Goal: Transaction & Acquisition: Subscribe to service/newsletter

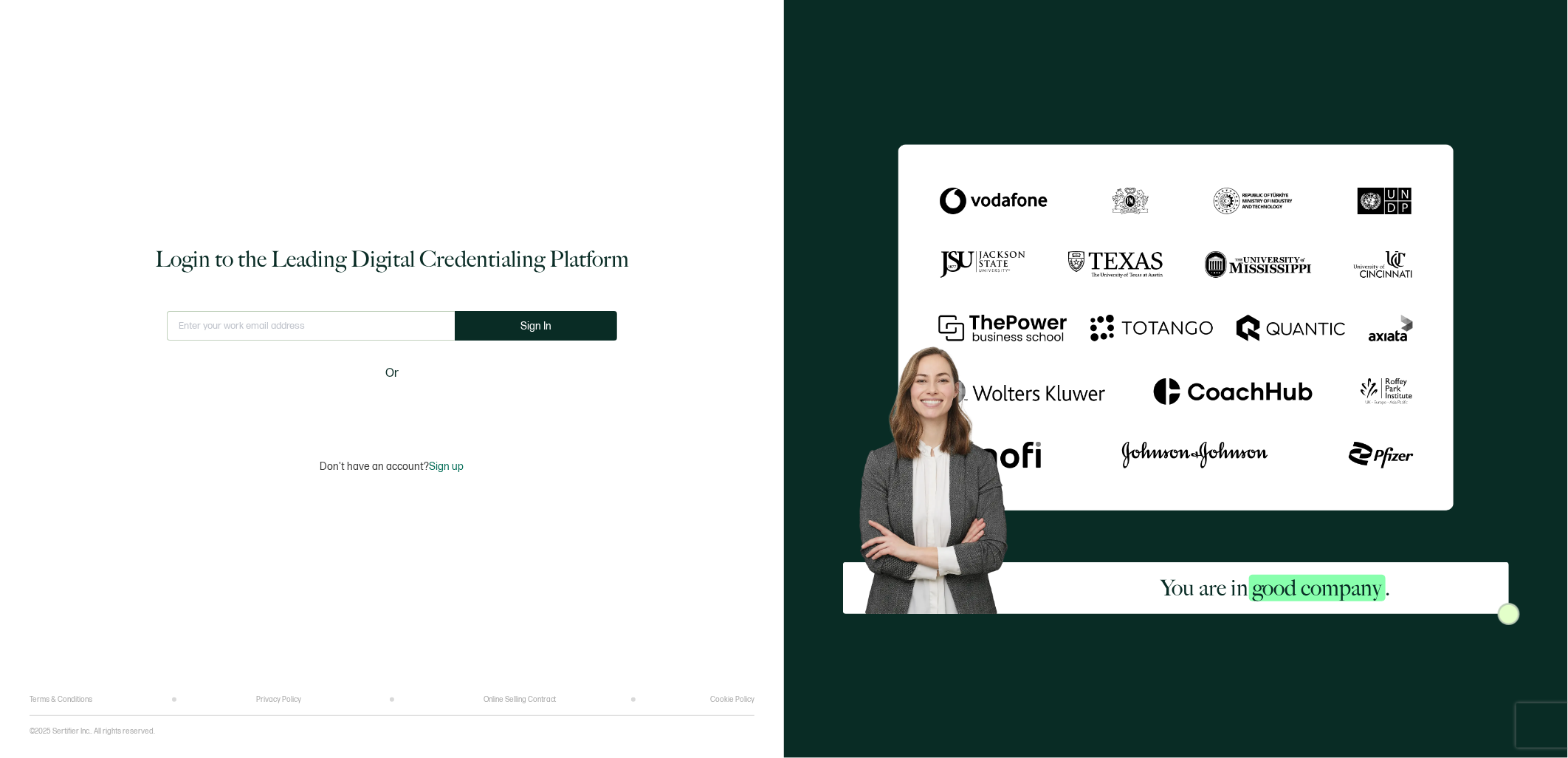
click at [347, 319] on input "text" at bounding box center [311, 325] width 288 height 30
type input "[EMAIL_ADDRESS][PERSON_NAME][DOMAIN_NAME]"
click at [526, 330] on span "Sign In" at bounding box center [535, 326] width 31 height 11
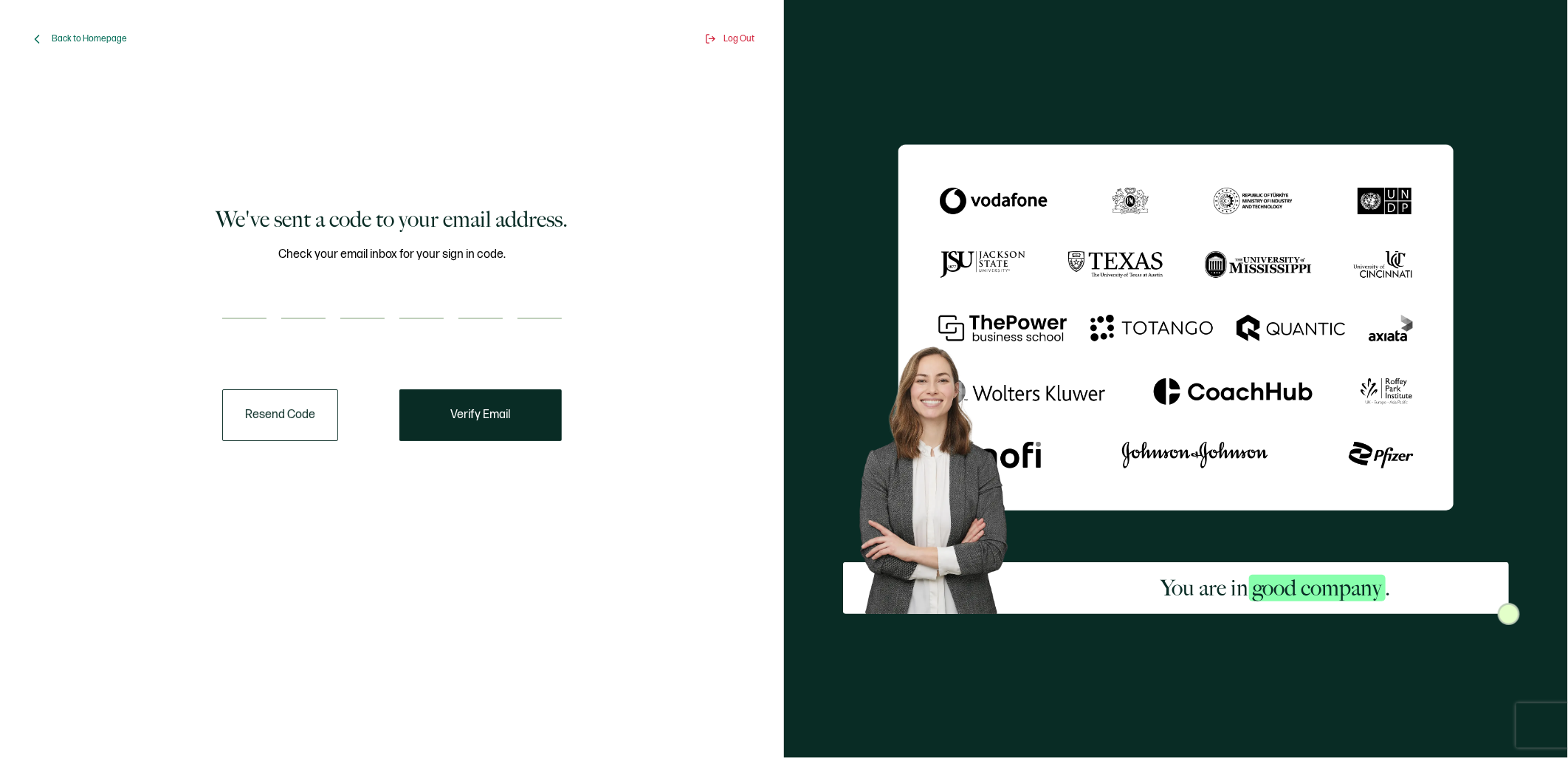
click at [230, 307] on input "number" at bounding box center [244, 304] width 44 height 30
paste input "5"
type input "5"
type input "7"
type input "4"
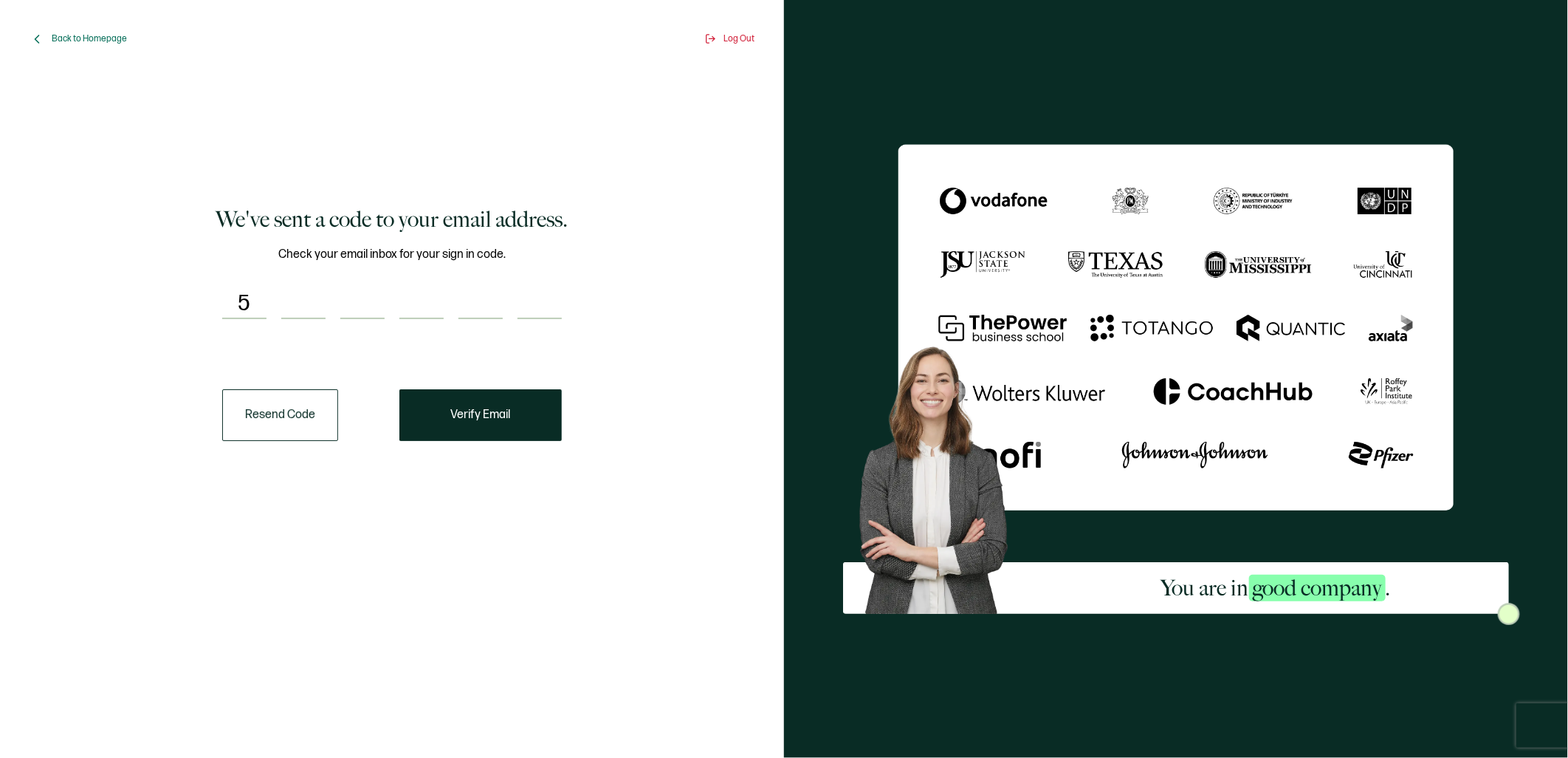
type input "5"
type input "3"
type input "2"
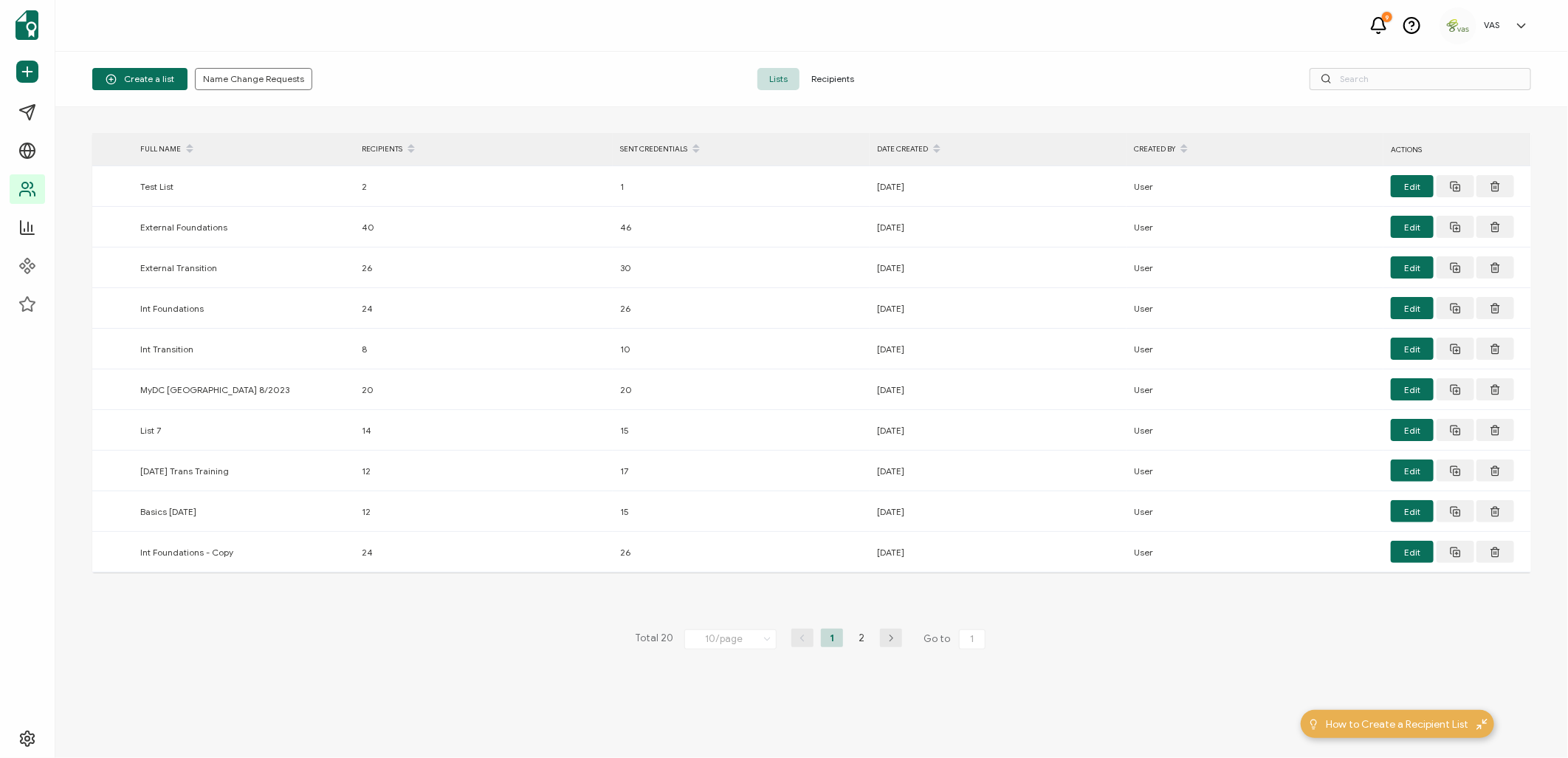
click at [1317, 116] on div "> FULL NAME RECIPIENTS SENT CREDENTIALS DATE CREATED CREATED BY ACTIONS Test Li…" at bounding box center [811, 432] width 1512 height 651
click at [148, 79] on span "Create a list" at bounding box center [140, 79] width 69 height 11
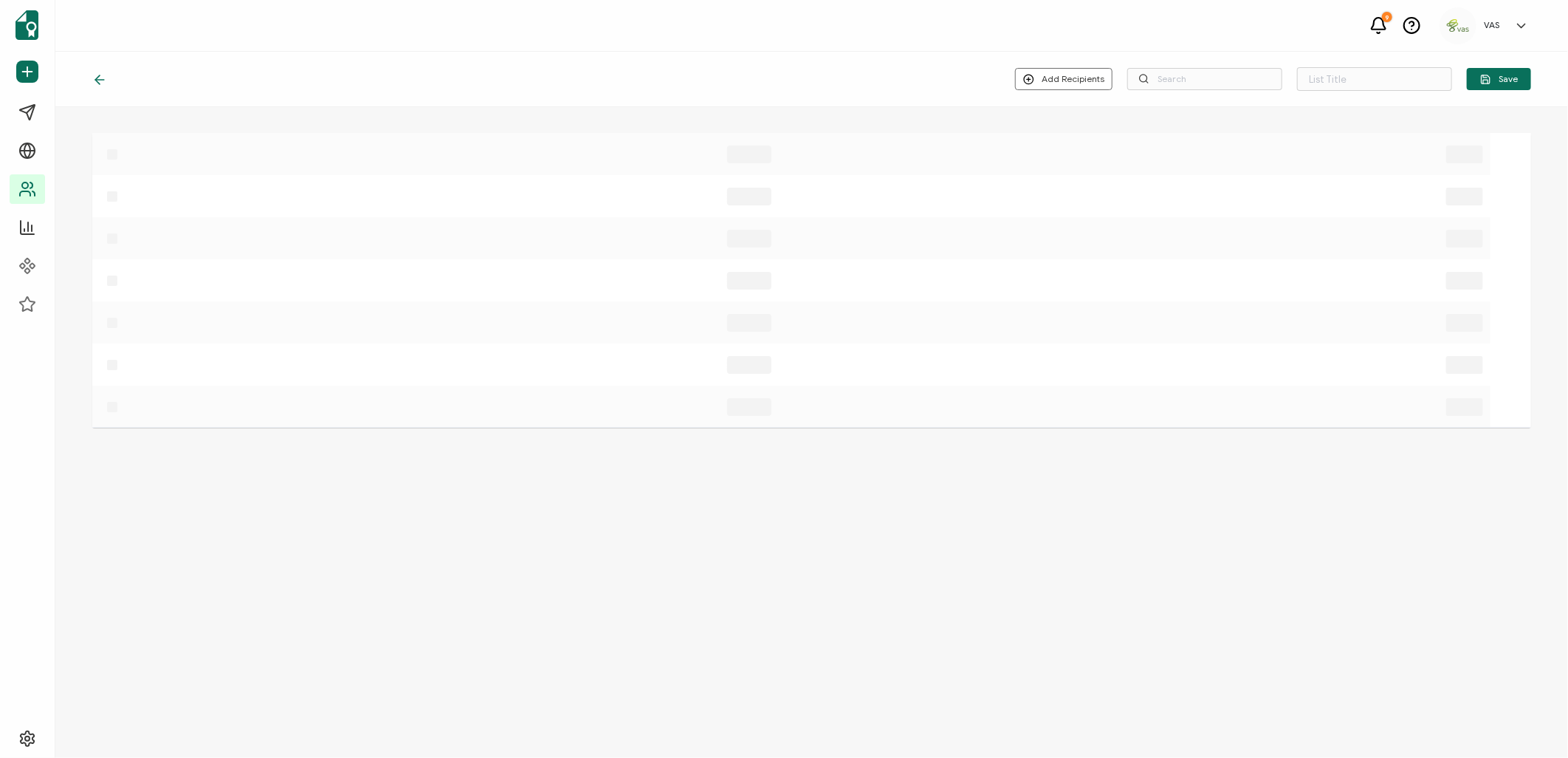
type input "List 21"
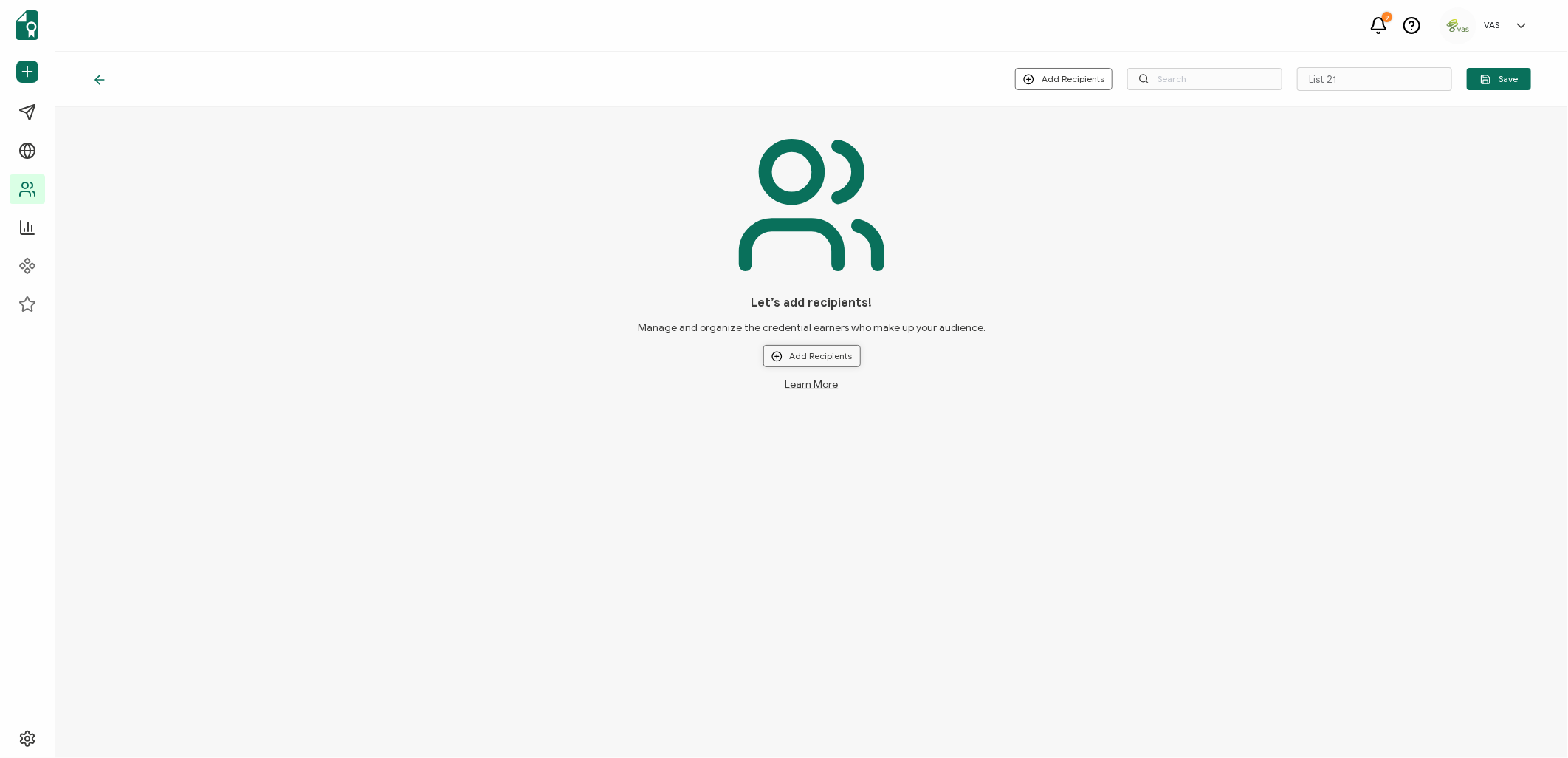
click at [824, 358] on button "Add Recipients" at bounding box center [812, 356] width 98 height 22
click at [864, 394] on span "Upload New Recipients" at bounding box center [843, 395] width 95 height 11
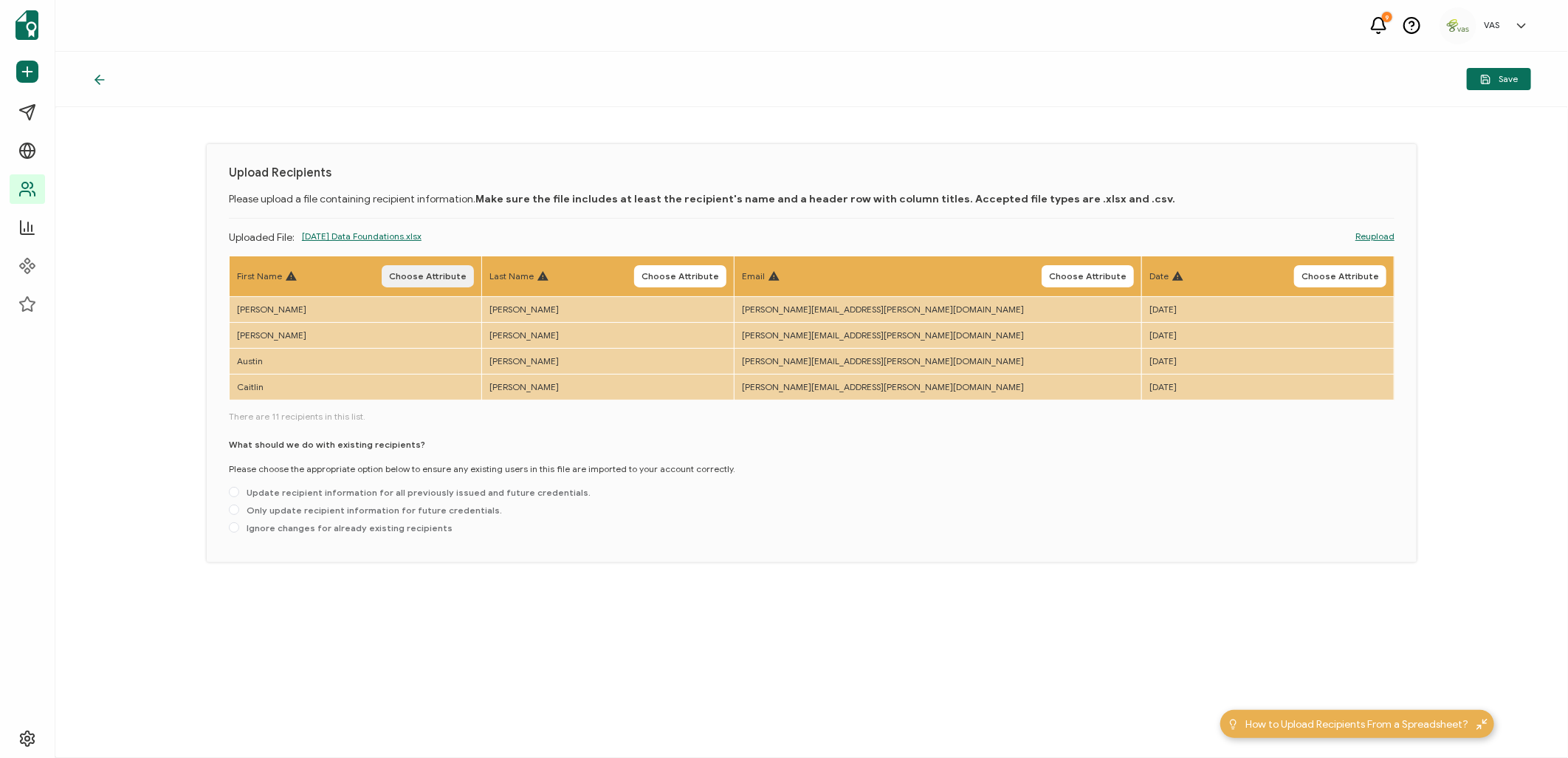
click at [466, 272] on span "Choose Attribute" at bounding box center [427, 276] width 78 height 9
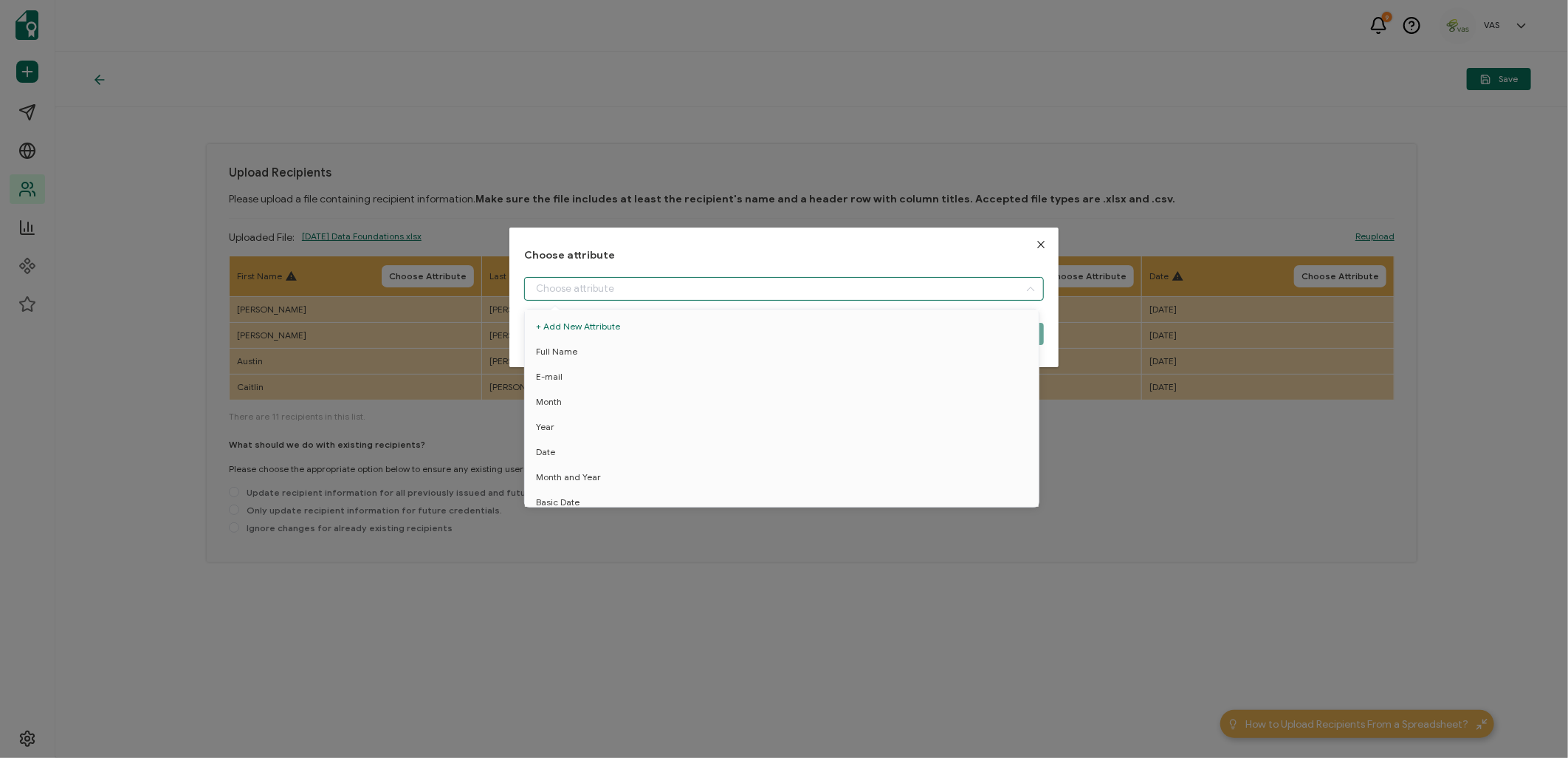
click at [647, 282] on input "dialog" at bounding box center [783, 289] width 519 height 24
click at [622, 489] on li "First Name" at bounding box center [784, 494] width 526 height 25
type input "First Name"
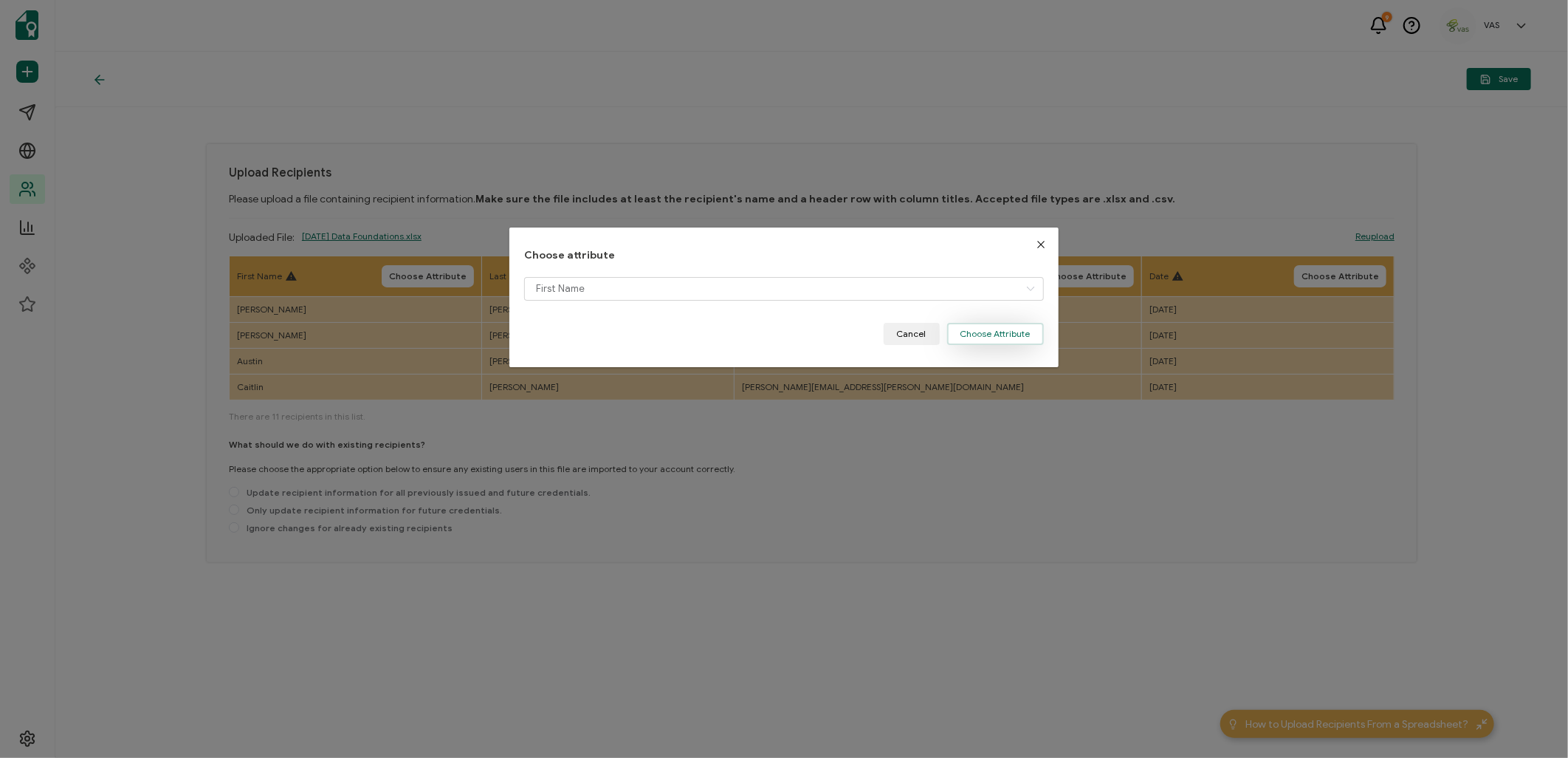
click at [993, 335] on button "Choose Attribute" at bounding box center [995, 334] width 97 height 22
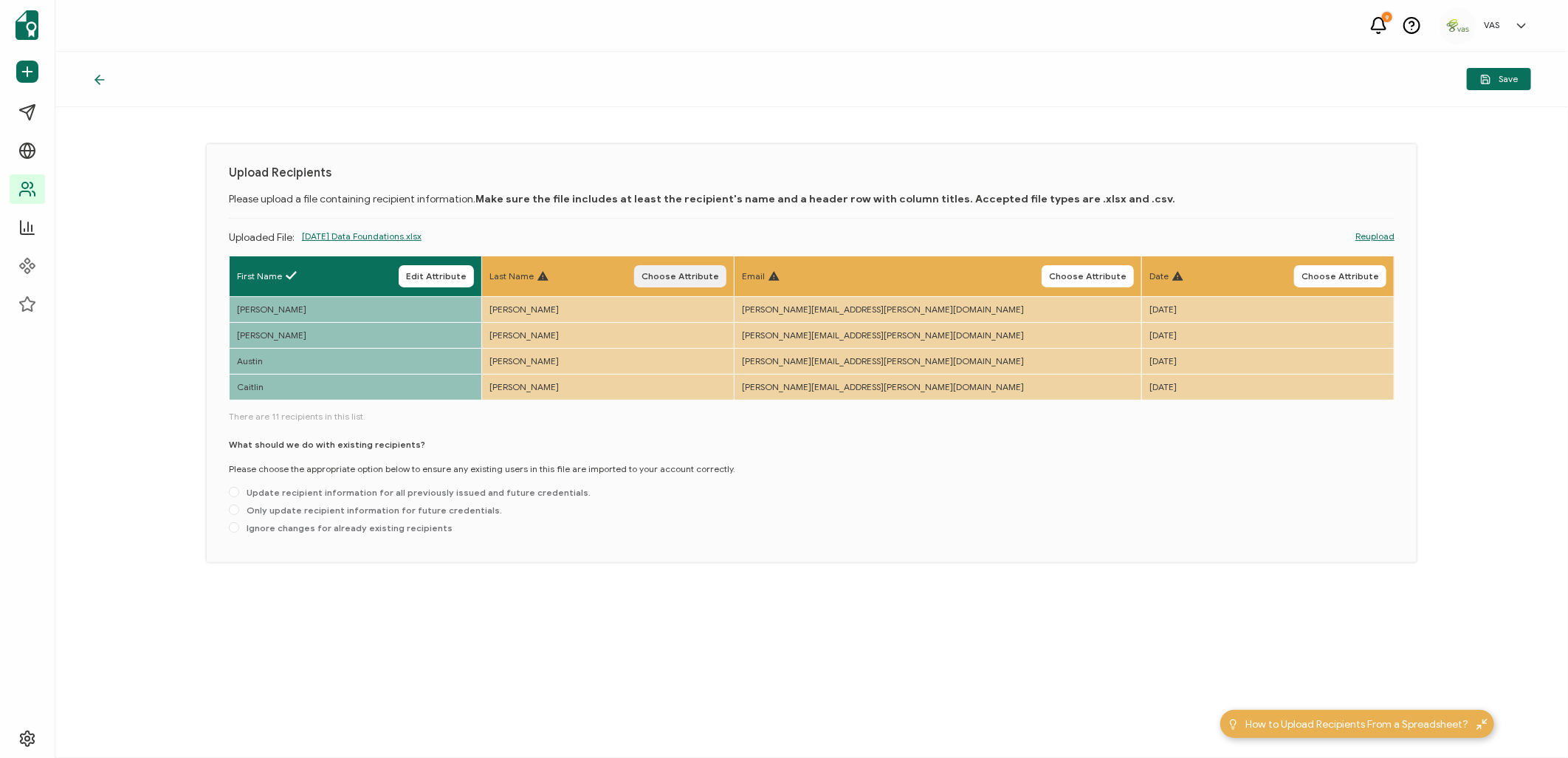
click at [719, 279] on span "Choose Attribute" at bounding box center [680, 276] width 78 height 9
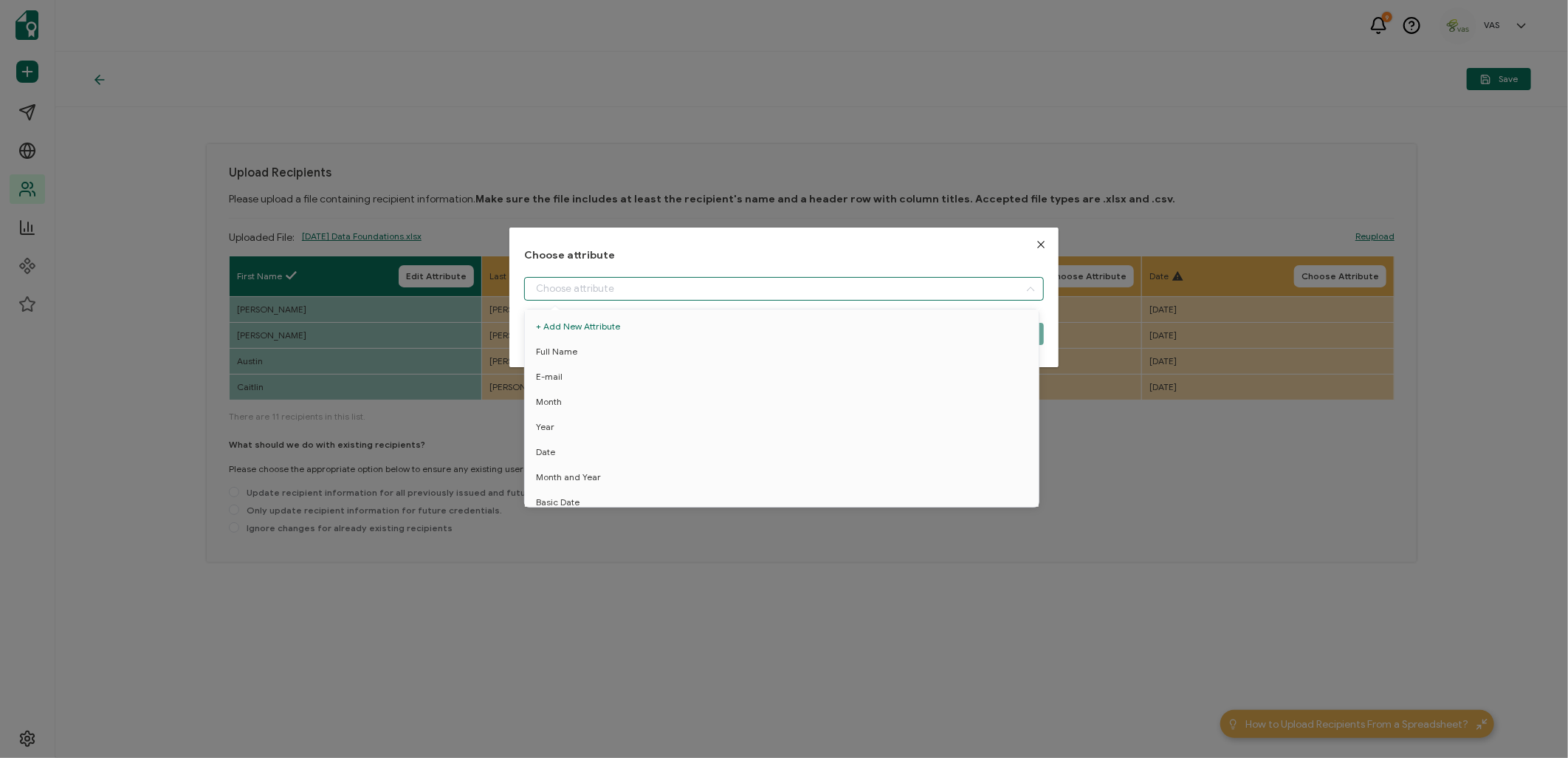
click at [758, 279] on input "dialog" at bounding box center [783, 289] width 519 height 24
click at [632, 343] on li "Full Name" at bounding box center [784, 351] width 526 height 25
type input "Full Name"
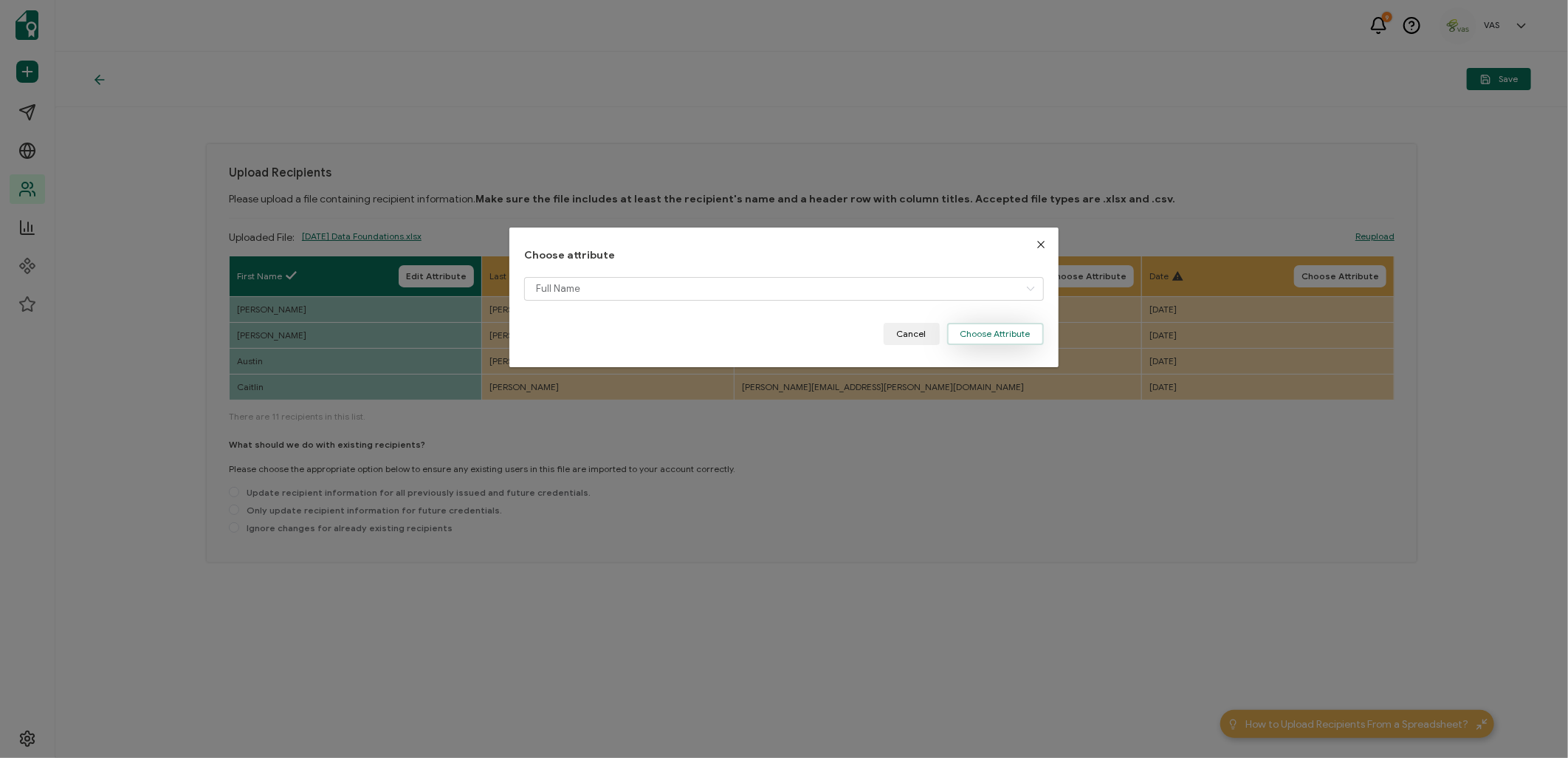
click at [994, 334] on button "Choose Attribute" at bounding box center [995, 334] width 97 height 22
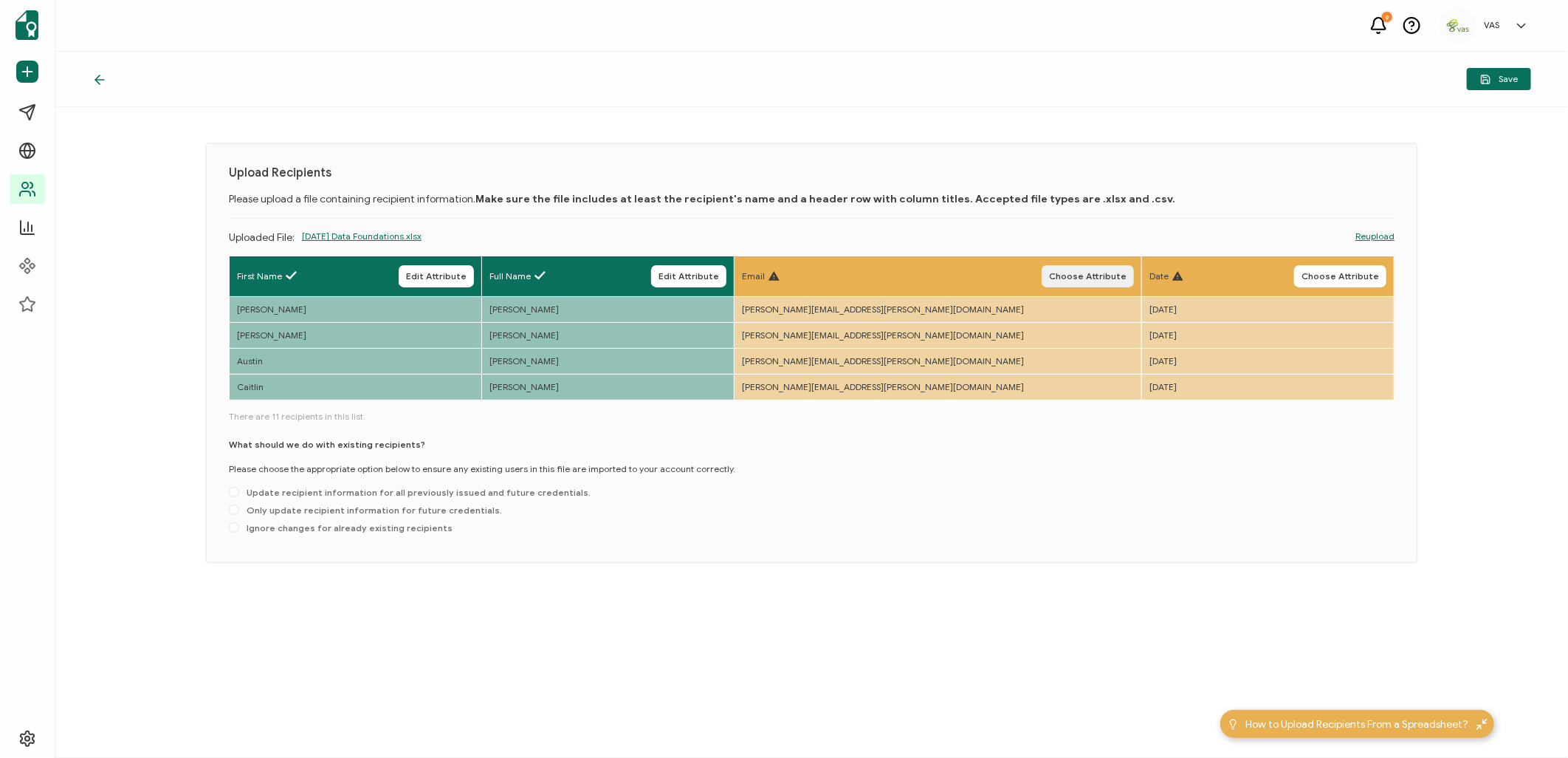
click at [1062, 274] on span "Choose Attribute" at bounding box center [1087, 276] width 78 height 9
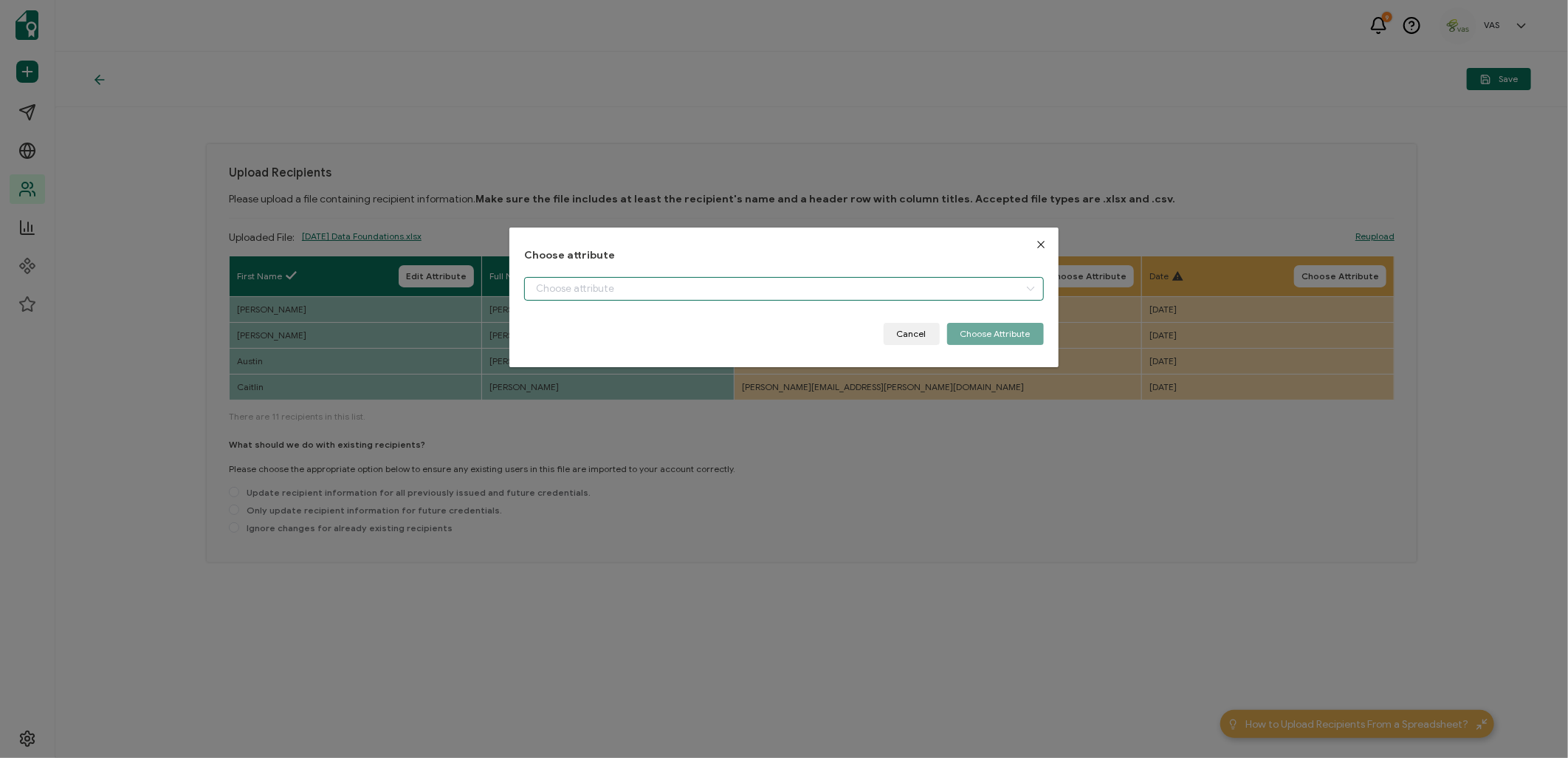
click at [774, 292] on input "dialog" at bounding box center [783, 289] width 519 height 24
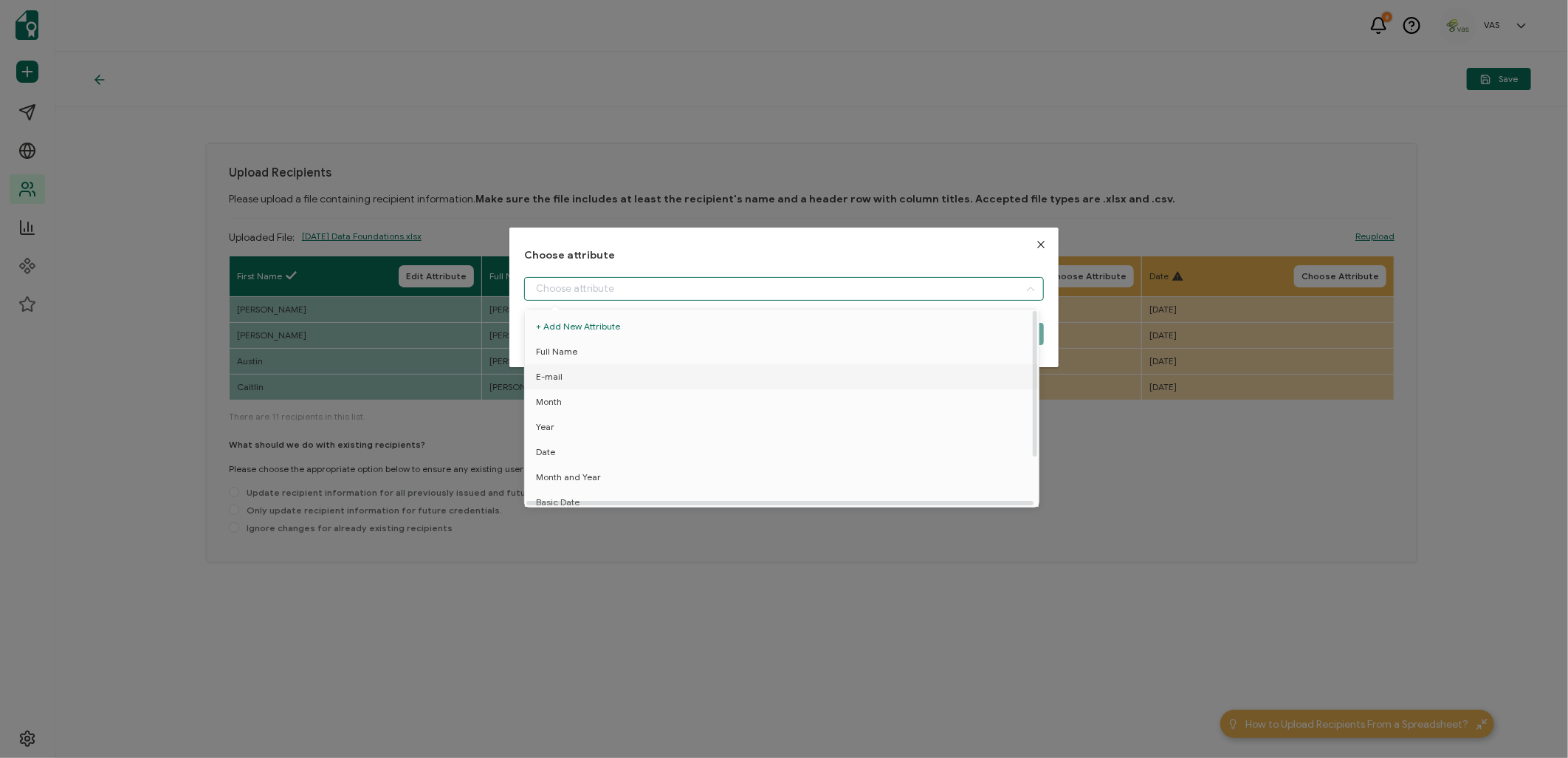
click at [622, 385] on li "E-mail" at bounding box center [784, 376] width 526 height 25
type input "E-mail"
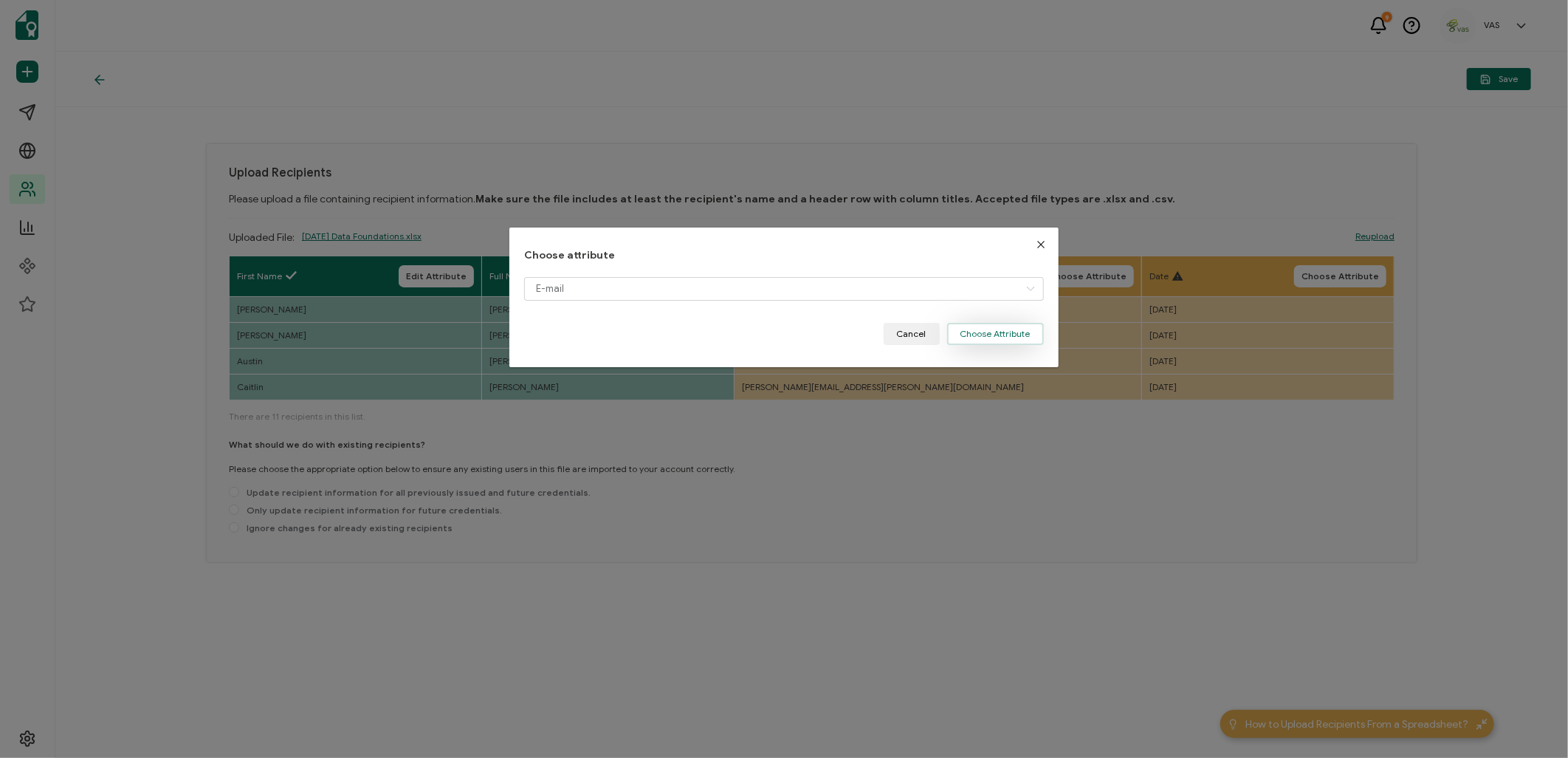
click at [984, 331] on button "Choose Attribute" at bounding box center [995, 334] width 97 height 22
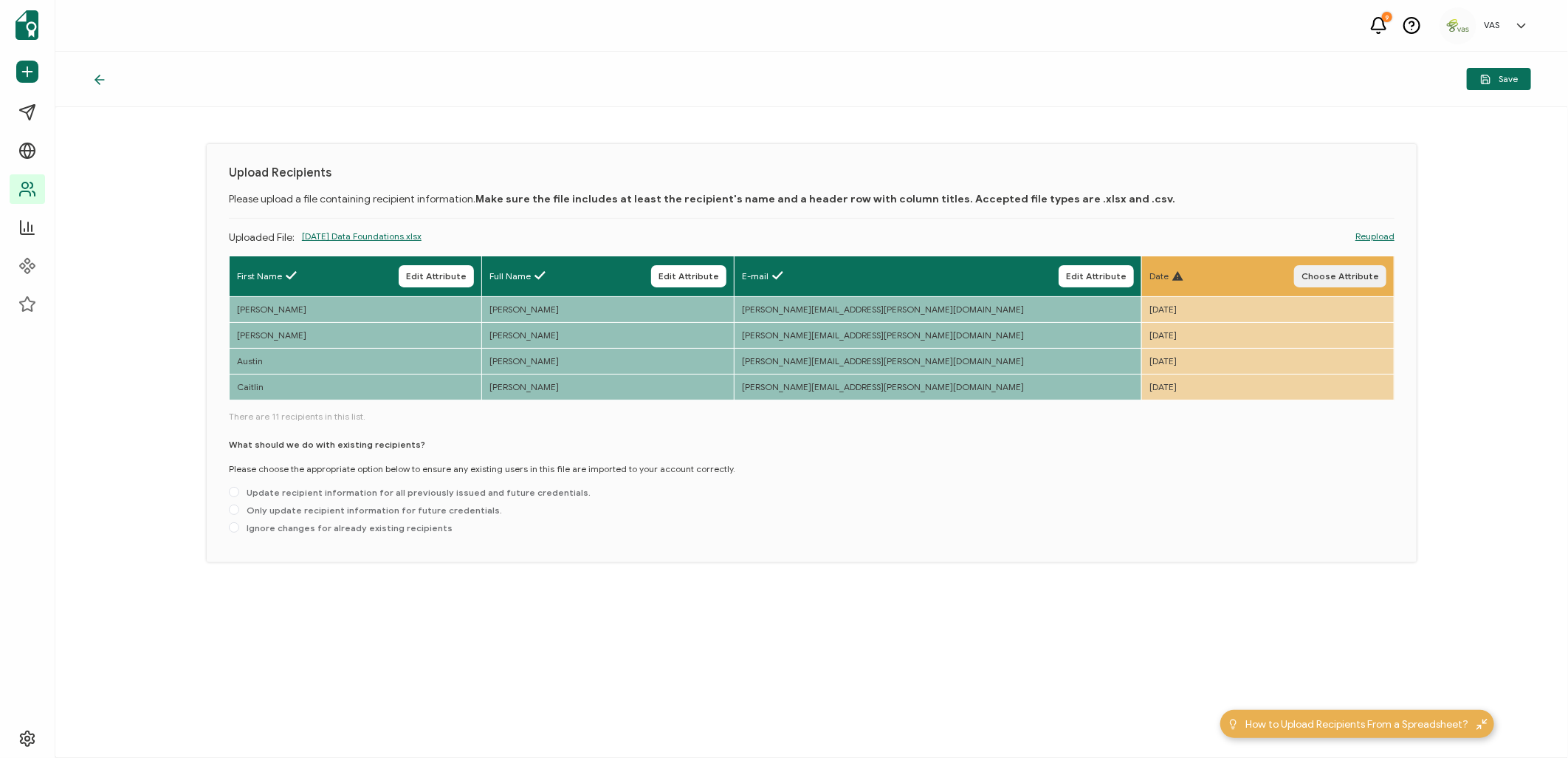
click at [1347, 278] on span "Choose Attribute" at bounding box center [1340, 276] width 78 height 9
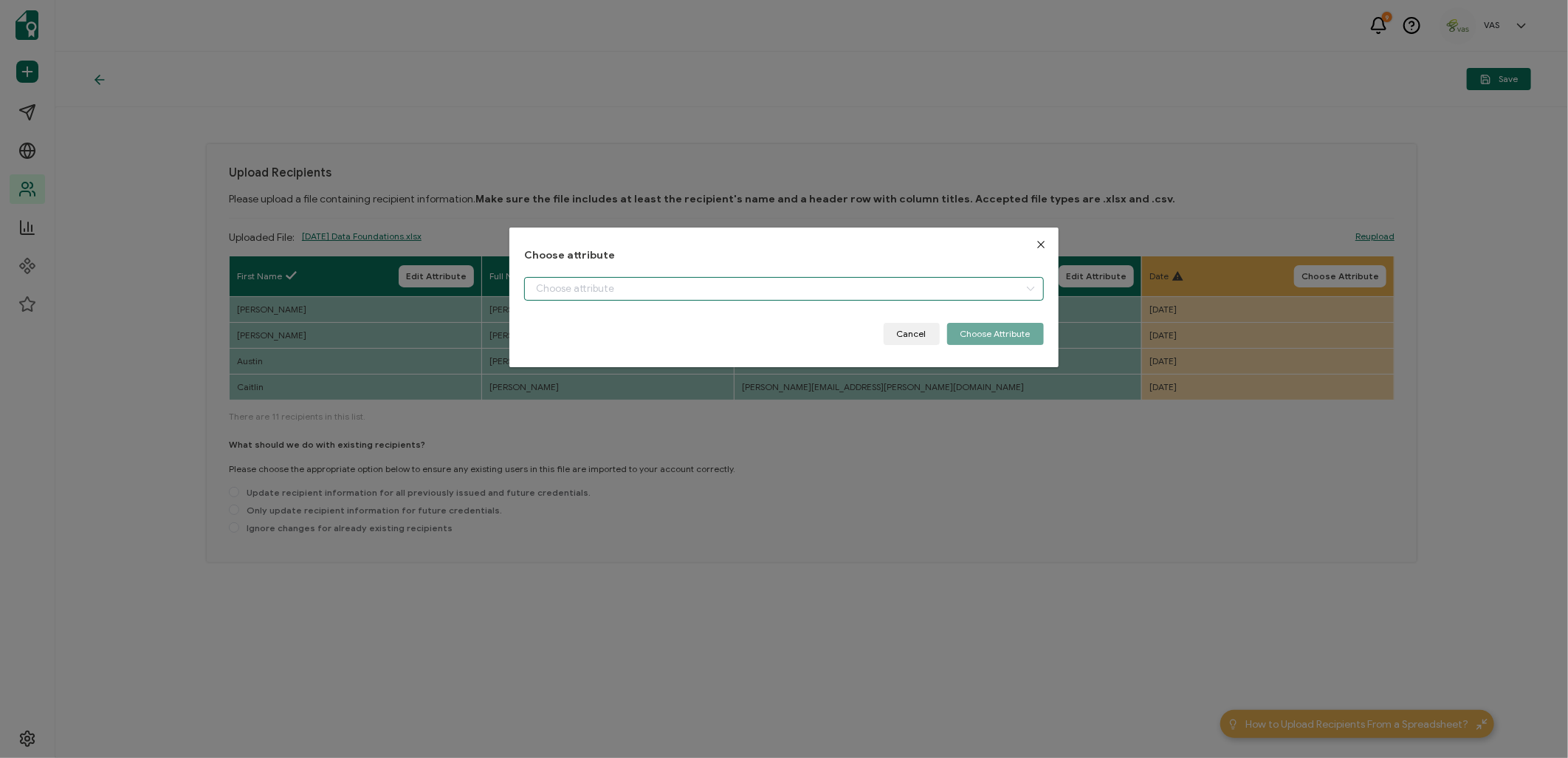
click at [860, 296] on input "dialog" at bounding box center [783, 289] width 519 height 24
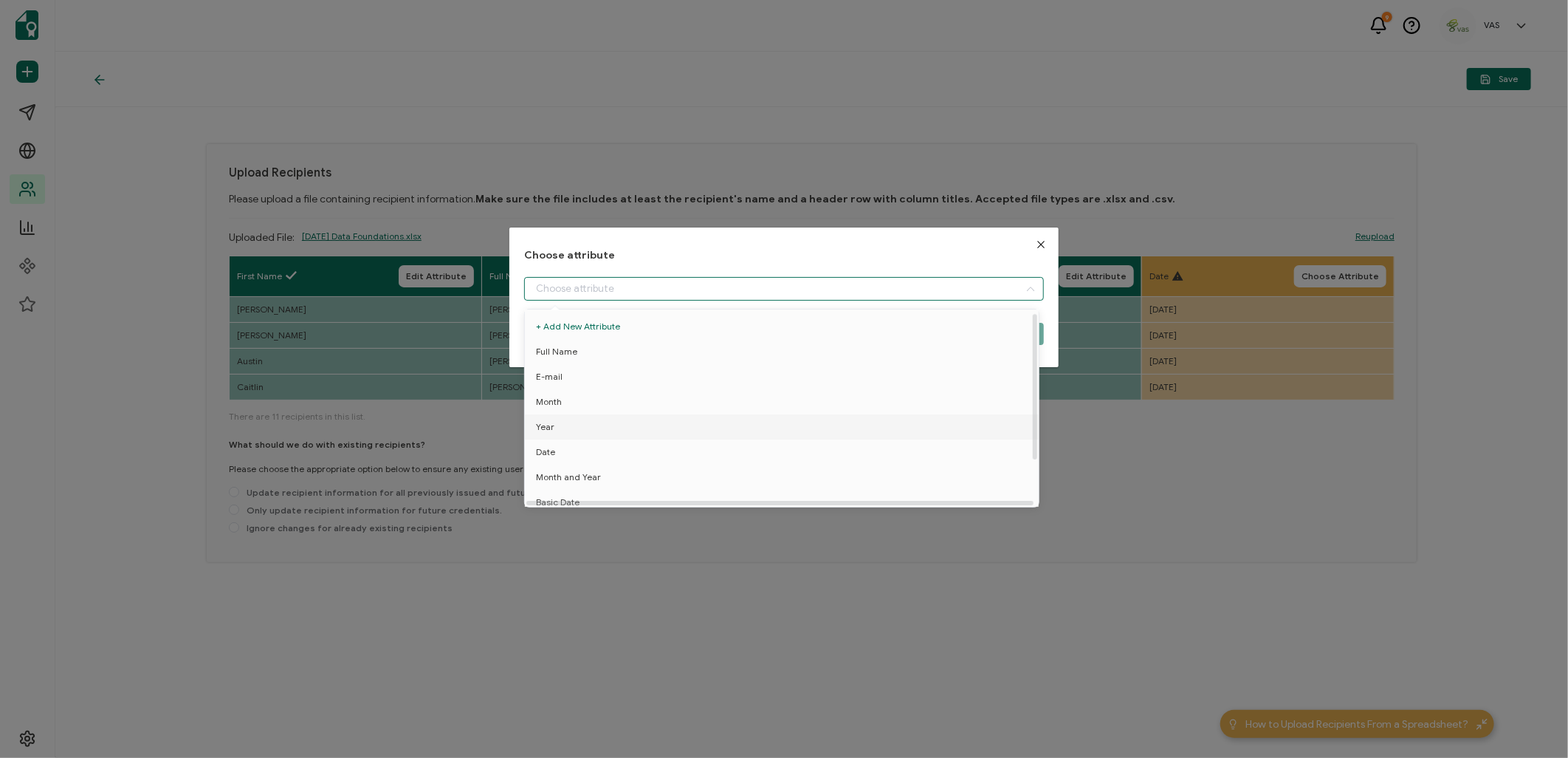
scroll to position [64, 0]
click at [786, 435] on li "Basic Date" at bounding box center [784, 444] width 526 height 25
type input "Basic Date"
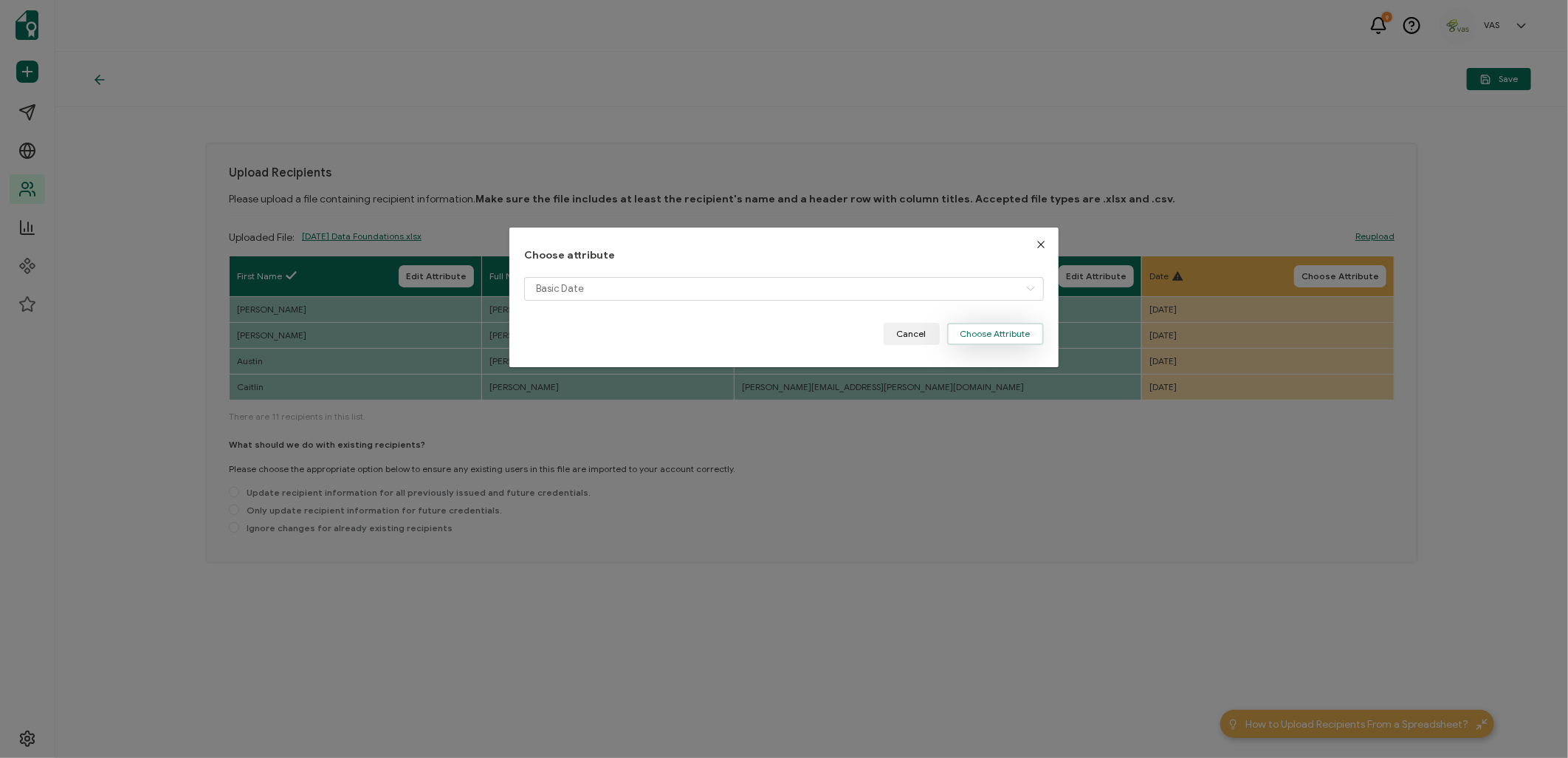
click at [1018, 323] on button "Choose Attribute" at bounding box center [995, 334] width 97 height 22
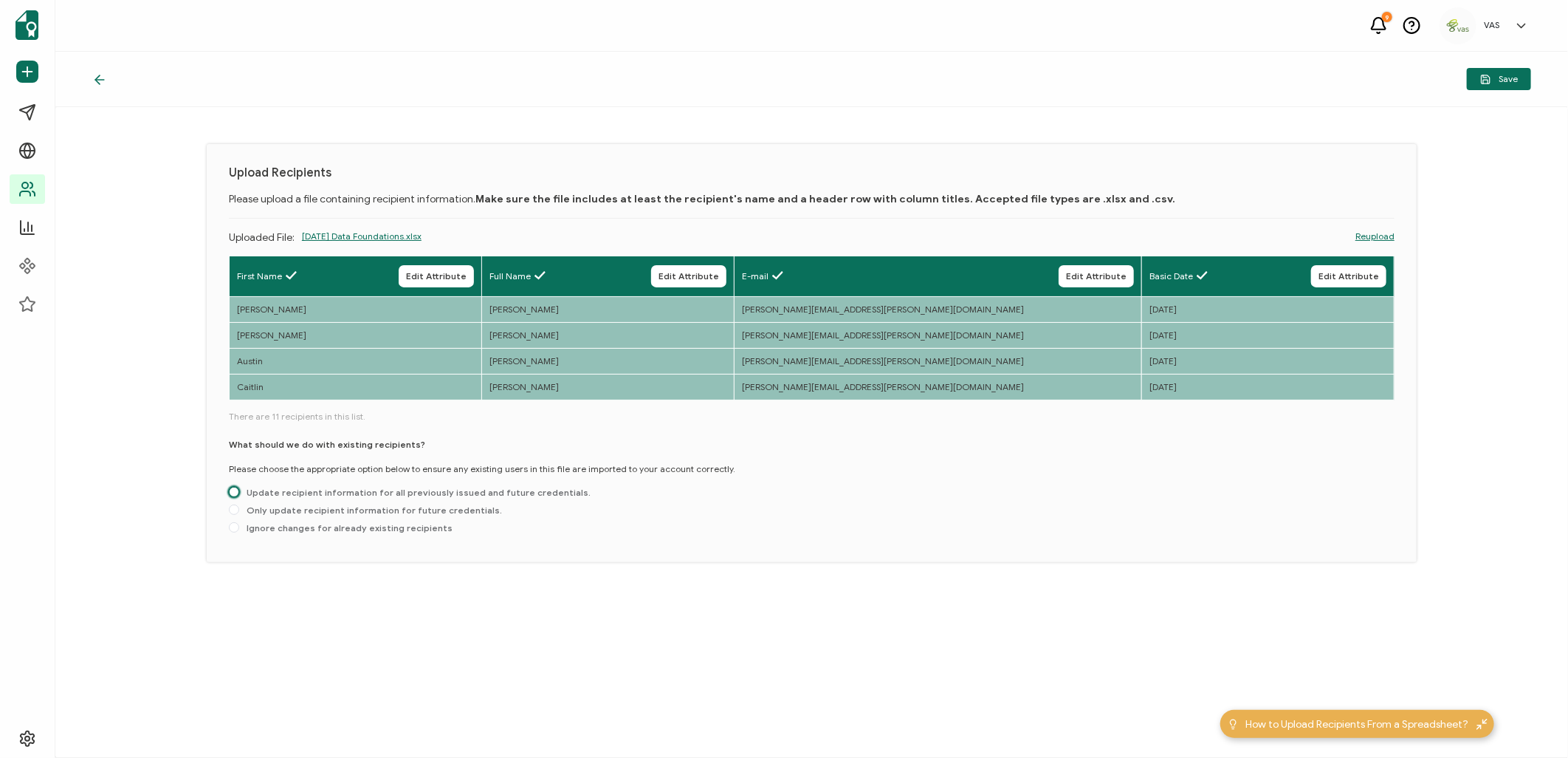
click at [231, 495] on span at bounding box center [234, 491] width 10 height 10
click at [231, 495] on input "Update recipient information for all previously issued and future credentials." at bounding box center [234, 492] width 10 height 12
radio input "true"
click at [230, 492] on span at bounding box center [234, 491] width 10 height 10
click at [230, 492] on input "Update recipient information for all previously issued and future credentials." at bounding box center [234, 492] width 10 height 12
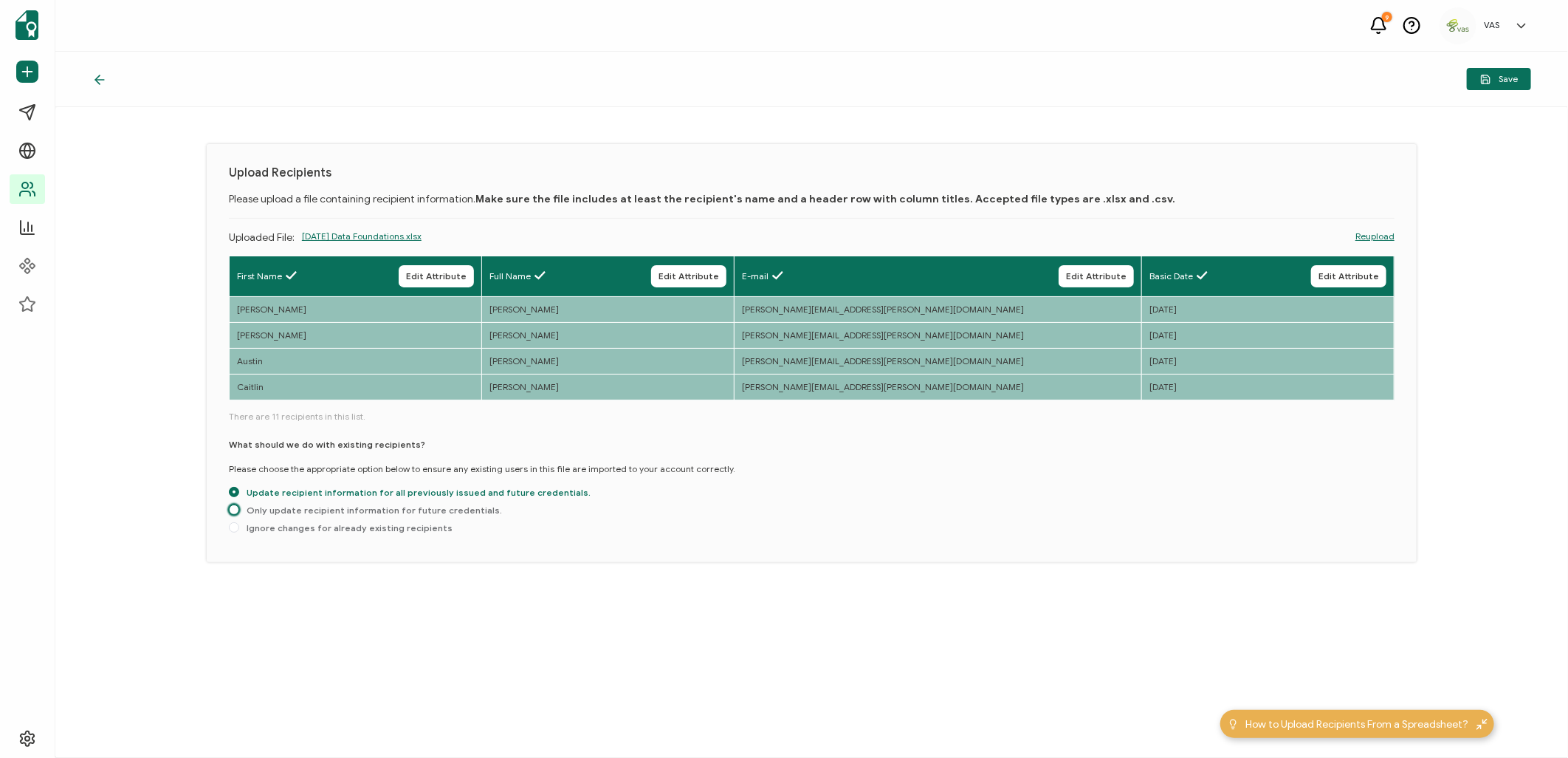
click at [230, 507] on span at bounding box center [234, 509] width 10 height 10
click at [230, 507] on input "Only update recipient information for future credentials." at bounding box center [234, 510] width 10 height 12
radio input "true"
radio input "false"
radio input "true"
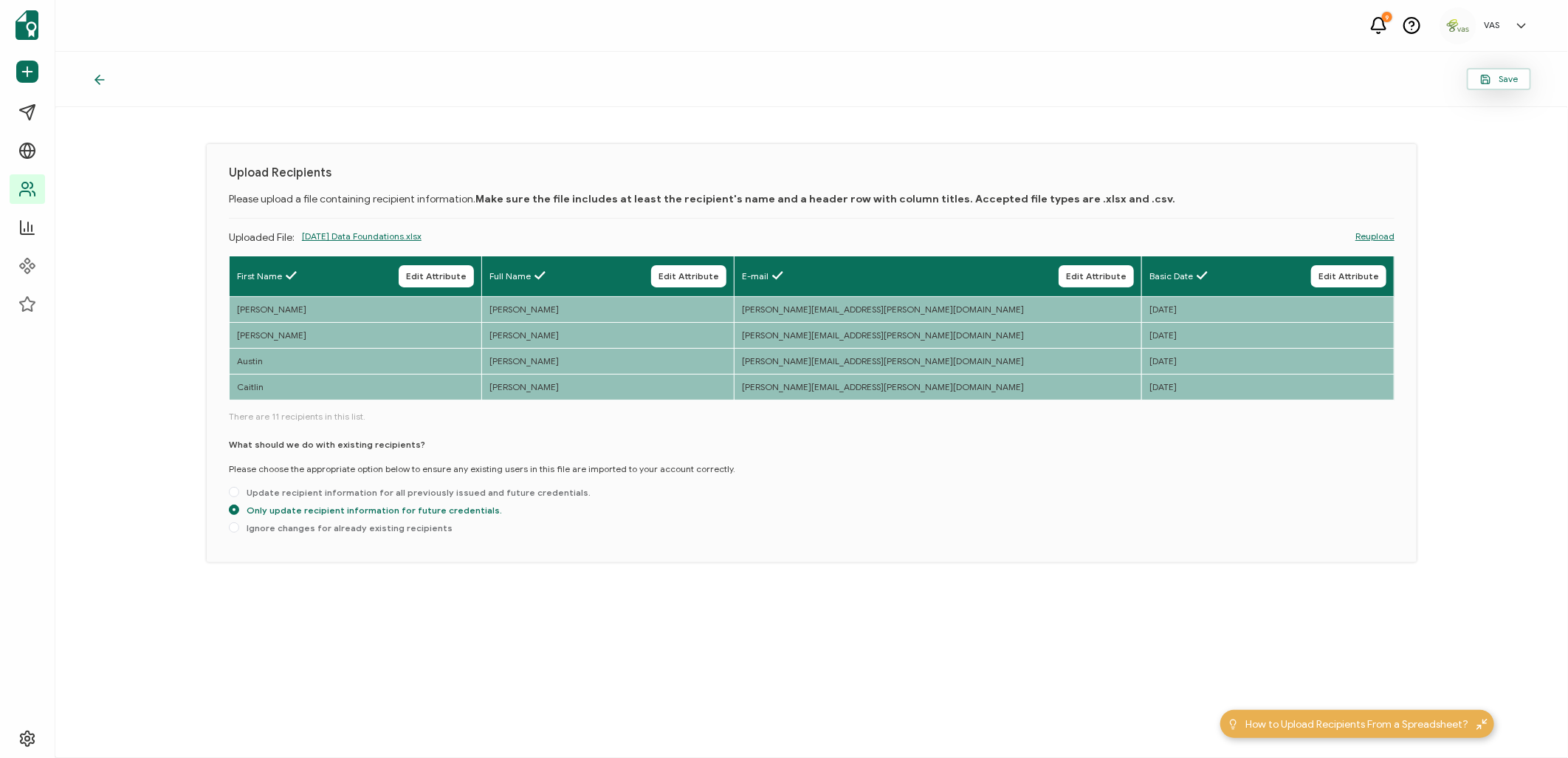
click at [1488, 87] on button "Save" at bounding box center [1498, 79] width 64 height 22
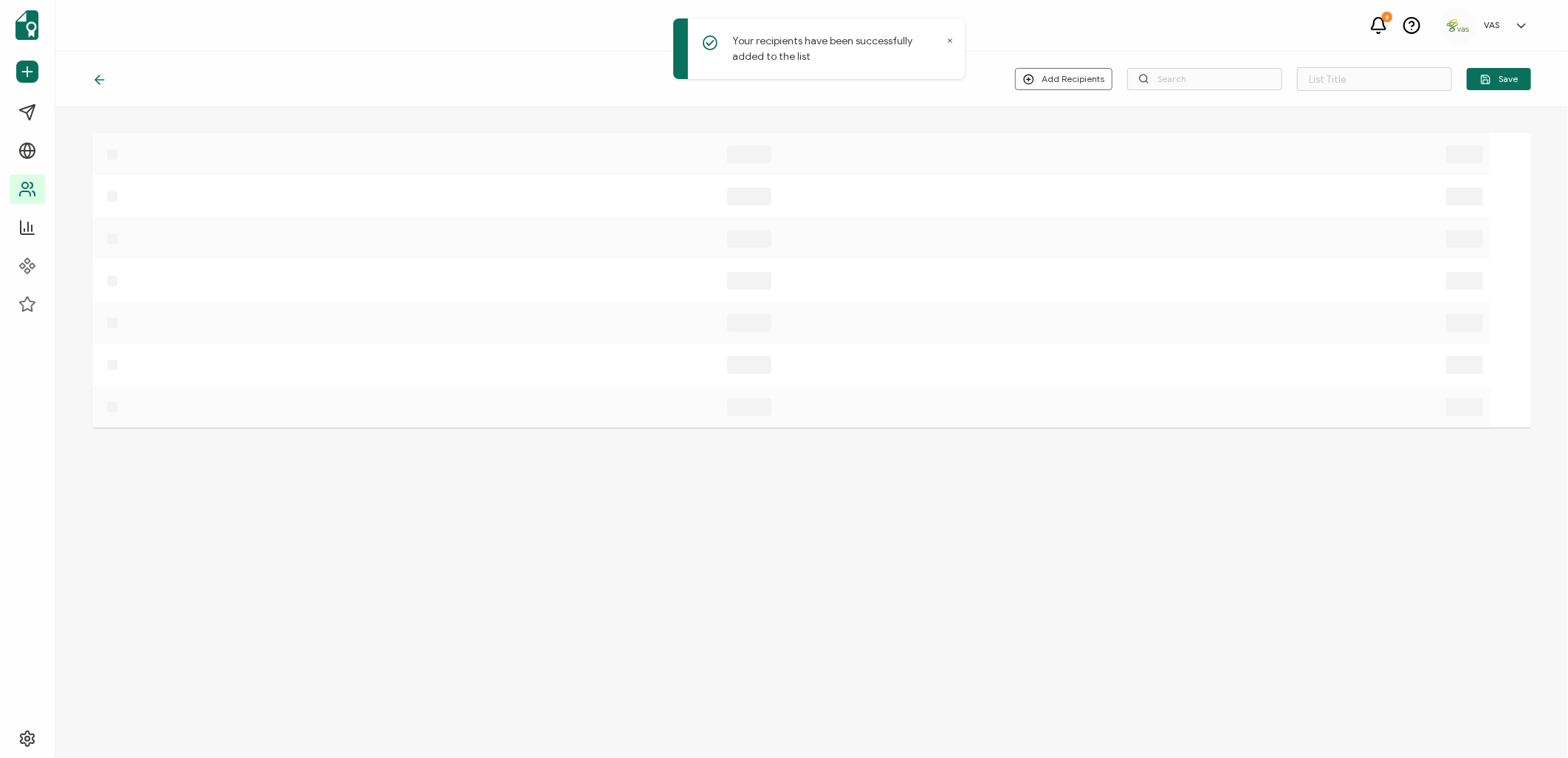
type input "List 21"
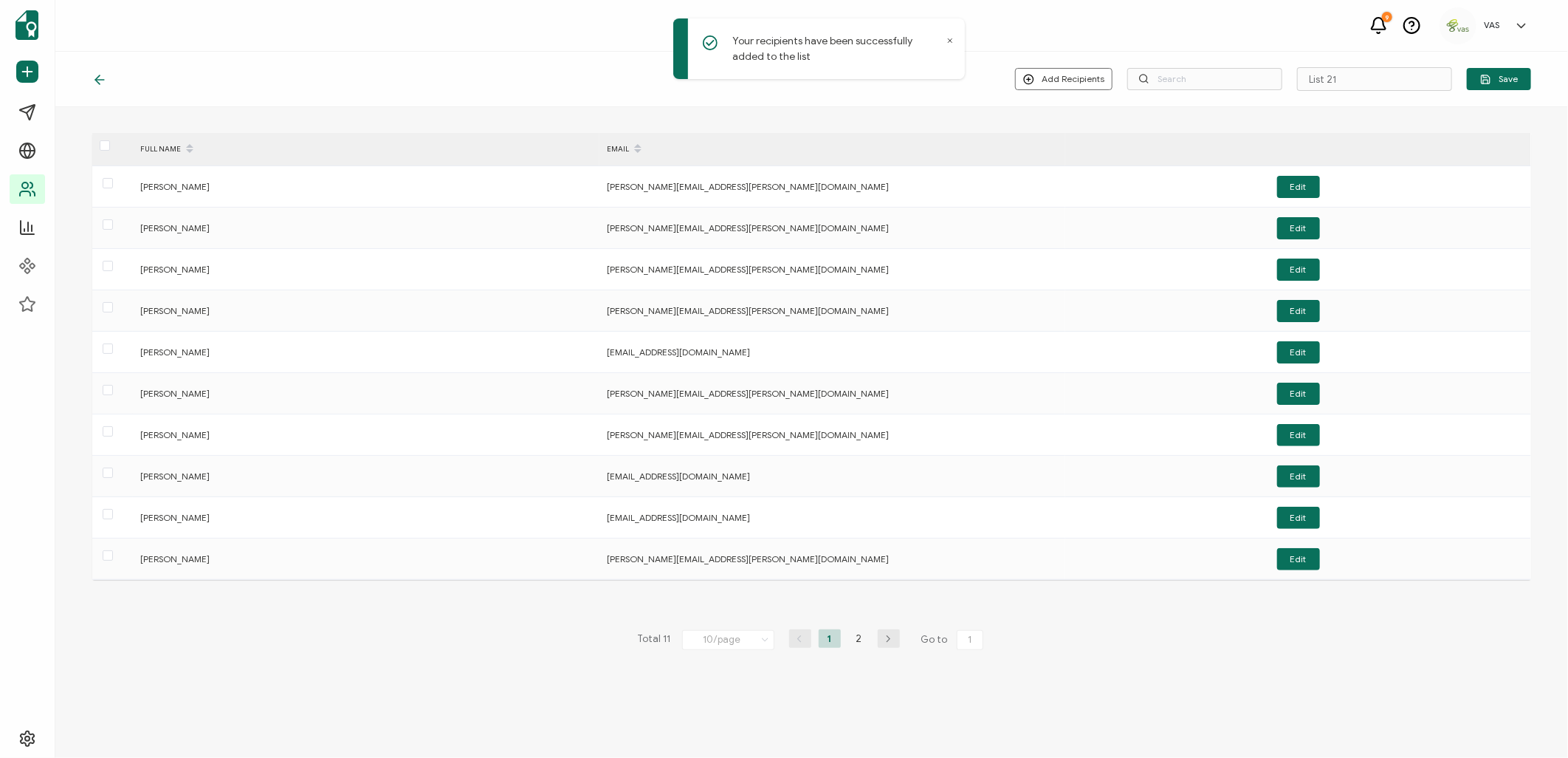
click at [942, 38] on p "Your recipients have been successfully added to the list" at bounding box center [837, 49] width 210 height 31
click at [949, 39] on icon at bounding box center [950, 41] width 4 height 4
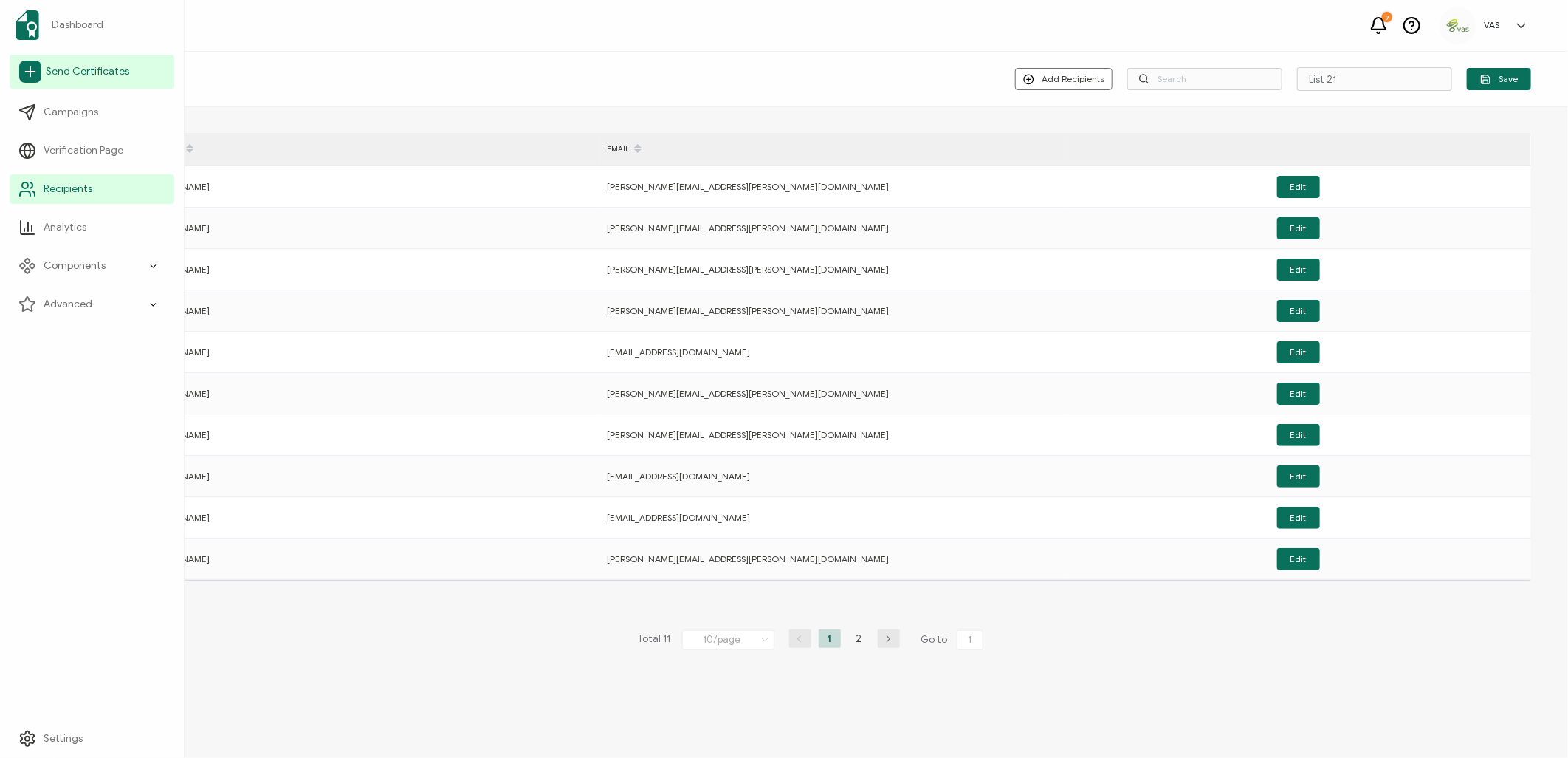
click at [106, 65] on span "Send Certificates" at bounding box center [87, 71] width 83 height 14
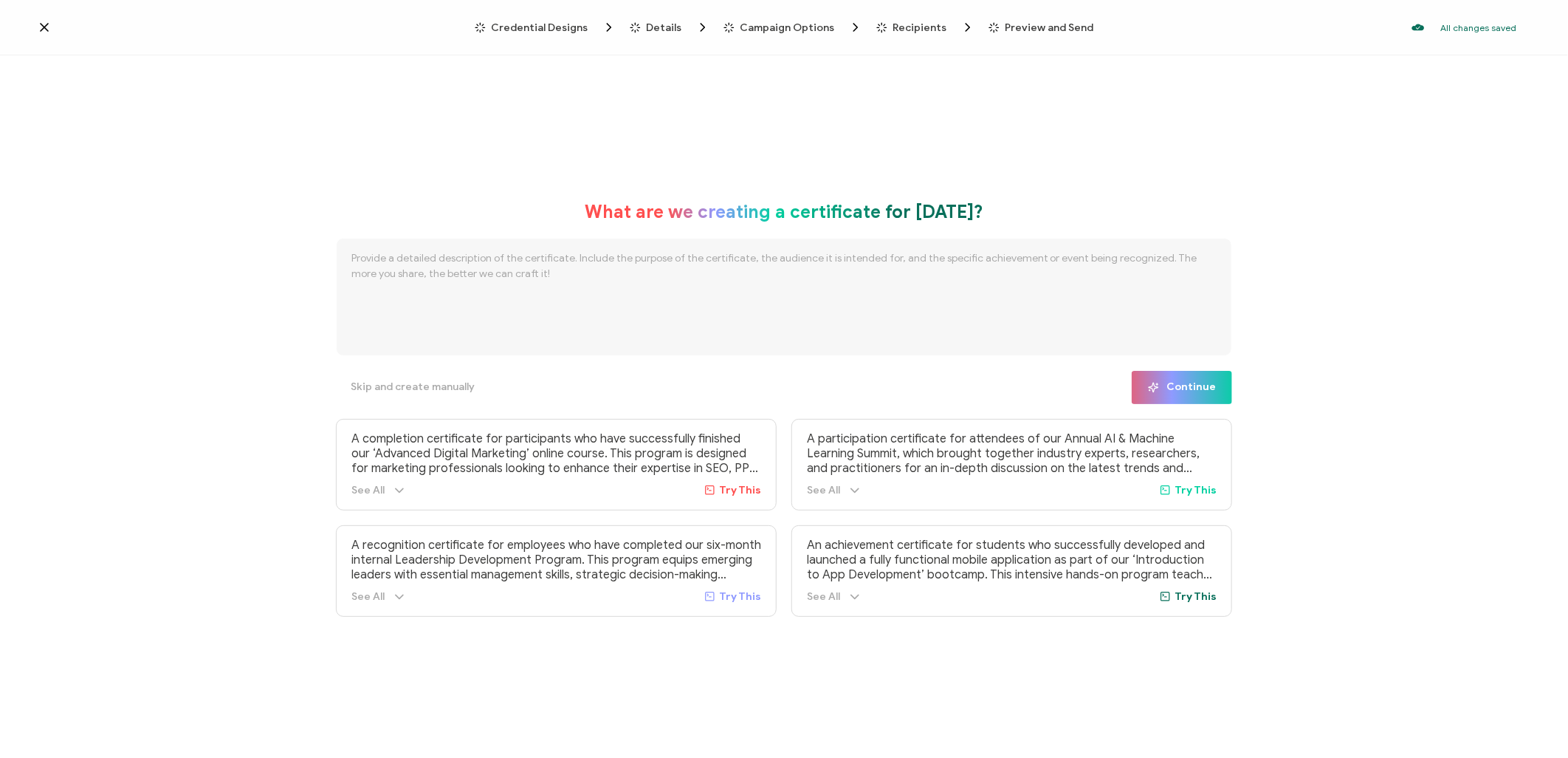
click at [827, 287] on textarea at bounding box center [784, 297] width 896 height 118
click at [40, 33] on icon at bounding box center [44, 27] width 14 height 14
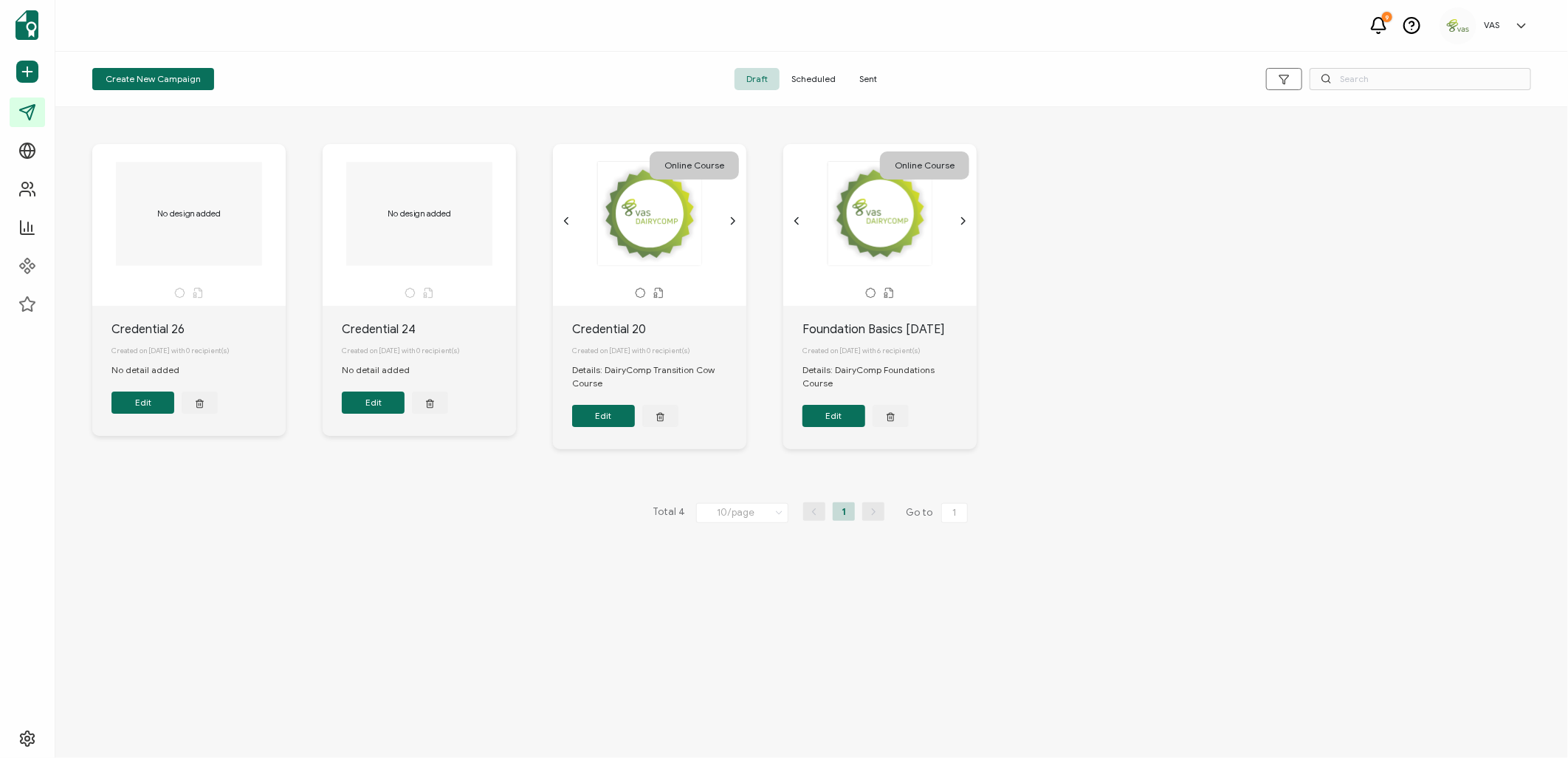
click at [826, 425] on button "Edit" at bounding box center [834, 416] width 62 height 22
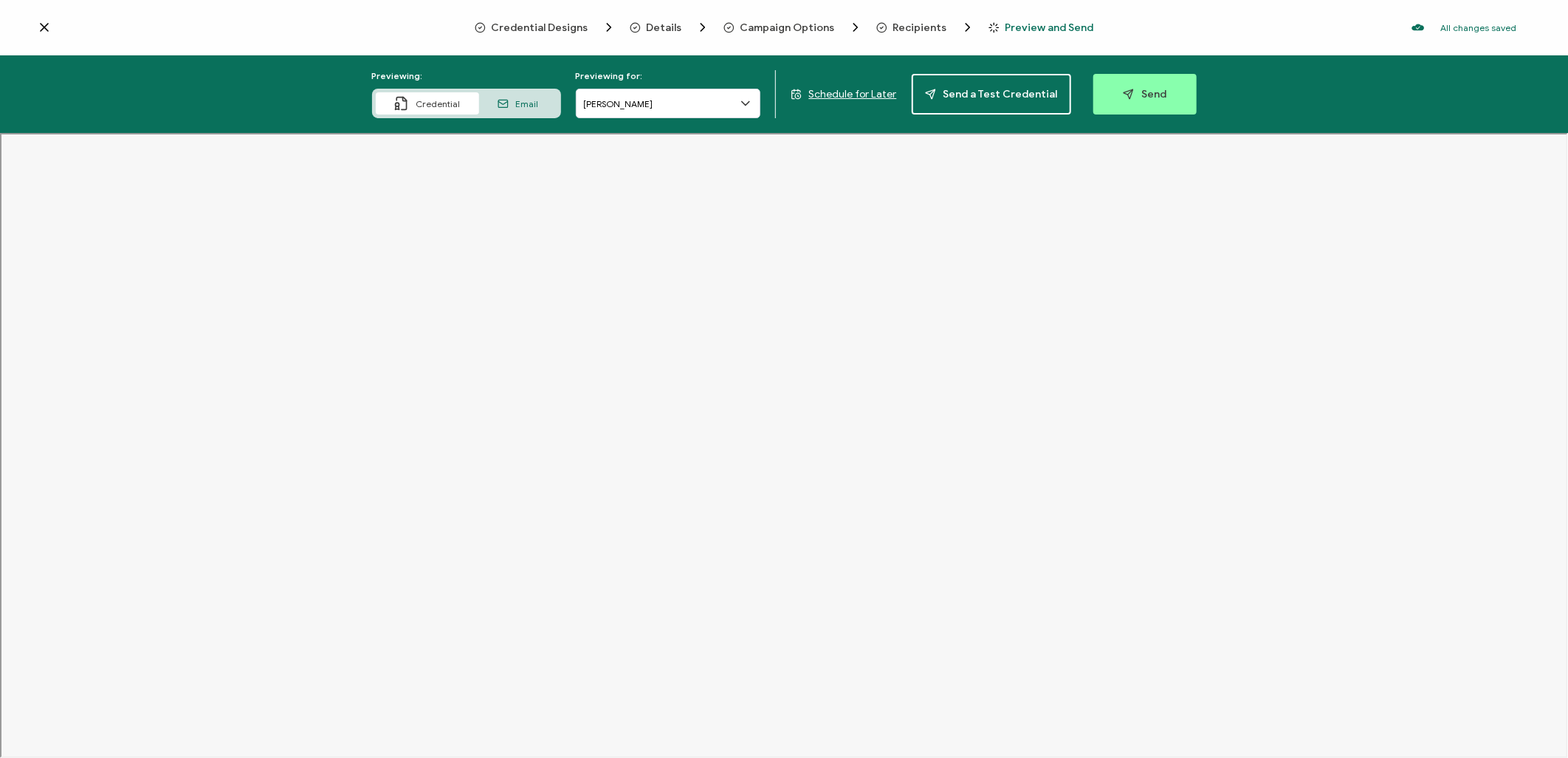
click at [40, 23] on icon at bounding box center [44, 27] width 14 height 14
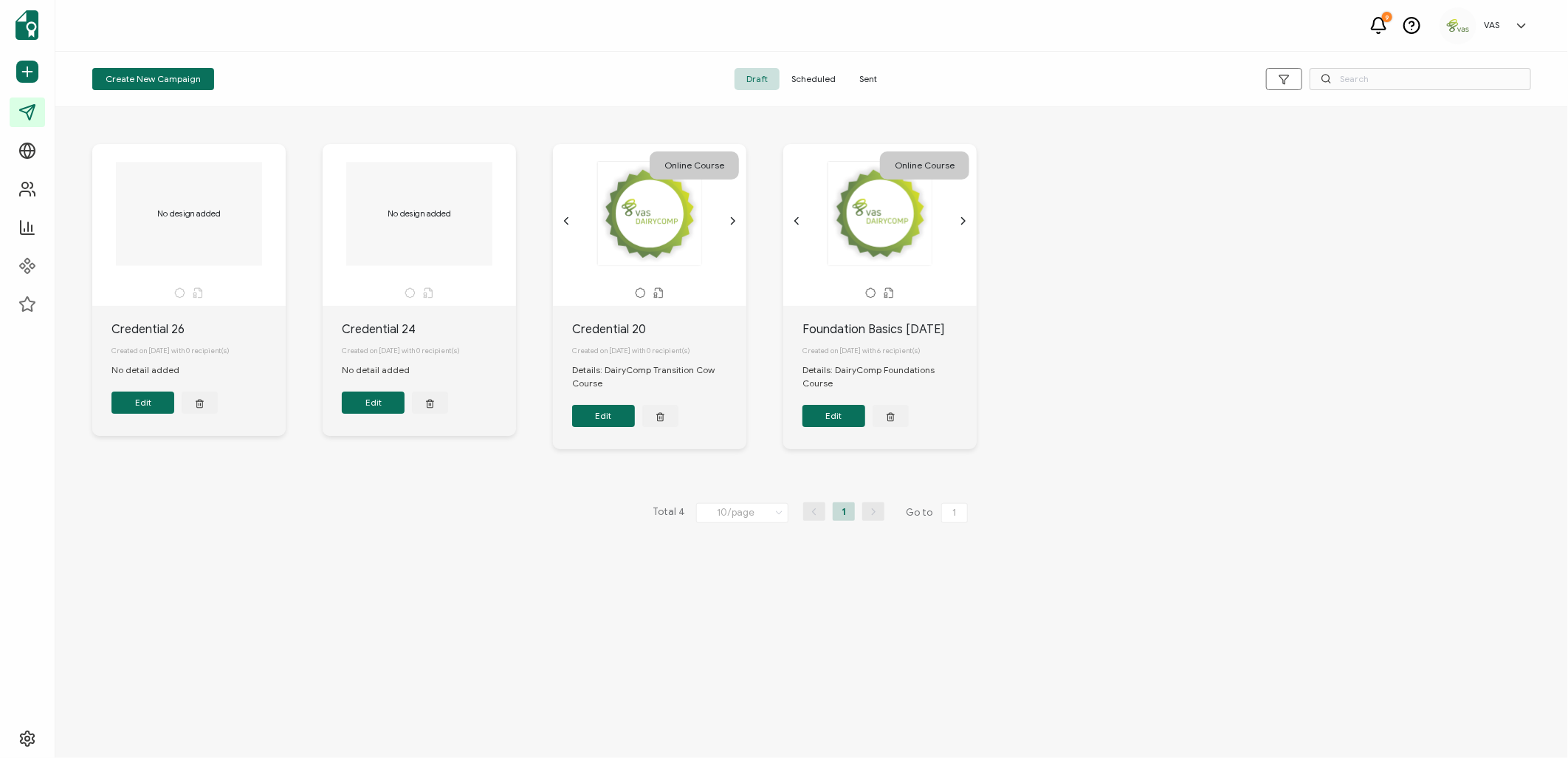
click at [860, 75] on span "Sent" at bounding box center [868, 79] width 42 height 22
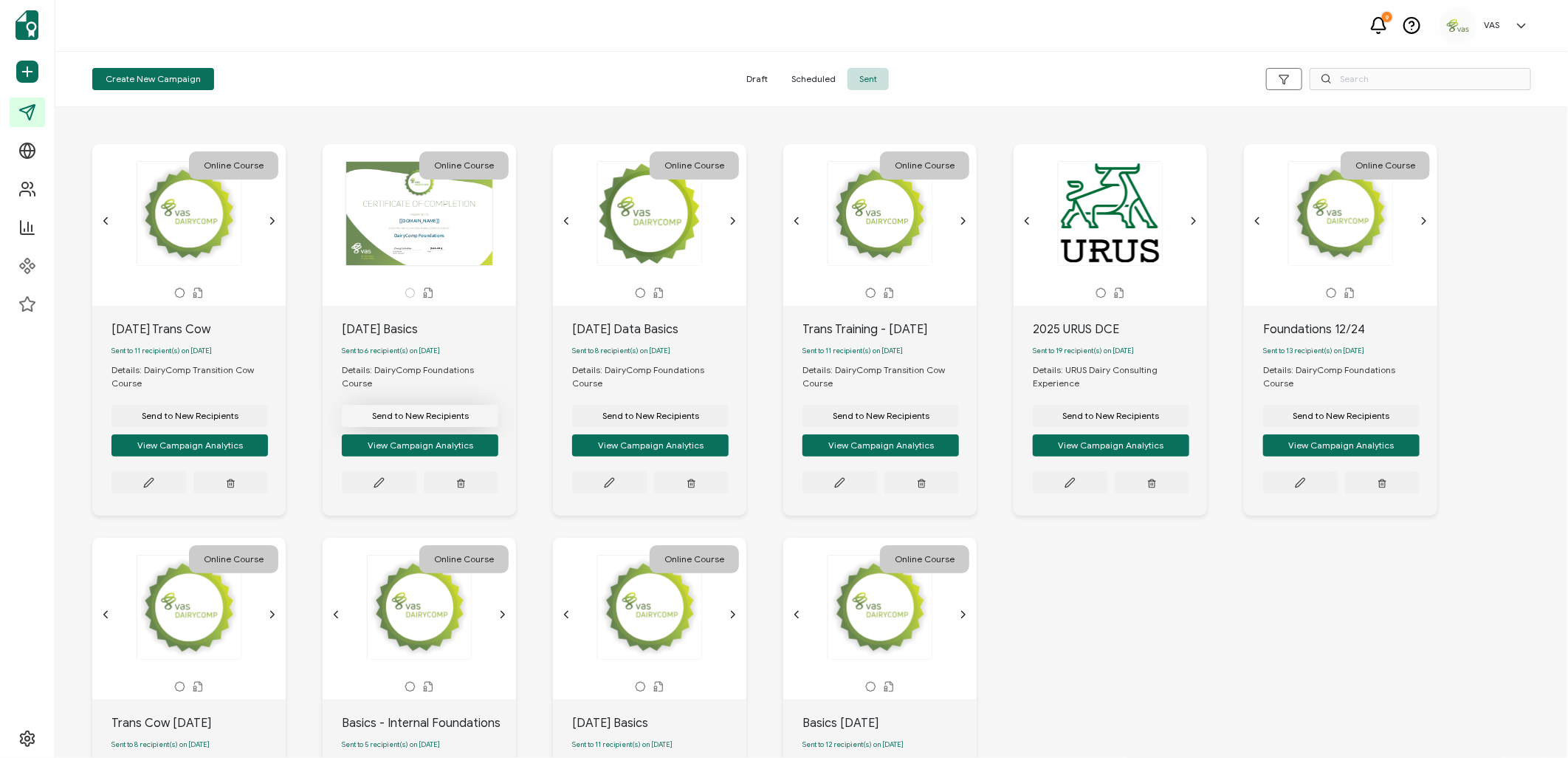
click at [238, 411] on span "Send to New Recipients" at bounding box center [190, 415] width 97 height 9
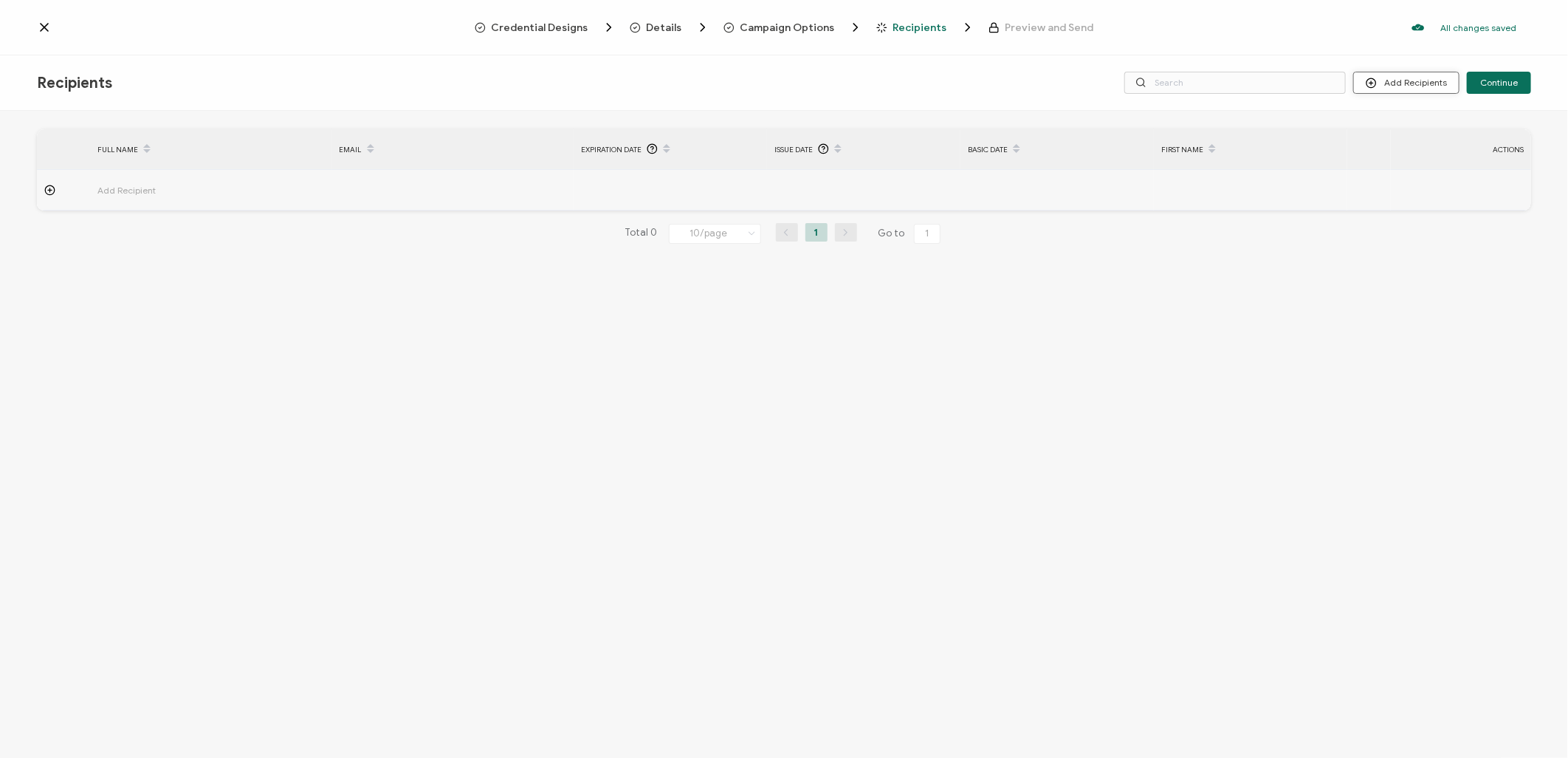
drag, startPoint x: 1384, startPoint y: 82, endPoint x: 1374, endPoint y: 84, distance: 10.2
click at [1374, 84] on button "Add Recipients" at bounding box center [1406, 82] width 106 height 22
click at [1415, 167] on span "Import From List" at bounding box center [1423, 170] width 67 height 11
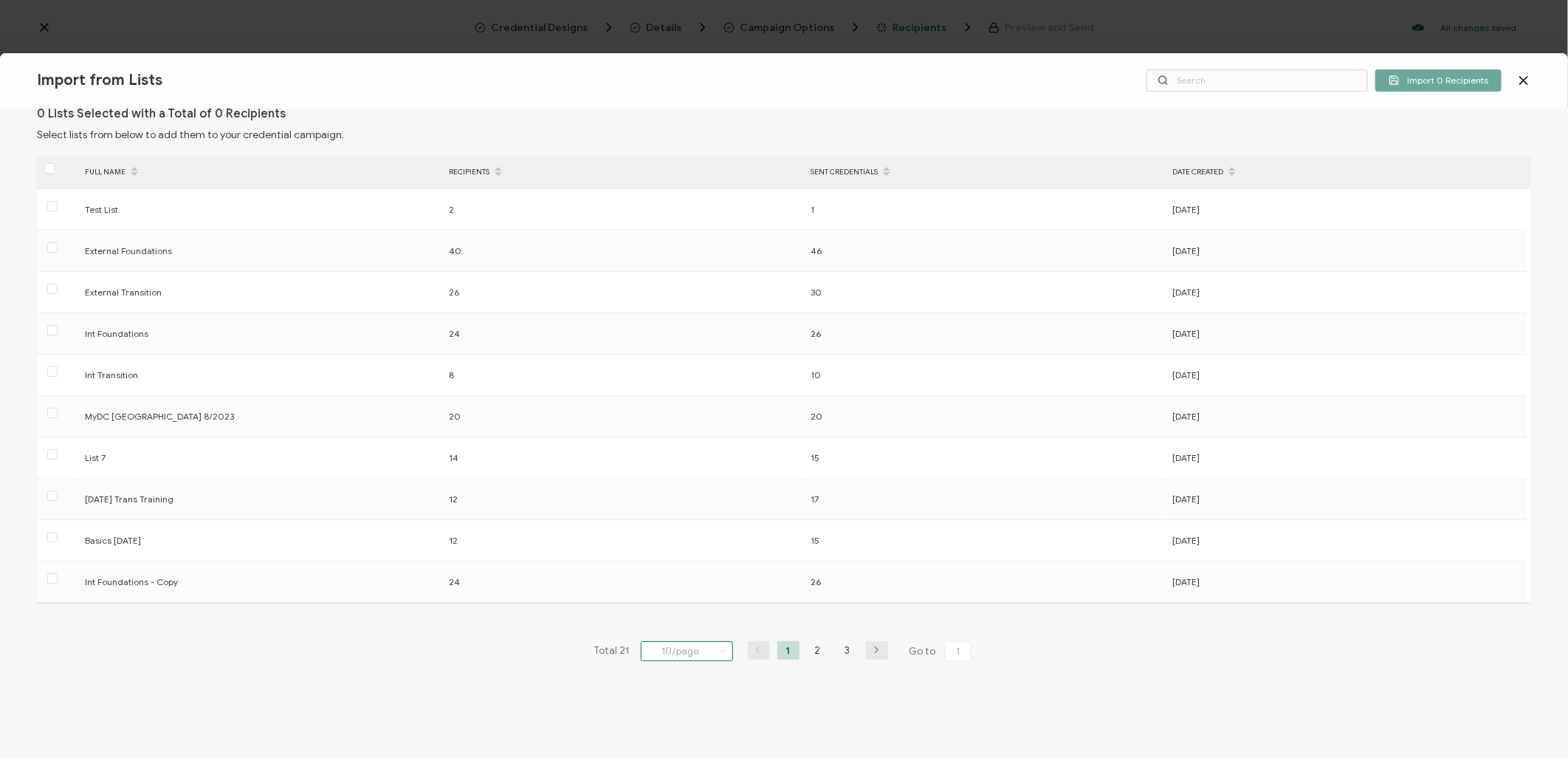
scroll to position [34, 0]
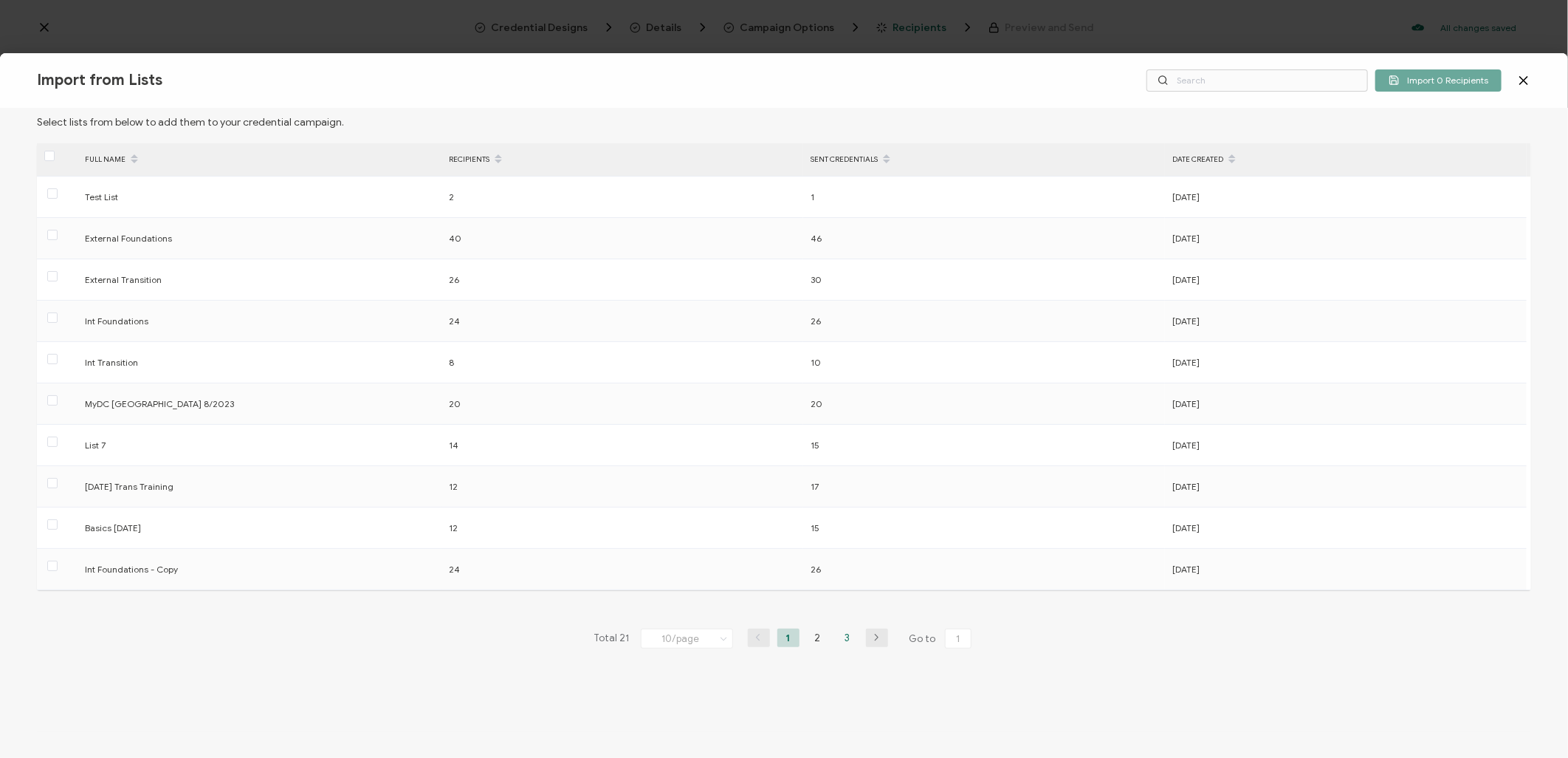
click at [845, 636] on li "3" at bounding box center [847, 637] width 22 height 18
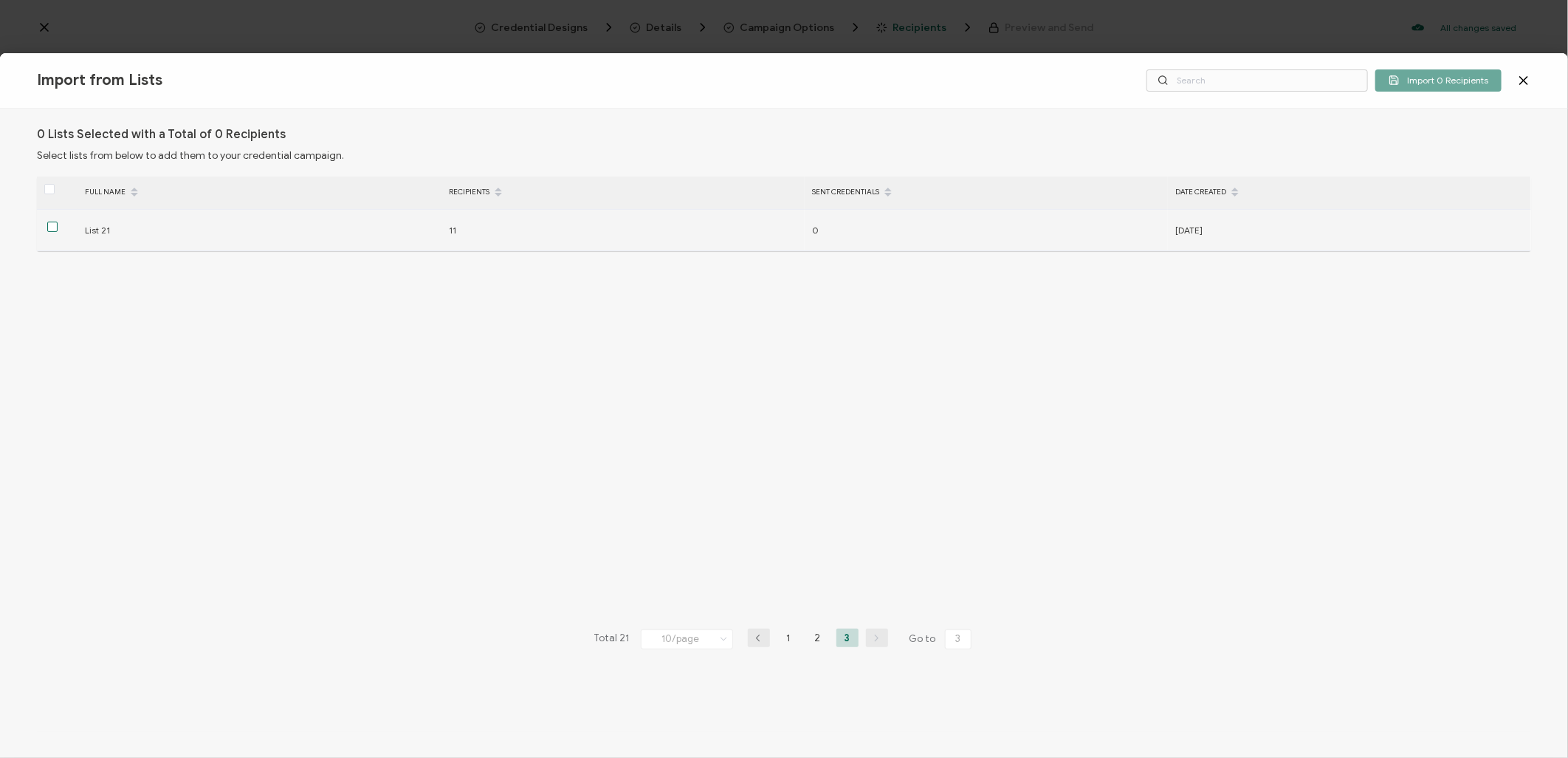
click at [54, 224] on span at bounding box center [52, 227] width 10 height 10
click at [58, 222] on input "checkbox" at bounding box center [58, 222] width 0 height 0
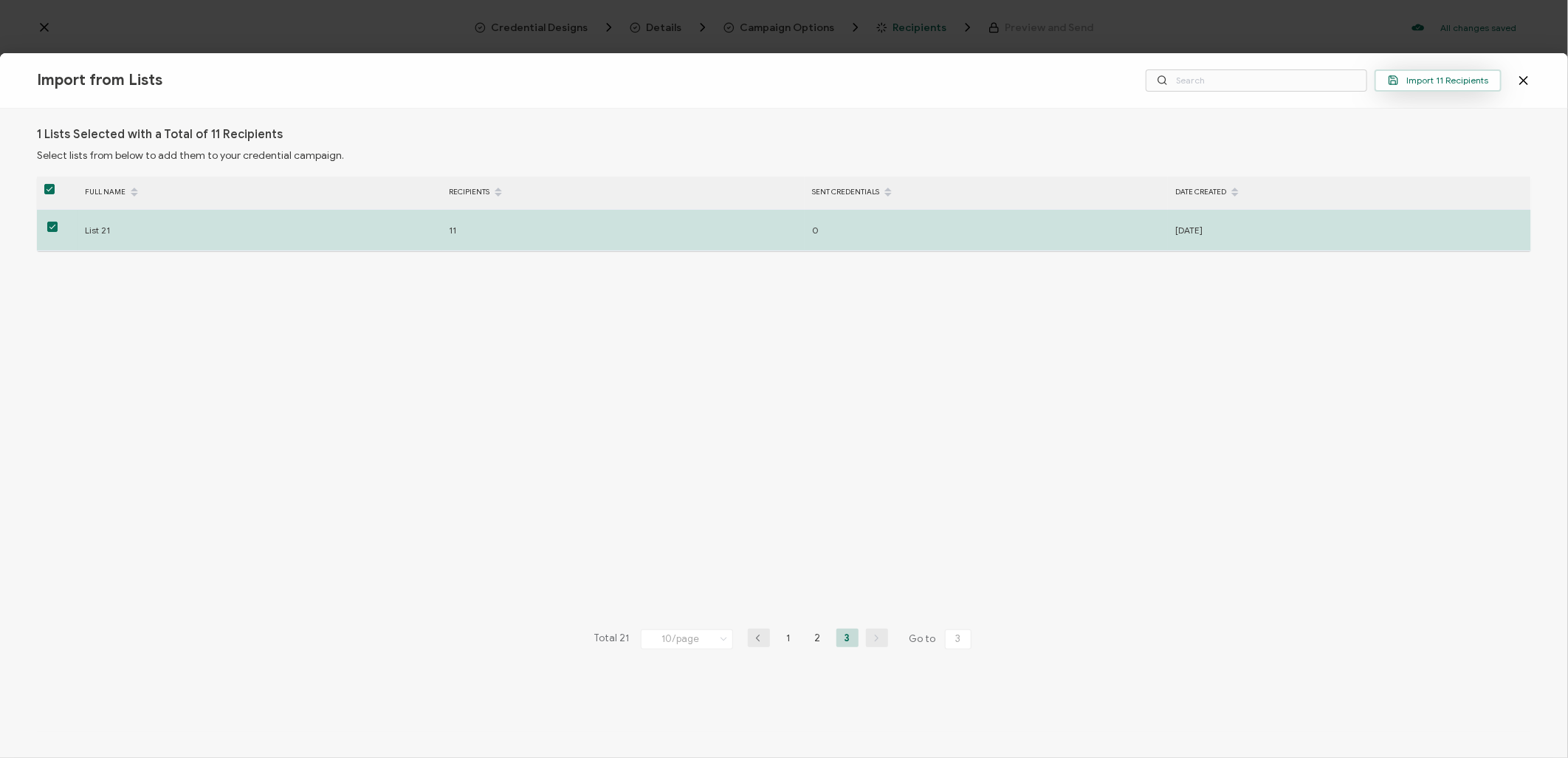
click at [1446, 85] on span "Import 11 Recipients" at bounding box center [1438, 80] width 100 height 11
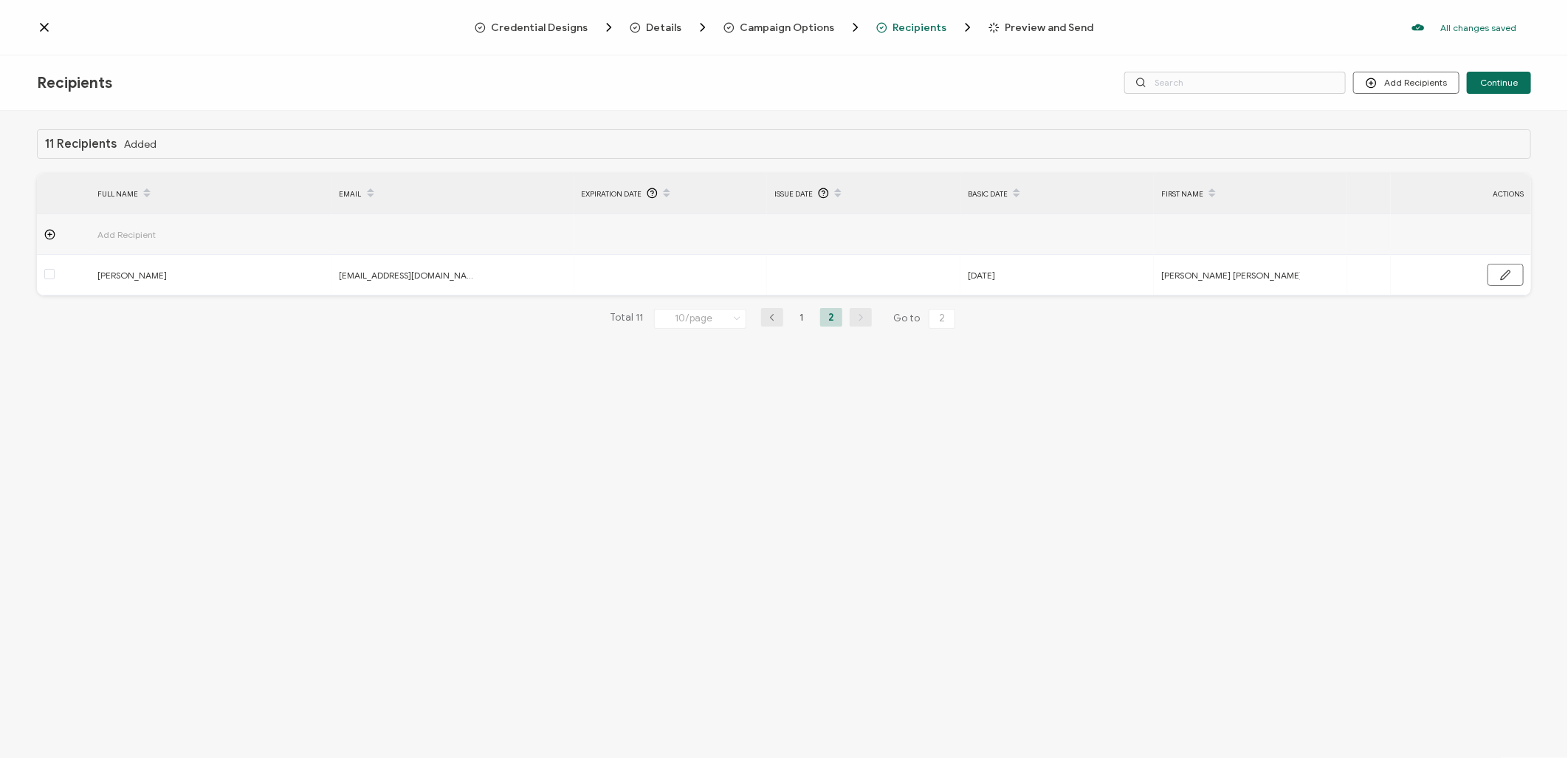
click at [770, 318] on icon "button" at bounding box center [772, 317] width 22 height 9
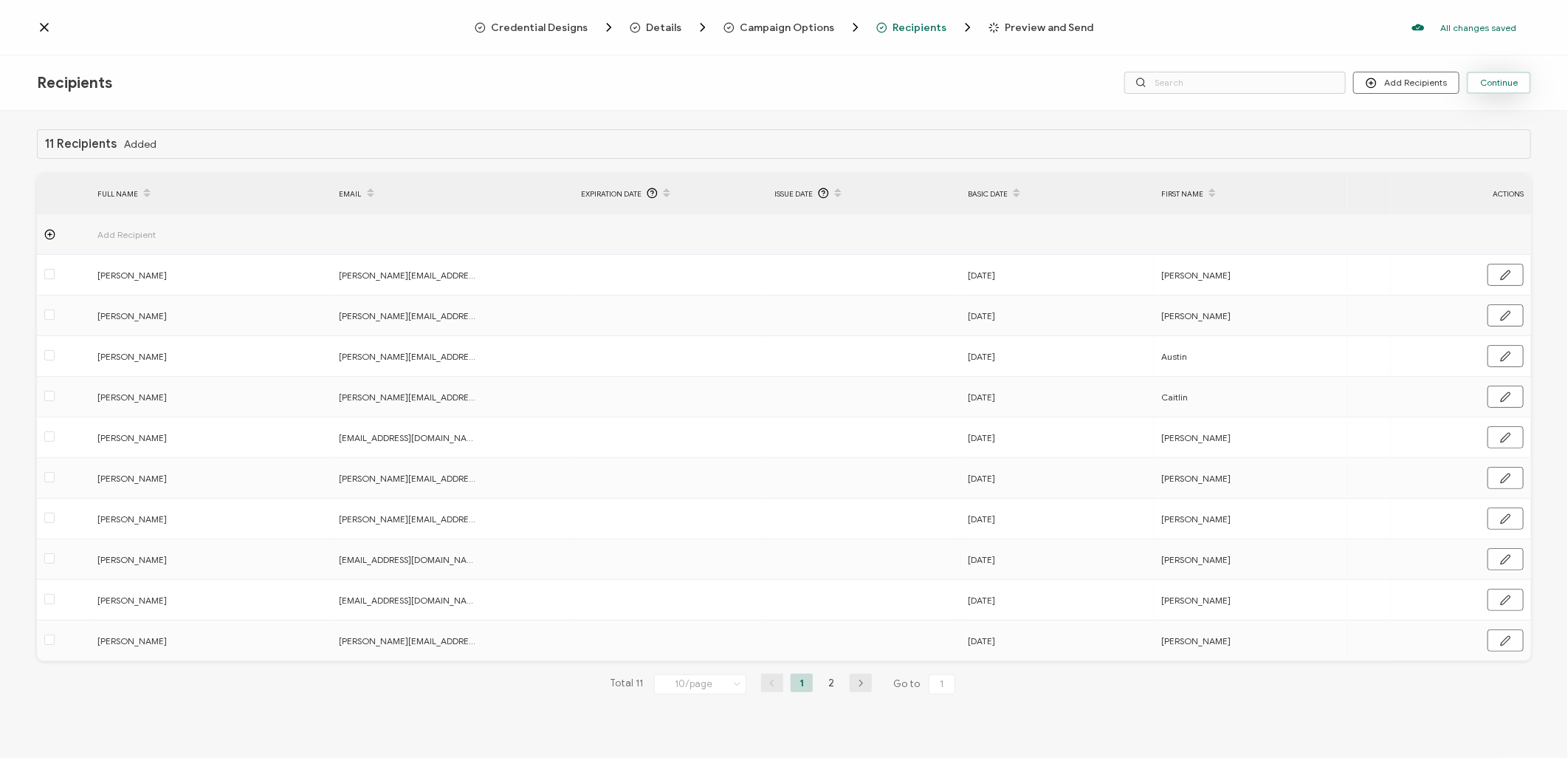
click at [1495, 82] on span "Continue" at bounding box center [1498, 82] width 38 height 9
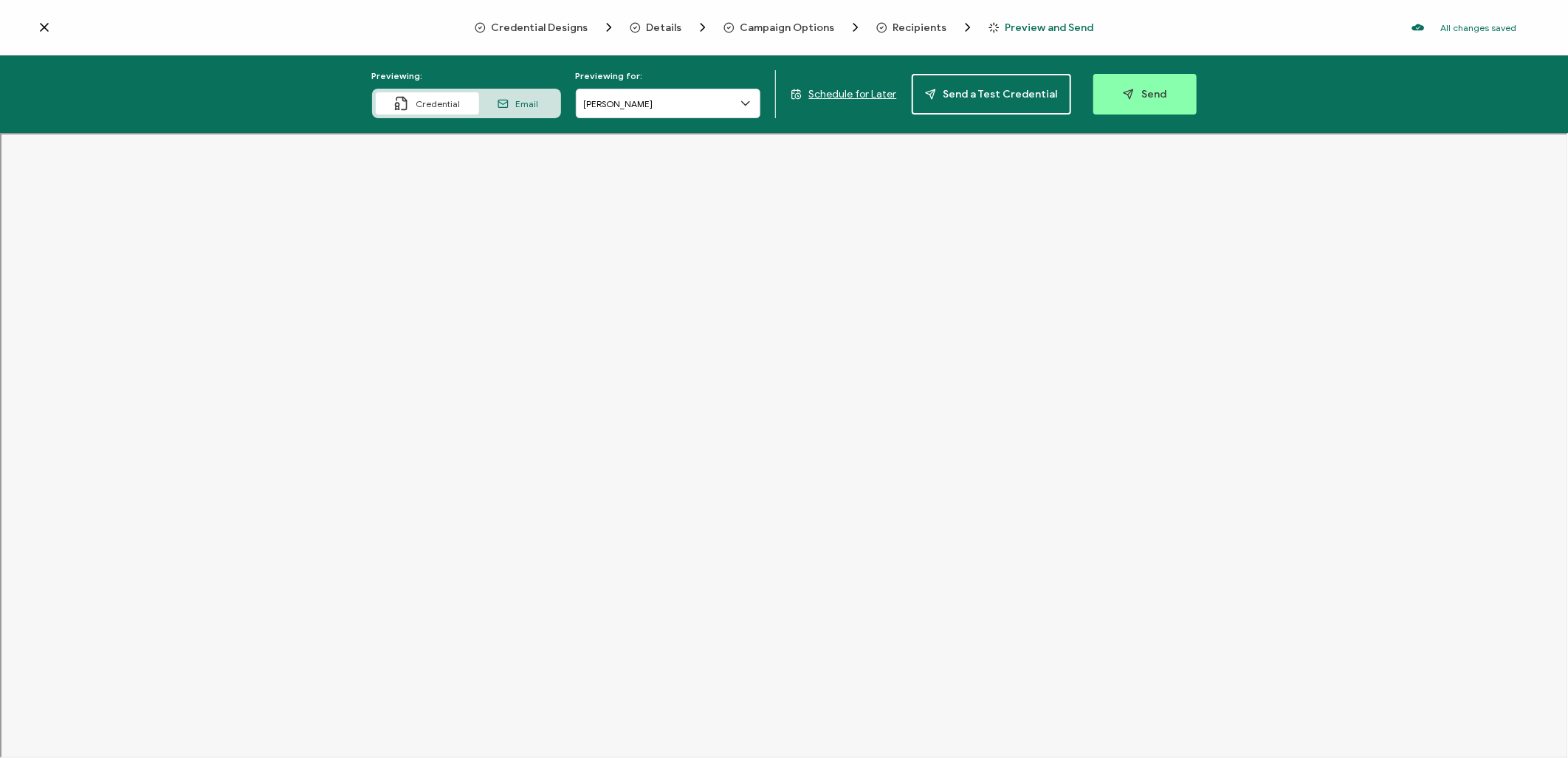
click at [530, 100] on span "Email" at bounding box center [527, 104] width 23 height 11
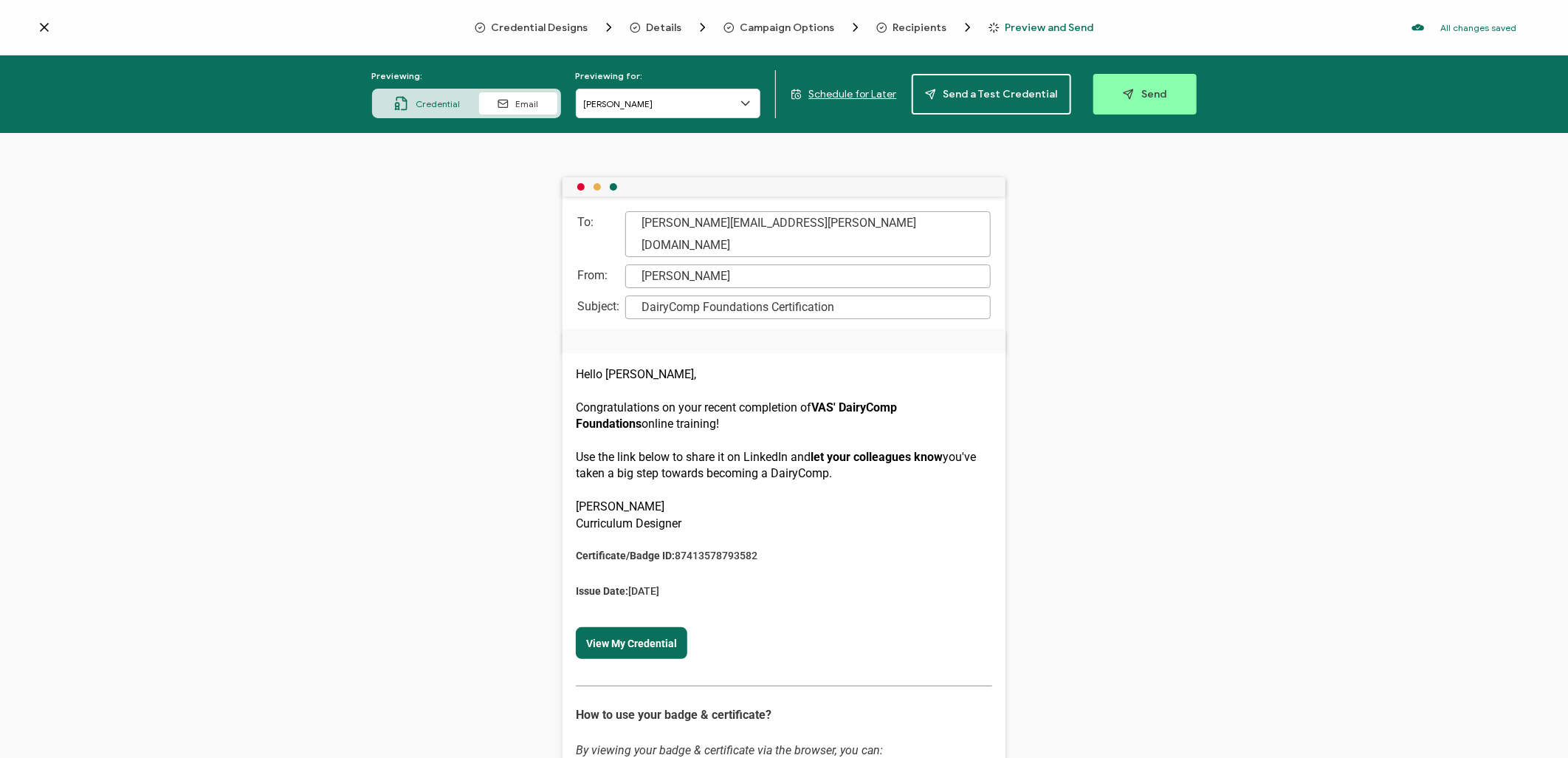
click at [438, 100] on span "Credential" at bounding box center [438, 104] width 44 height 11
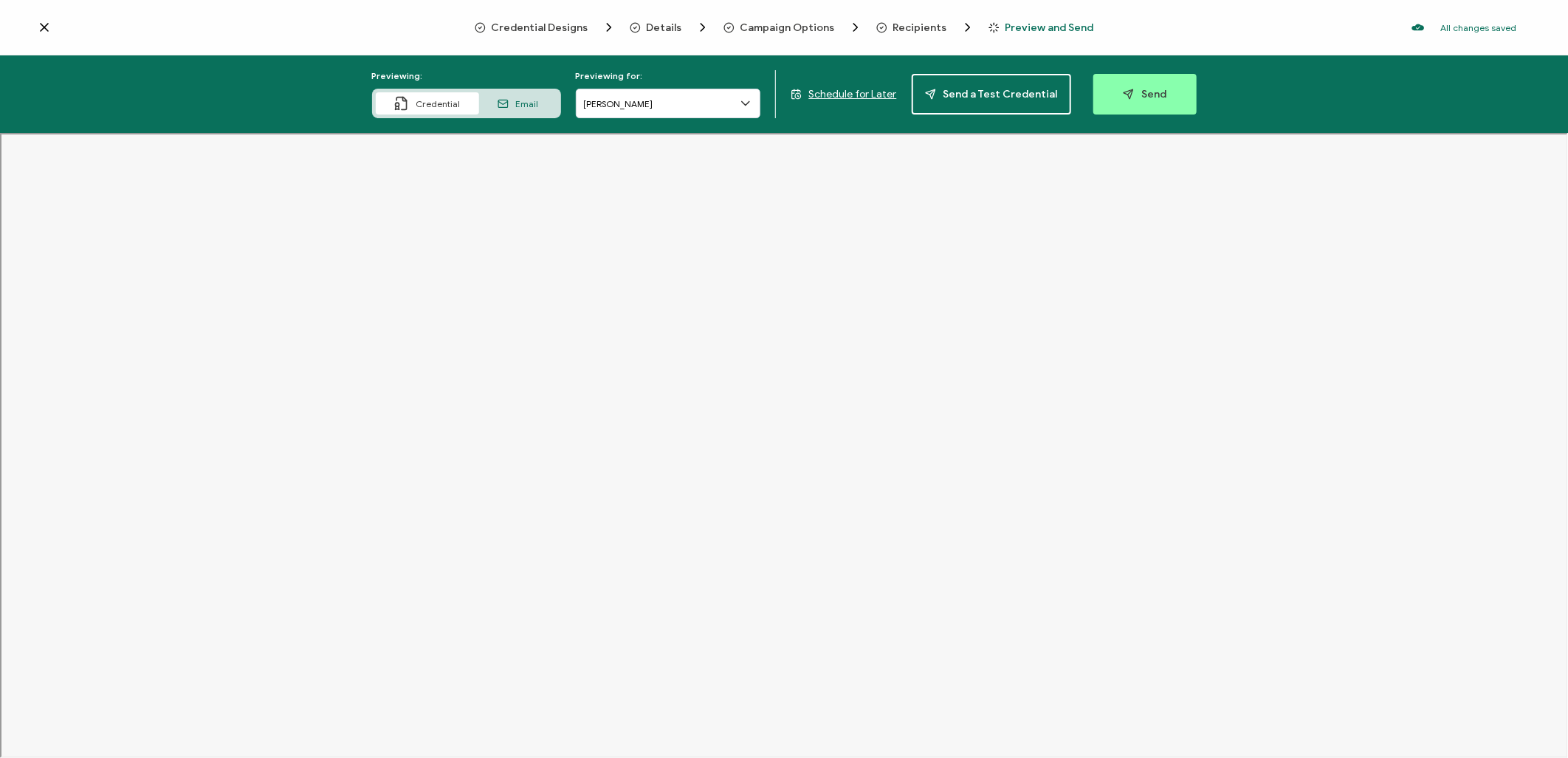
click at [787, 22] on span "Campaign Options" at bounding box center [787, 28] width 94 height 11
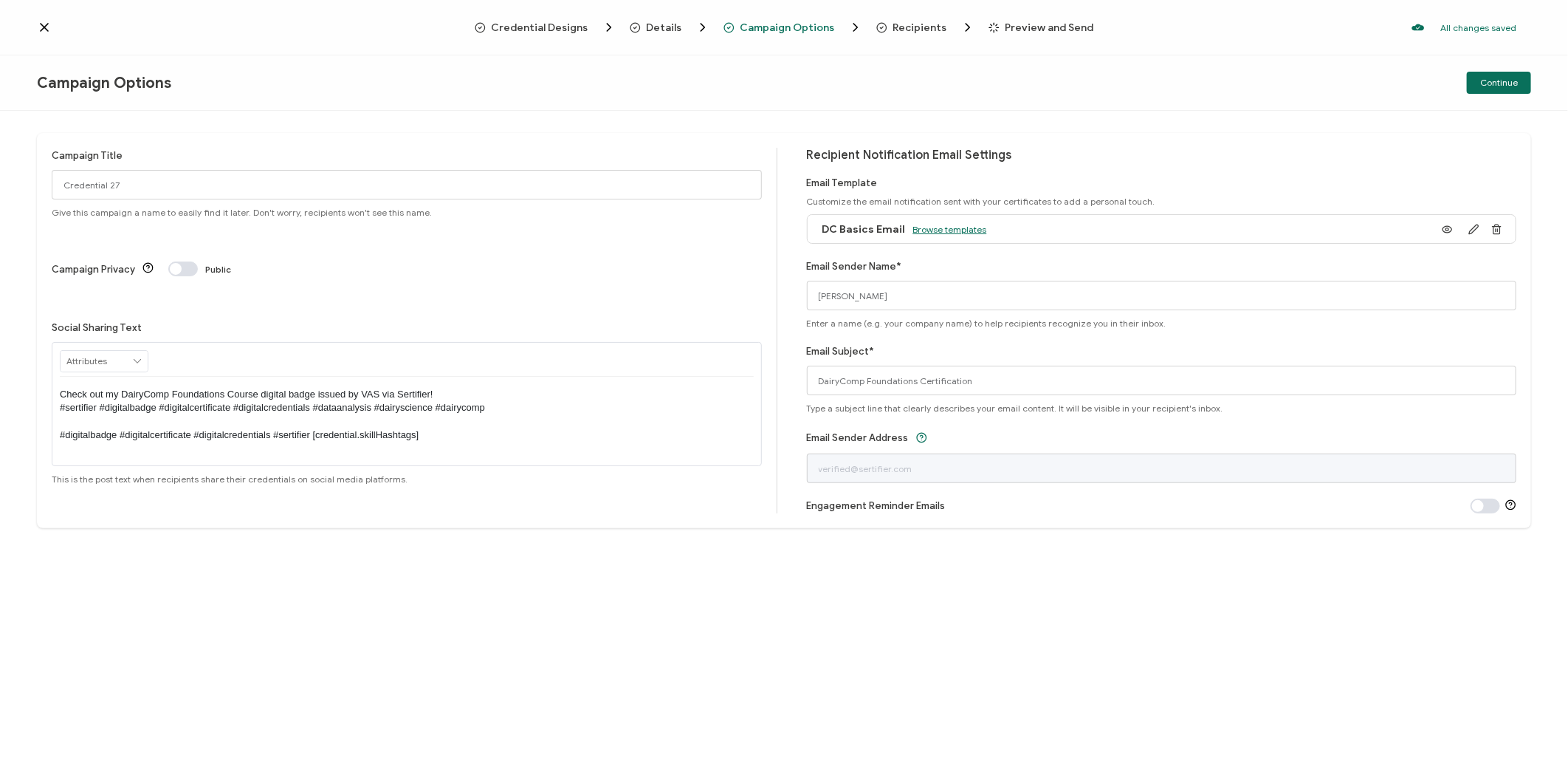
click at [952, 226] on span "Browse templates" at bounding box center [950, 230] width 74 height 11
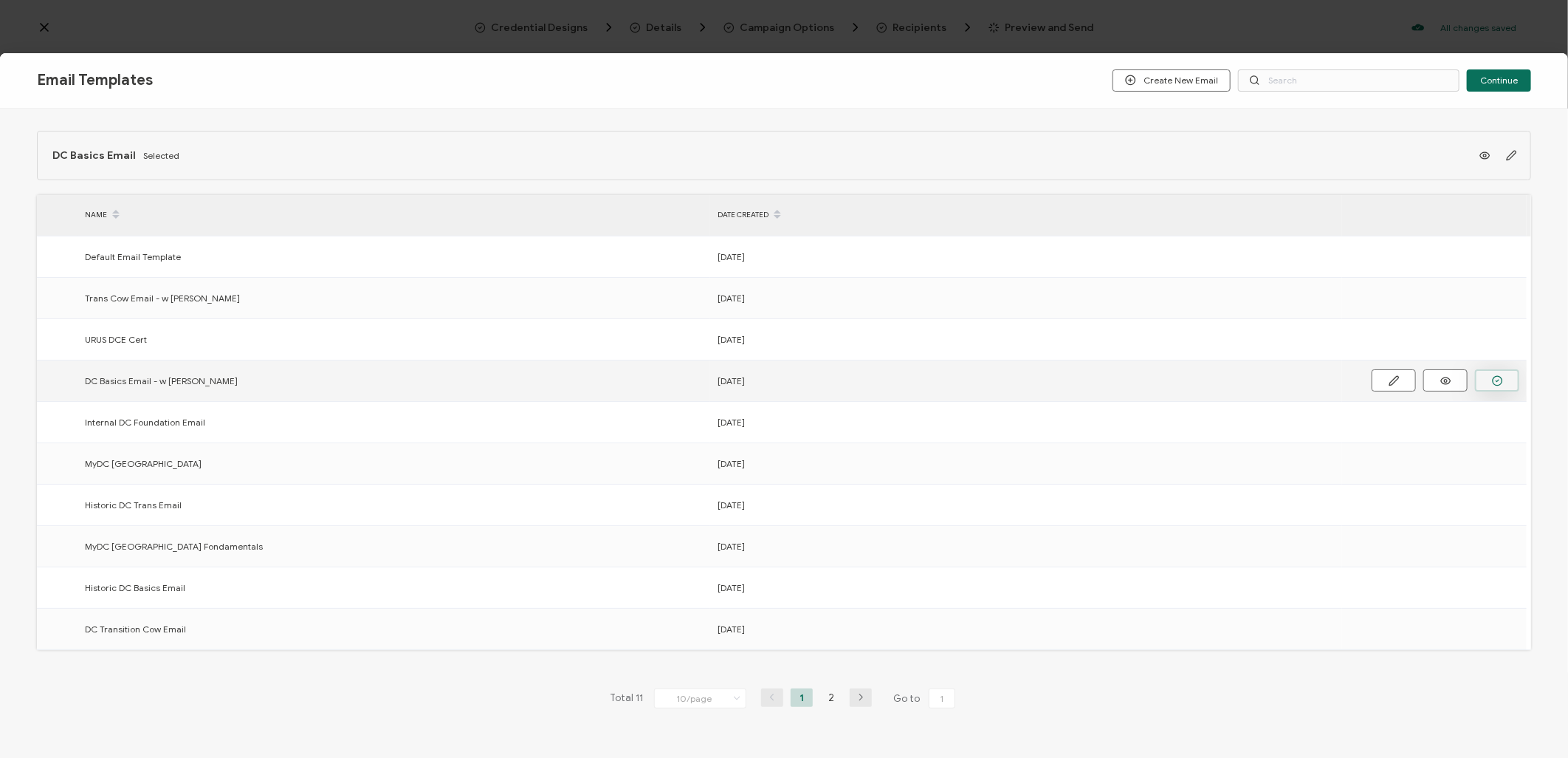
click at [0, 0] on circle "button" at bounding box center [0, 0] width 0 height 0
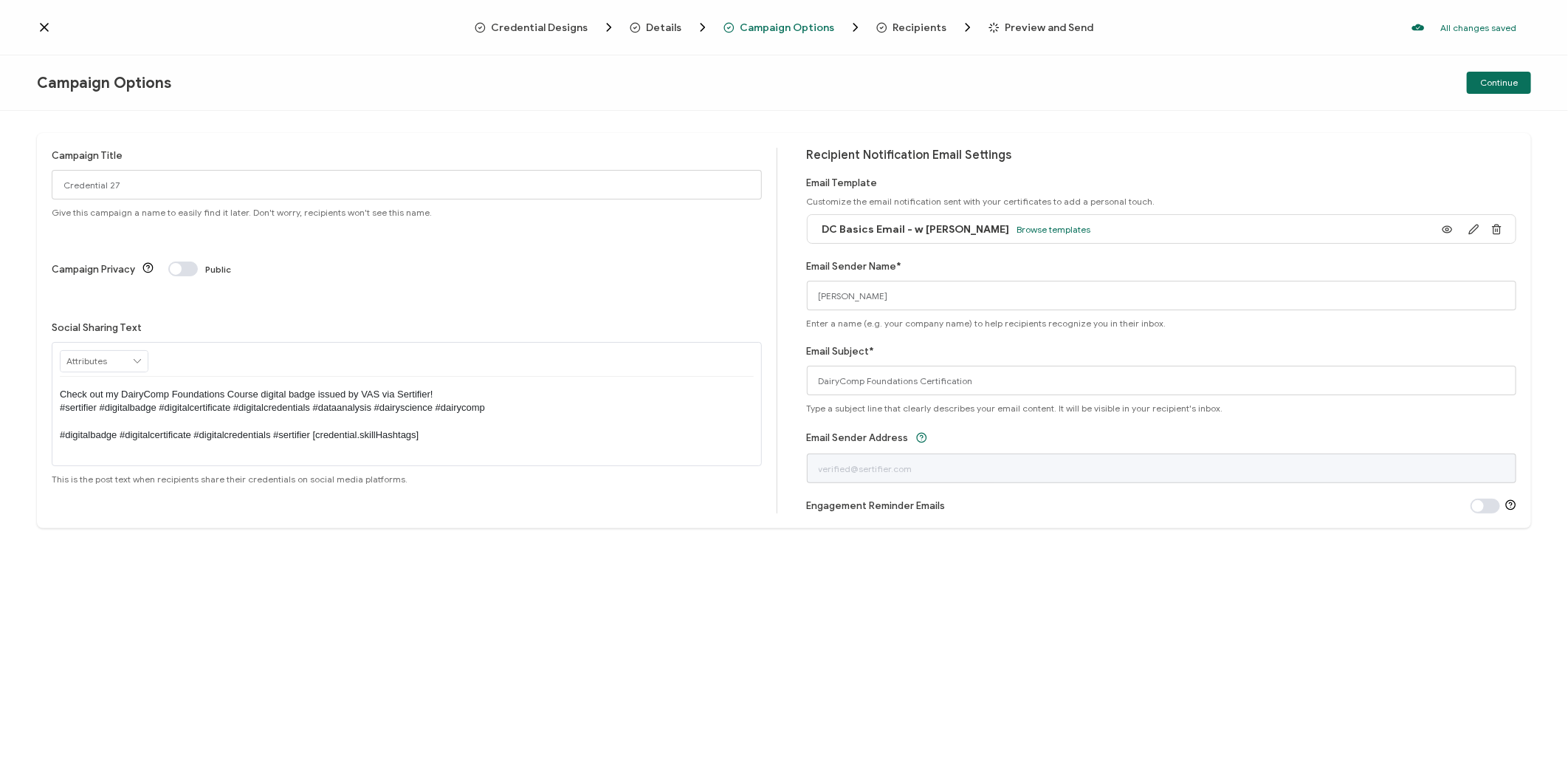
click at [1027, 30] on span "Preview and Send" at bounding box center [1050, 28] width 89 height 11
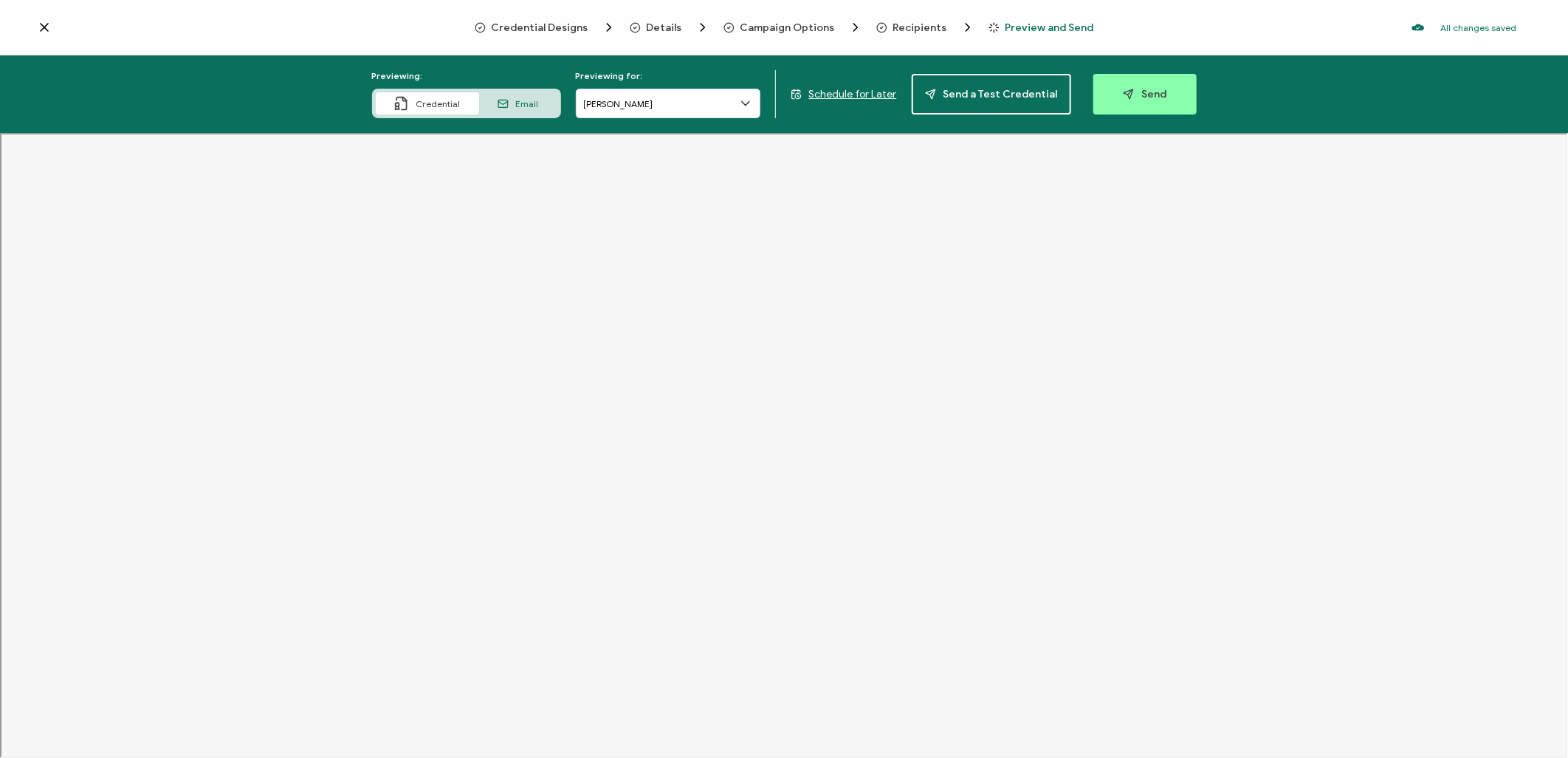
click at [520, 102] on span "Email" at bounding box center [527, 104] width 23 height 11
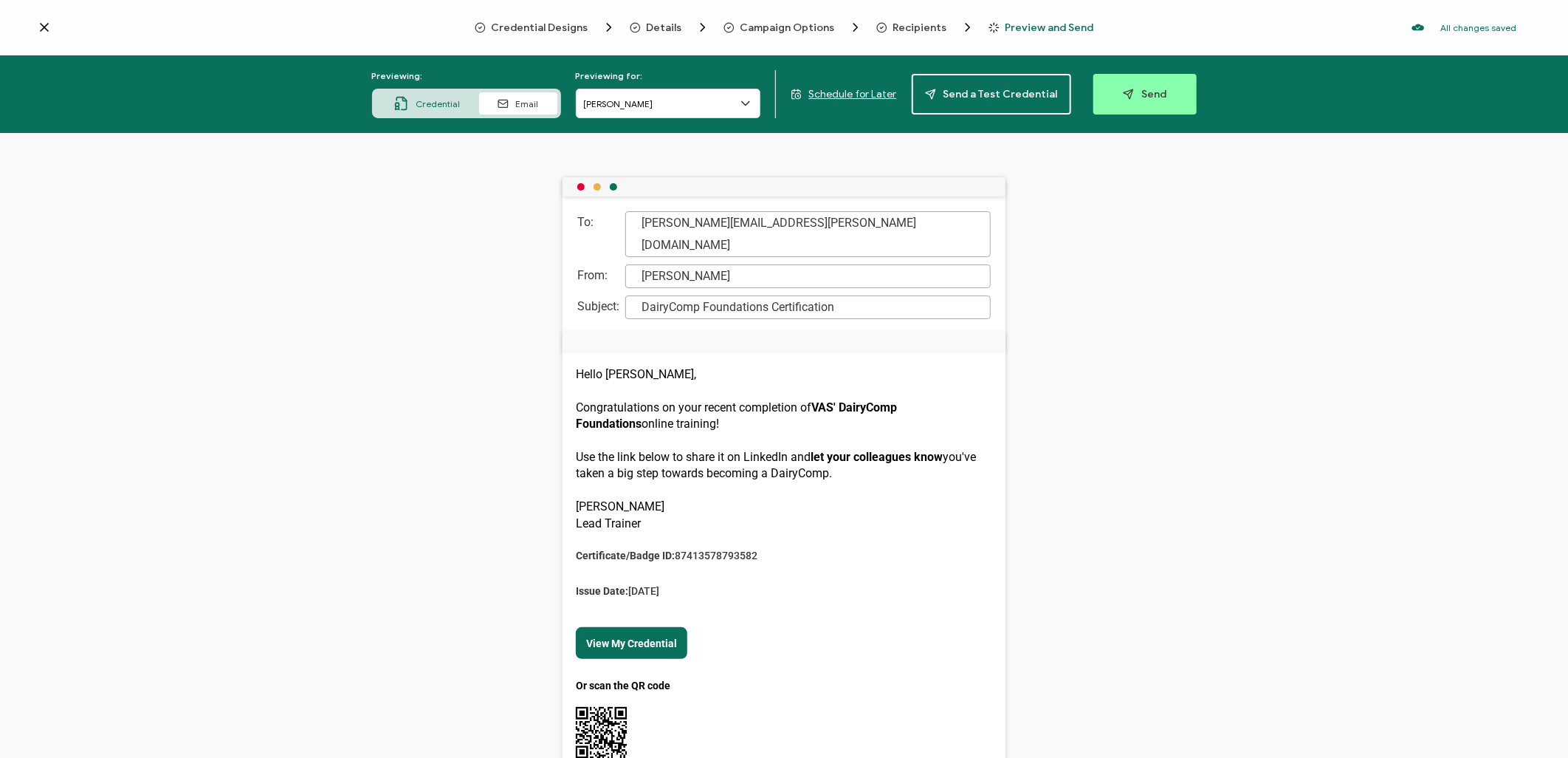
click at [425, 90] on div "Credential Email" at bounding box center [466, 103] width 189 height 30
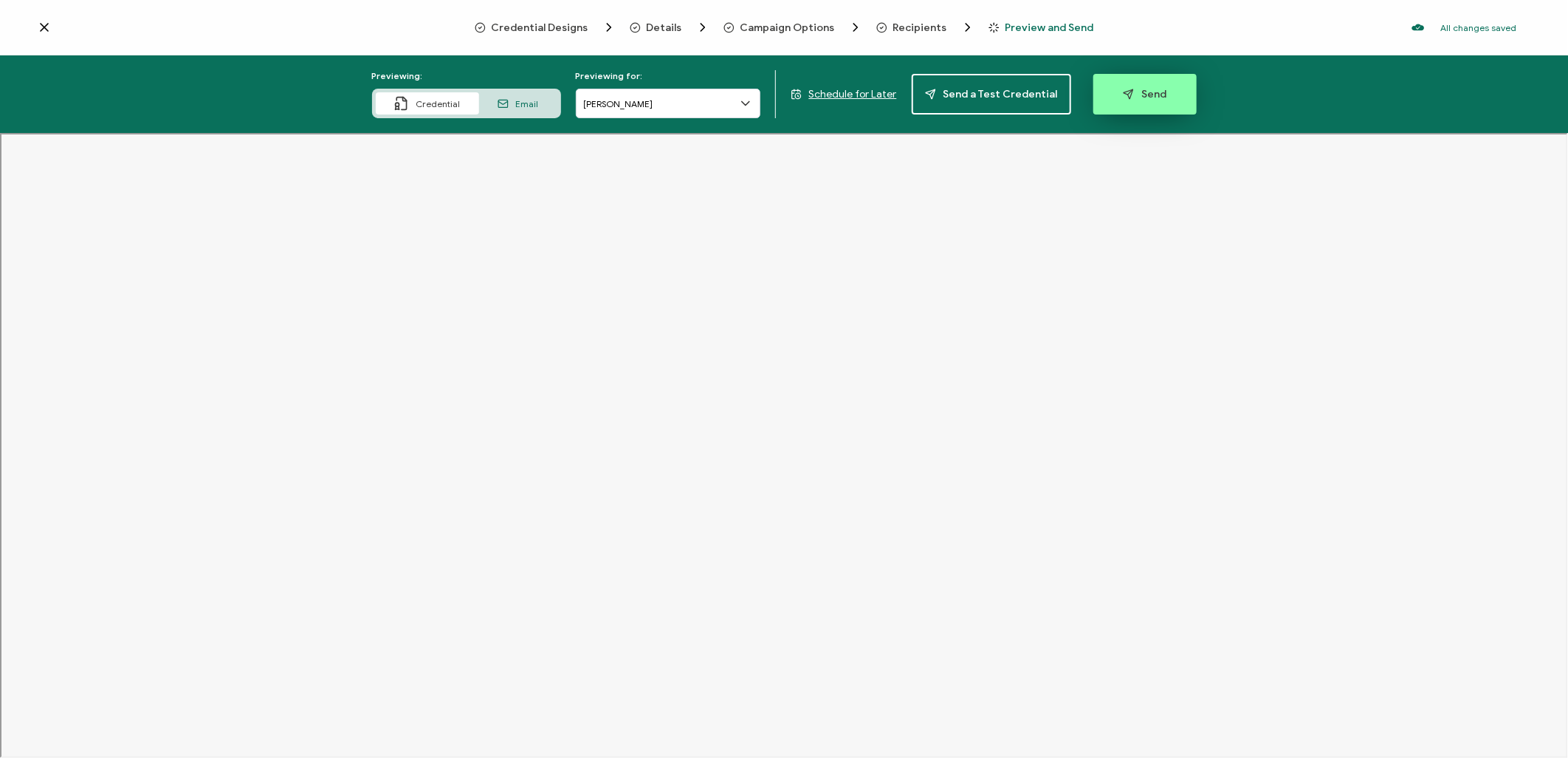
click at [1160, 98] on button "Send" at bounding box center [1144, 94] width 103 height 41
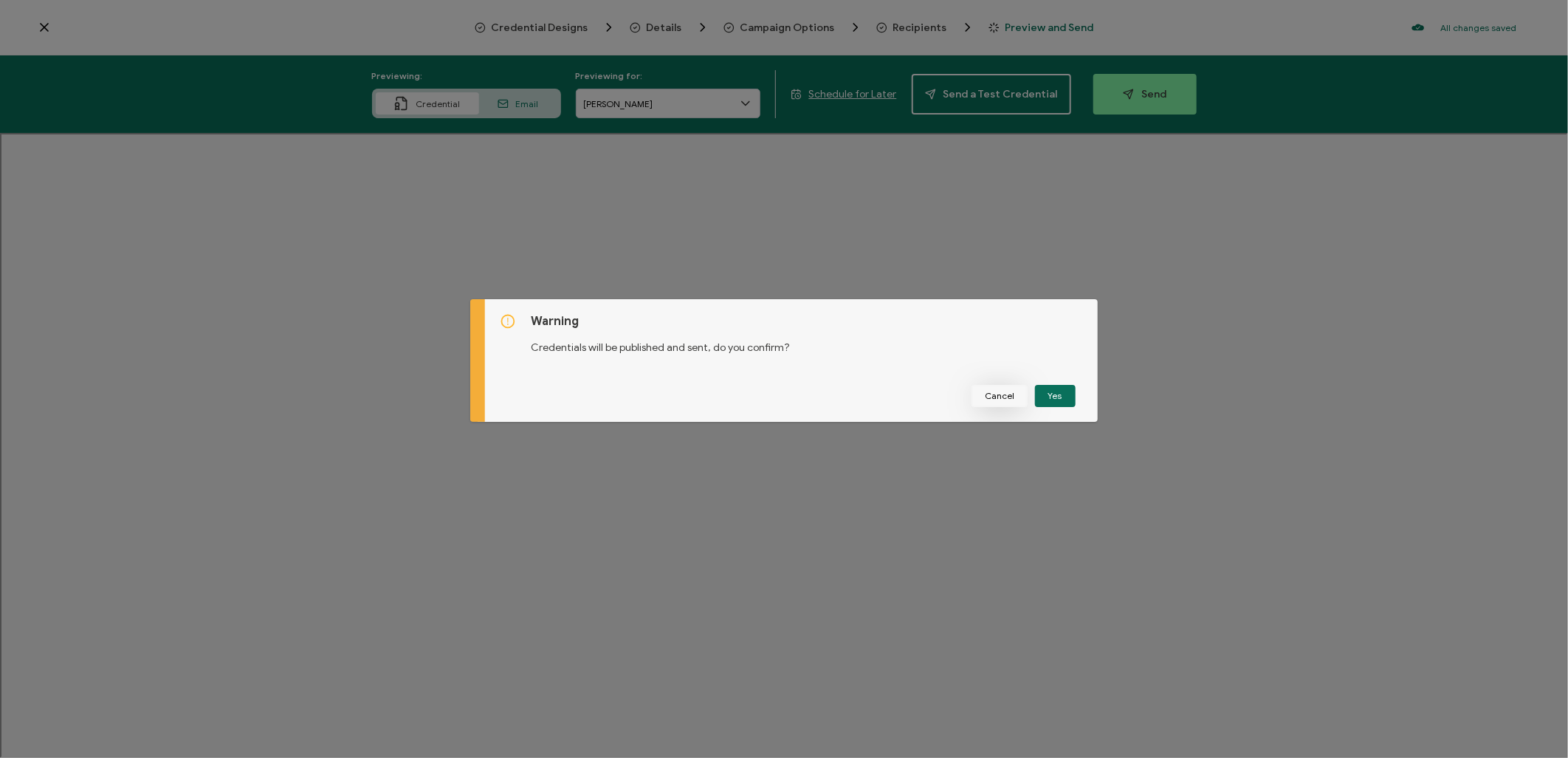
click at [1006, 399] on span "Cancel" at bounding box center [999, 395] width 30 height 9
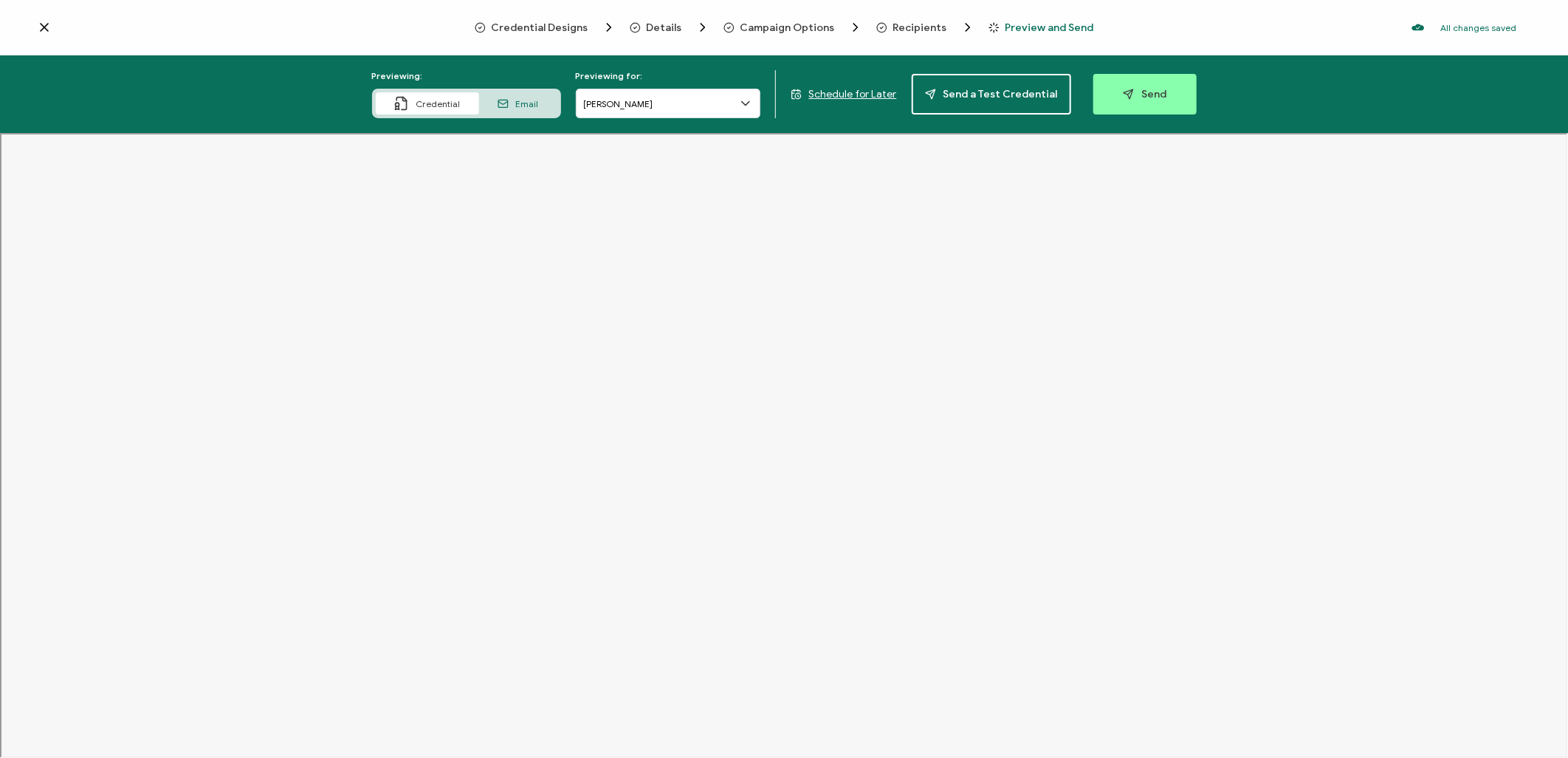
click at [704, 117] on div "Previewing: Credential Email Previewing for: [PERSON_NAME] Schedule for Later S…" at bounding box center [784, 94] width 1568 height 78
click at [704, 108] on input "[PERSON_NAME]" at bounding box center [668, 103] width 185 height 30
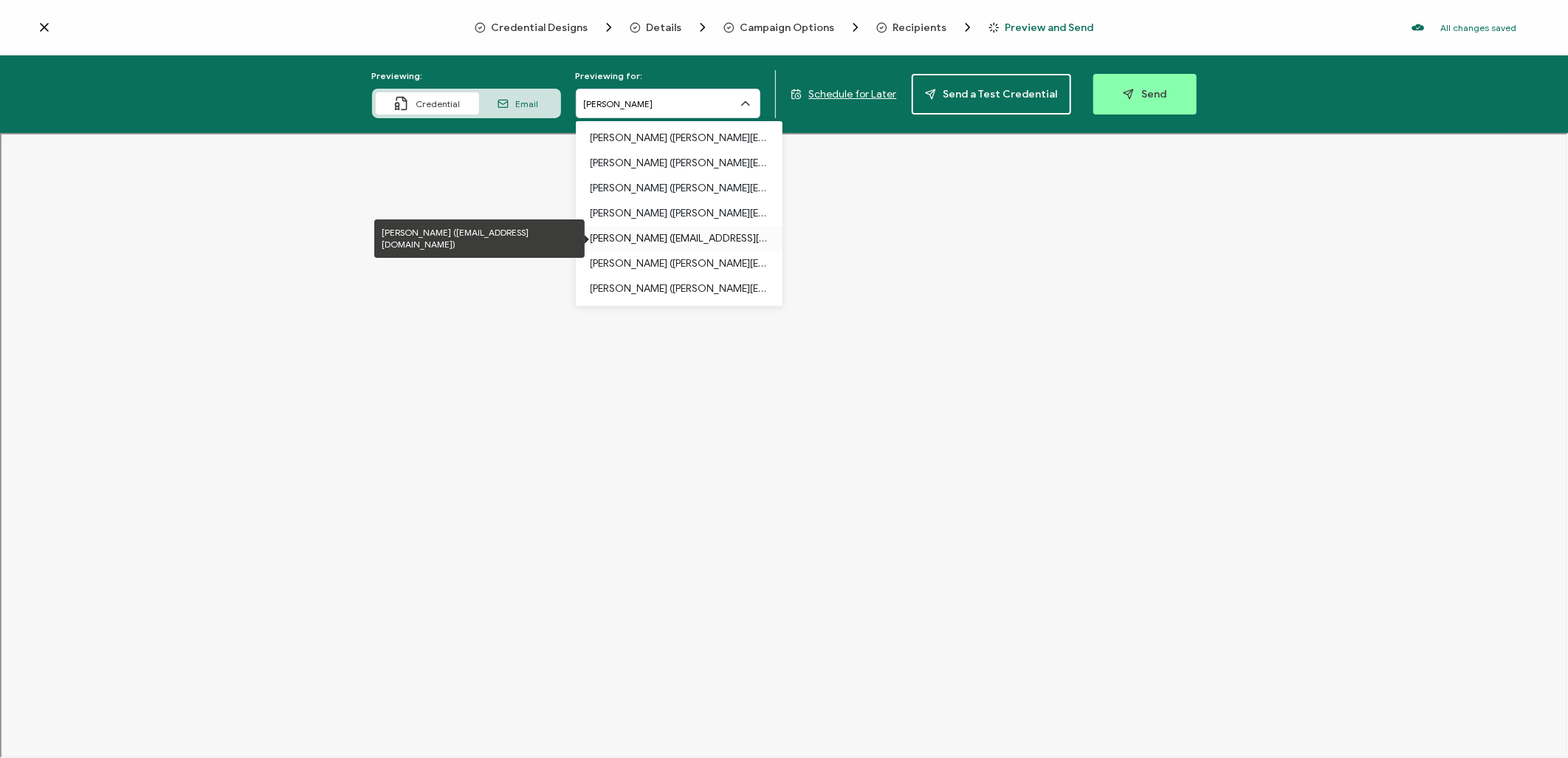
click at [688, 238] on p "[PERSON_NAME] ([EMAIL_ADDRESS][DOMAIN_NAME])" at bounding box center [678, 238] width 177 height 25
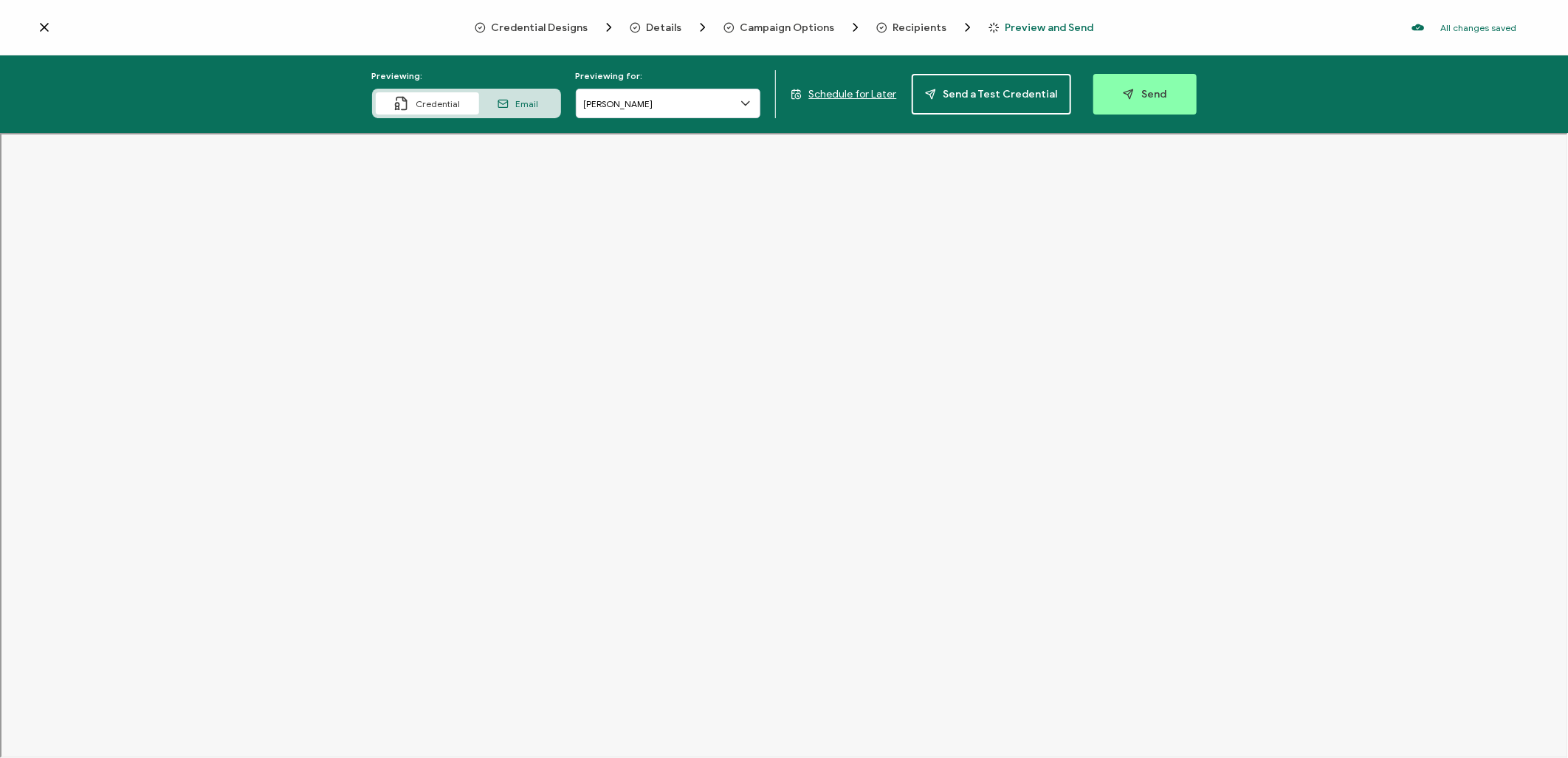
click at [522, 104] on span "Email" at bounding box center [527, 104] width 23 height 11
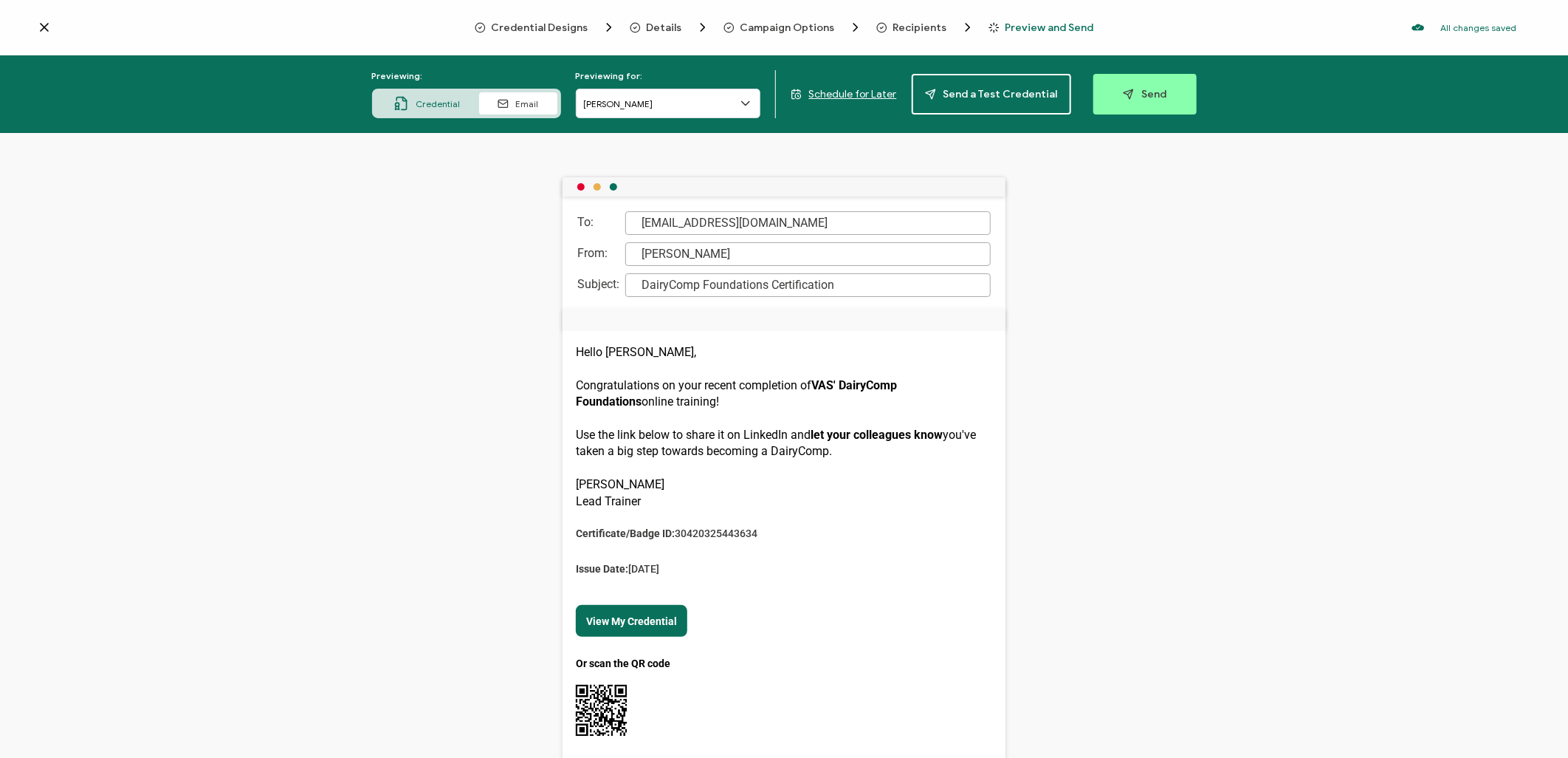
click at [466, 100] on div "Credential" at bounding box center [427, 103] width 103 height 22
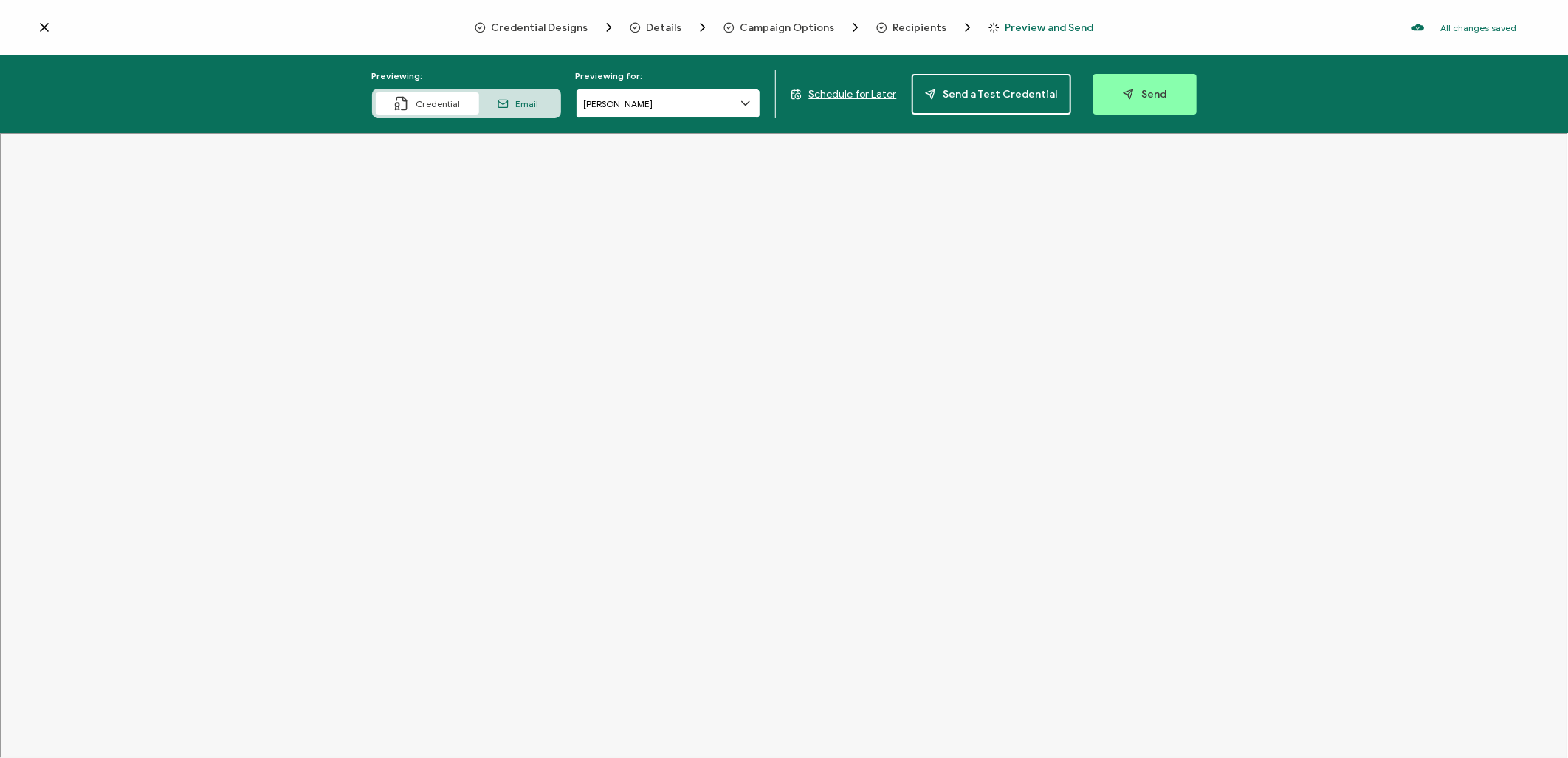
click at [695, 106] on input "[PERSON_NAME]" at bounding box center [668, 103] width 185 height 30
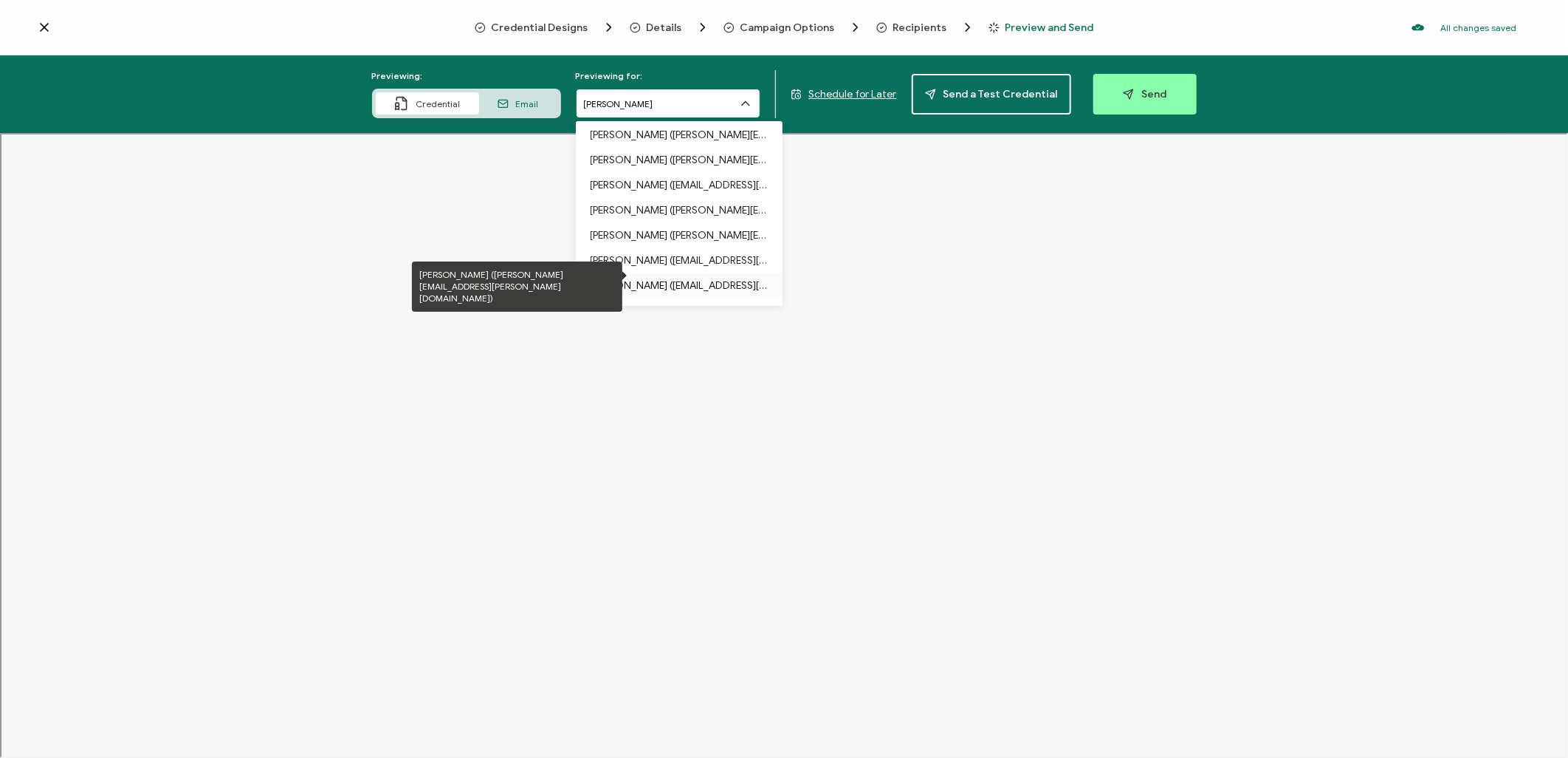
scroll to position [100, 0]
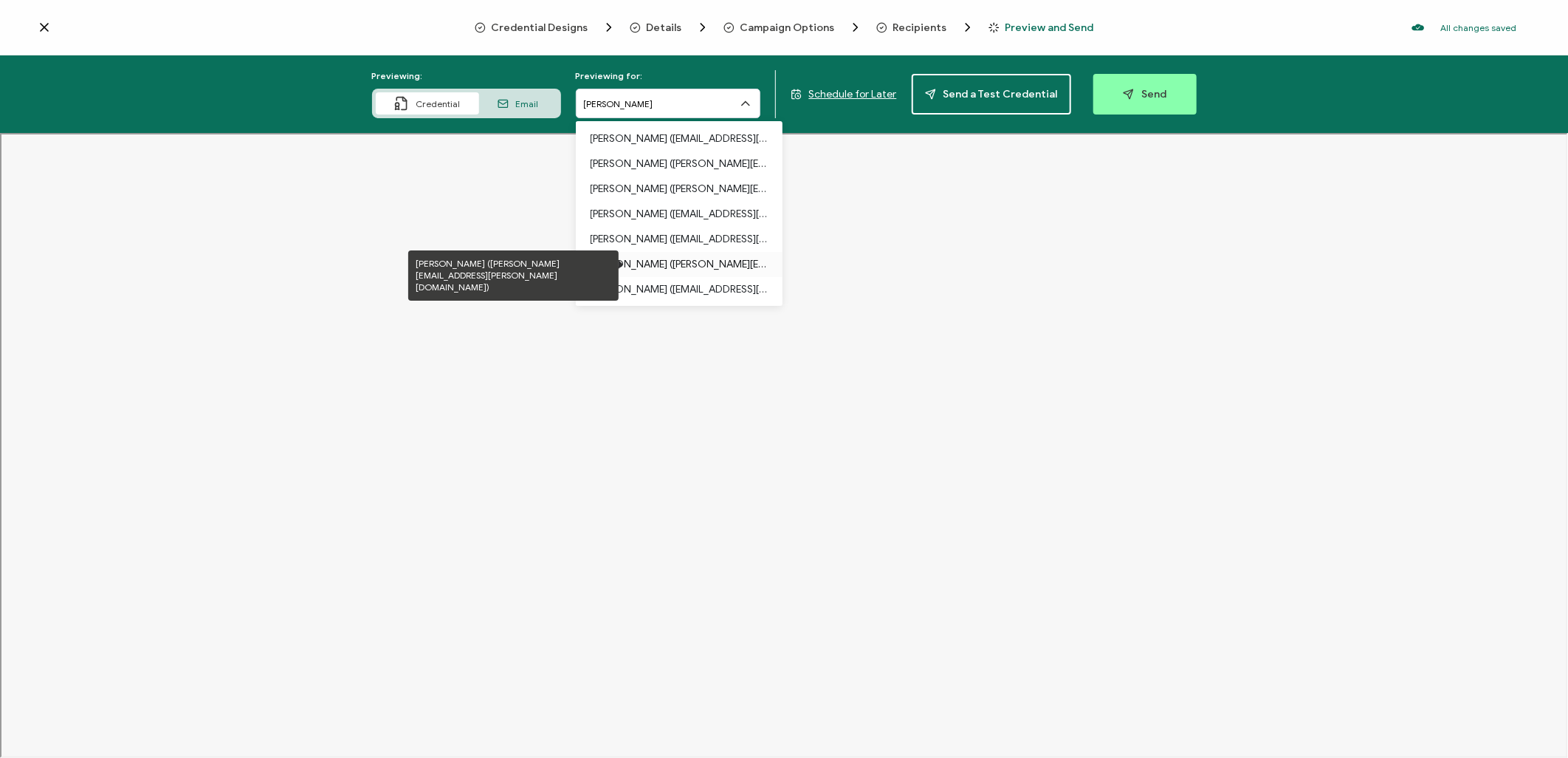
click at [673, 262] on p "[PERSON_NAME] ([PERSON_NAME][EMAIL_ADDRESS][PERSON_NAME][DOMAIN_NAME])" at bounding box center [678, 264] width 177 height 25
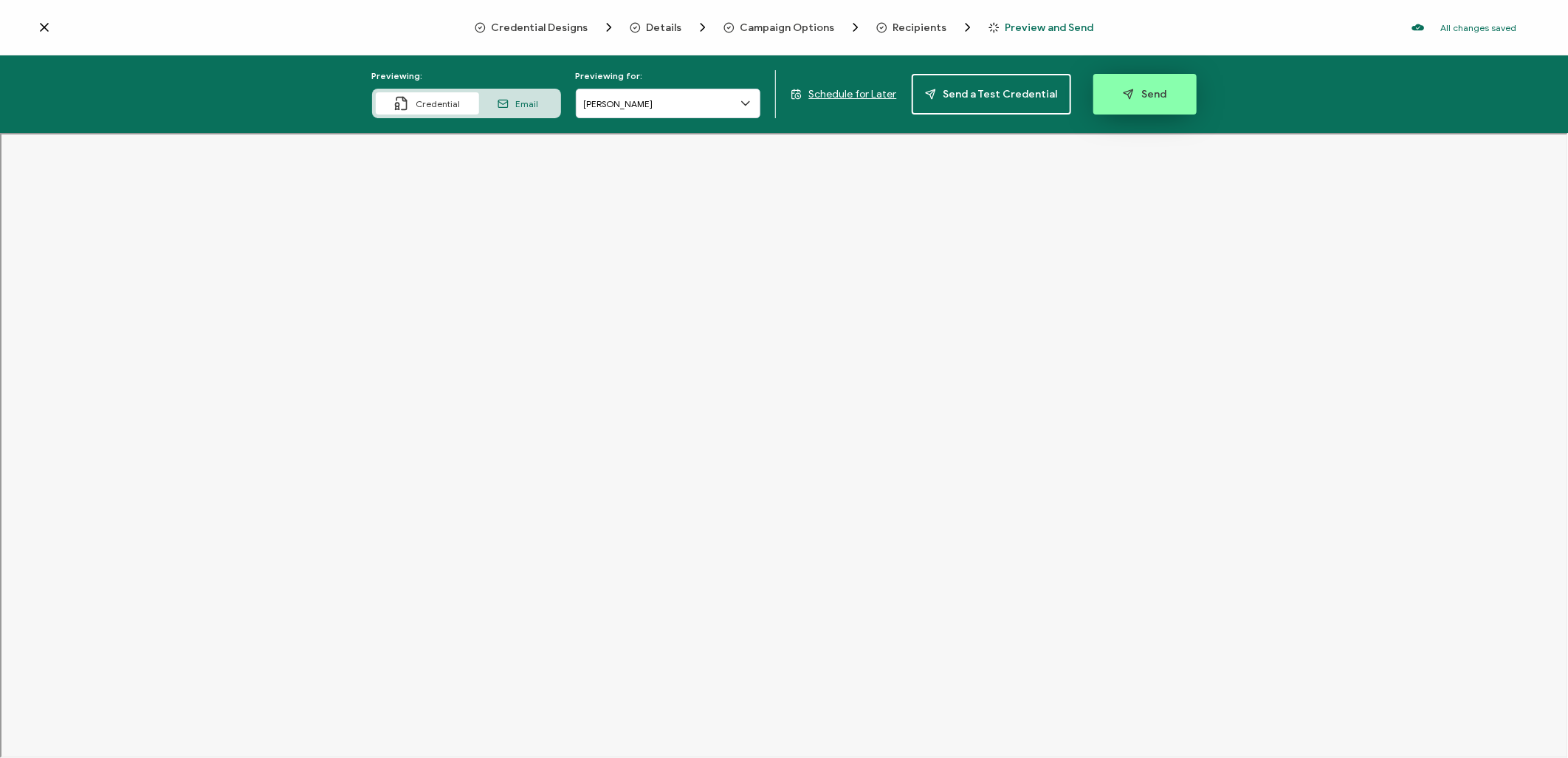
click at [1122, 97] on icon "button" at bounding box center [1128, 94] width 11 height 11
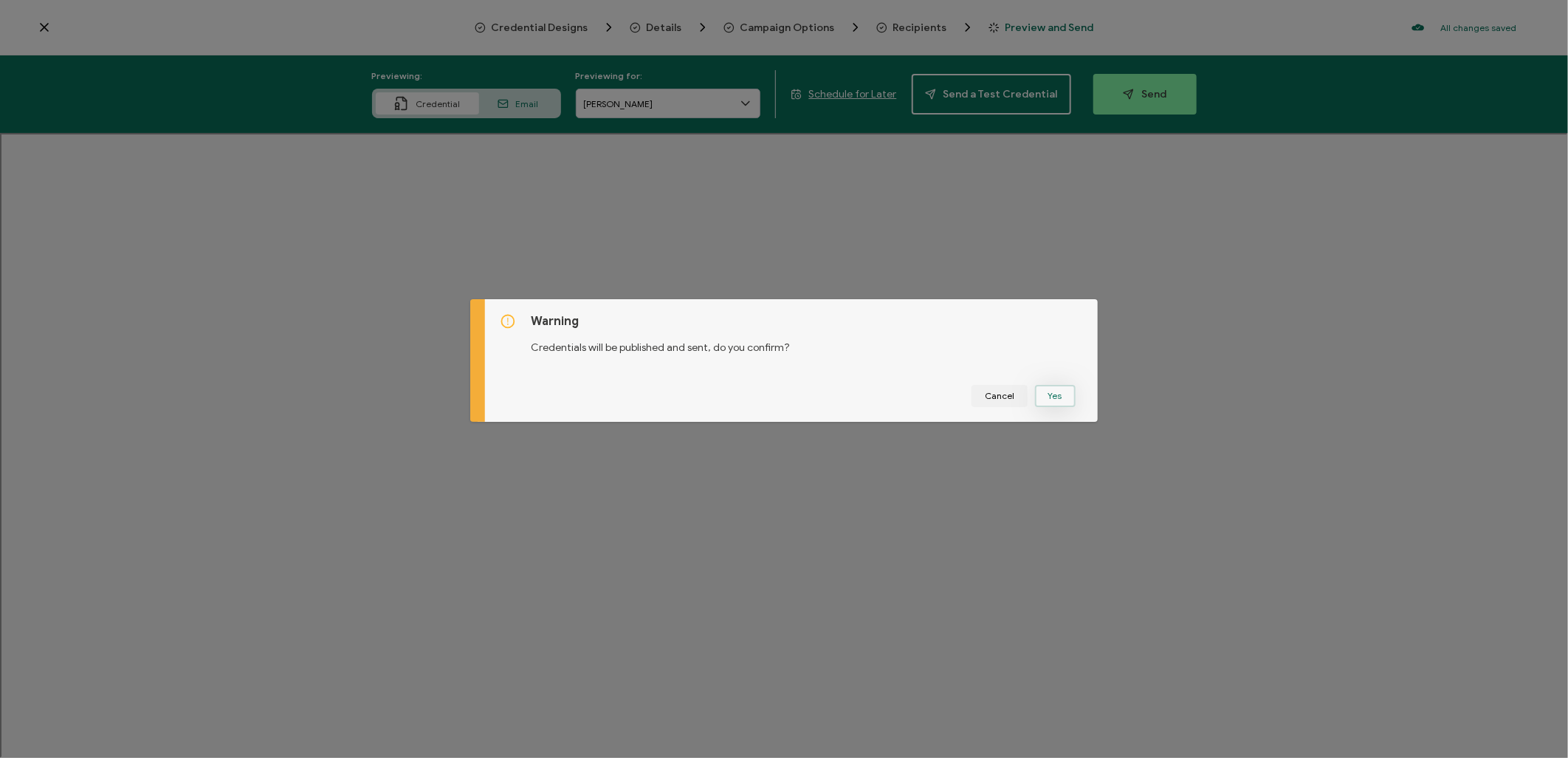
click at [1058, 395] on button "Yes" at bounding box center [1055, 396] width 41 height 22
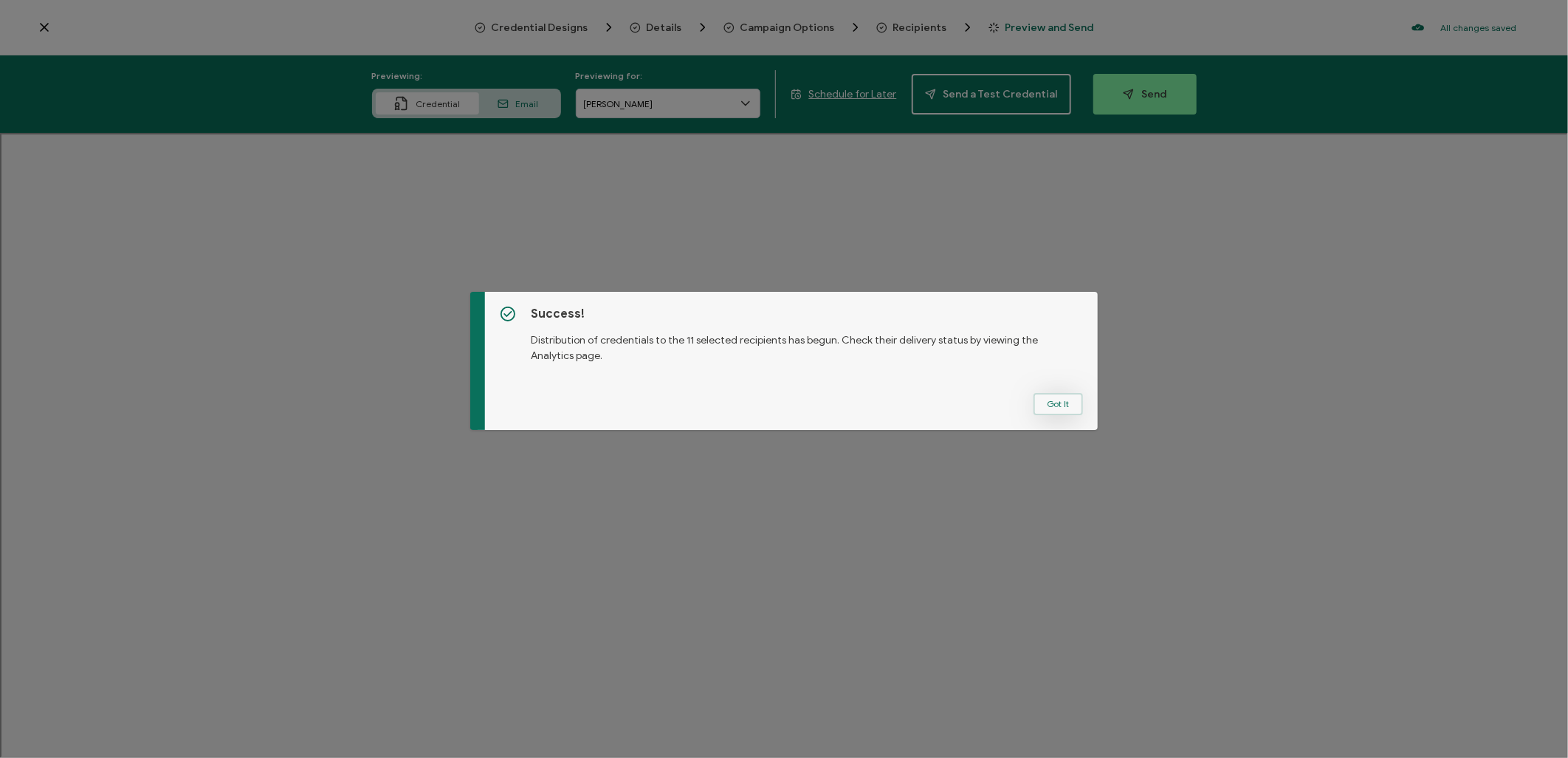
click at [1066, 404] on button "Got It" at bounding box center [1058, 404] width 50 height 22
